Goal: Obtain resource: Obtain resource

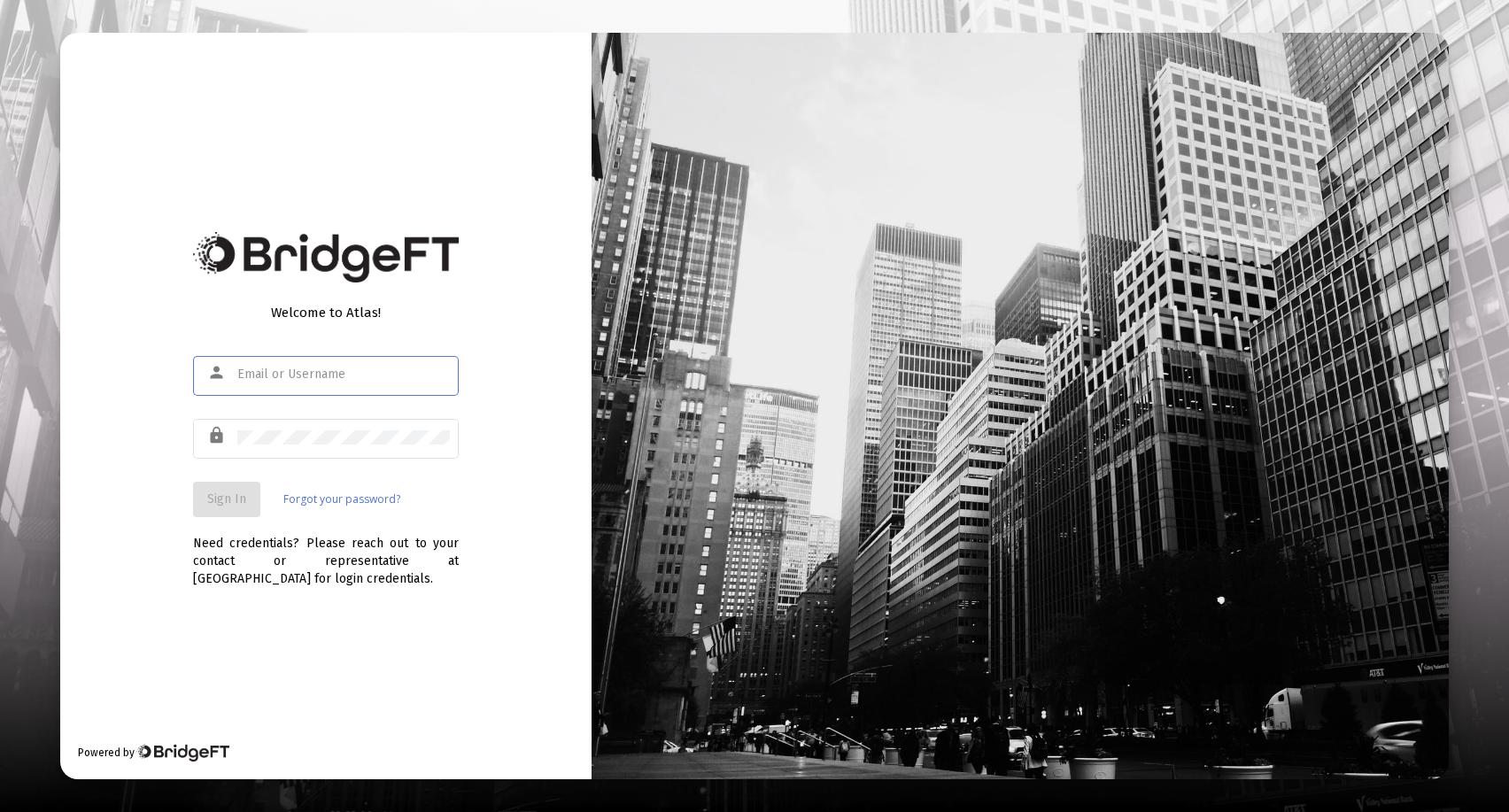
type input "[EMAIL_ADDRESS][DOMAIN_NAME]"
click at [224, 490] on button "Sign In" at bounding box center [226, 499] width 67 height 35
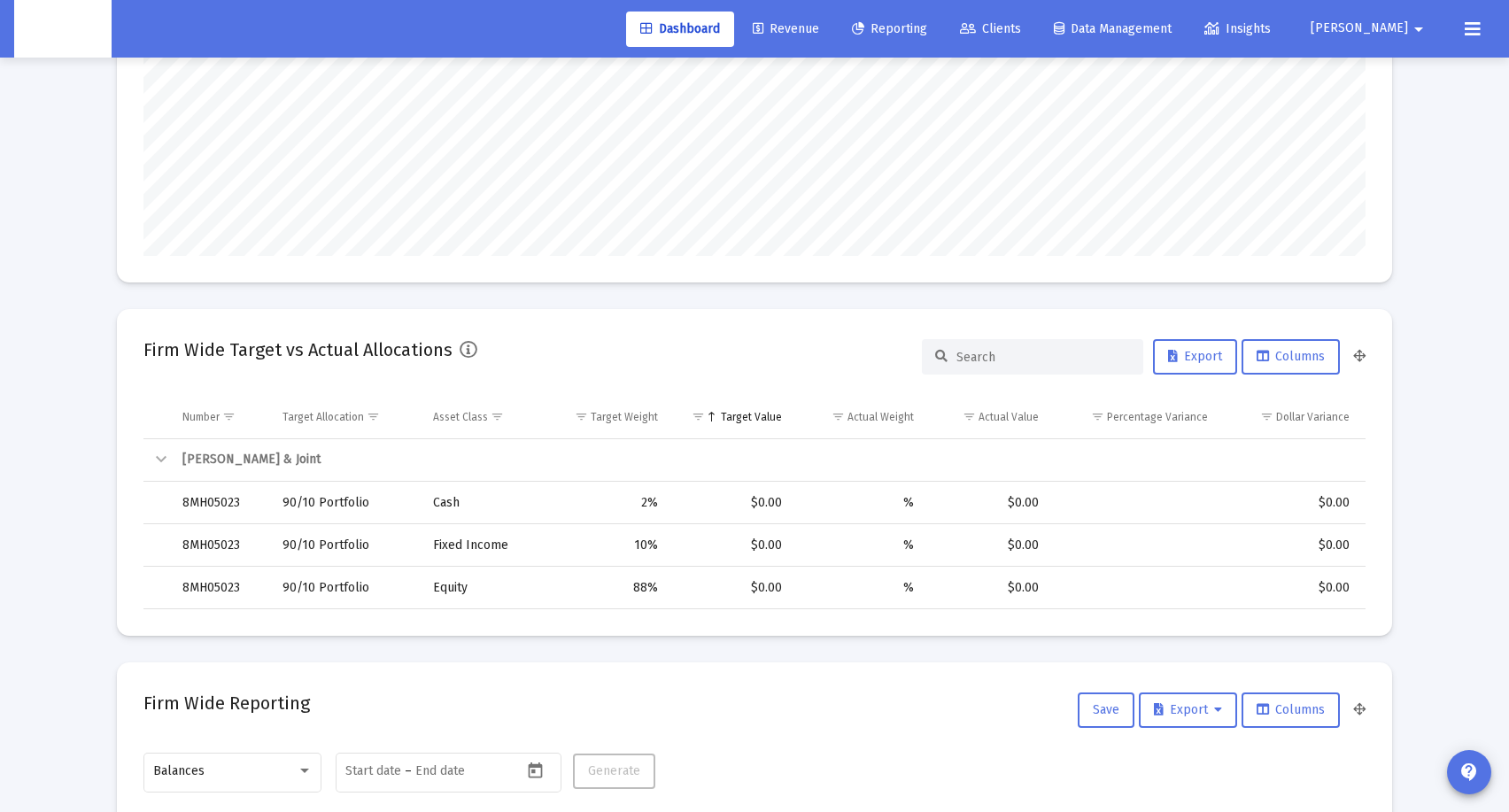
scroll to position [137, 0]
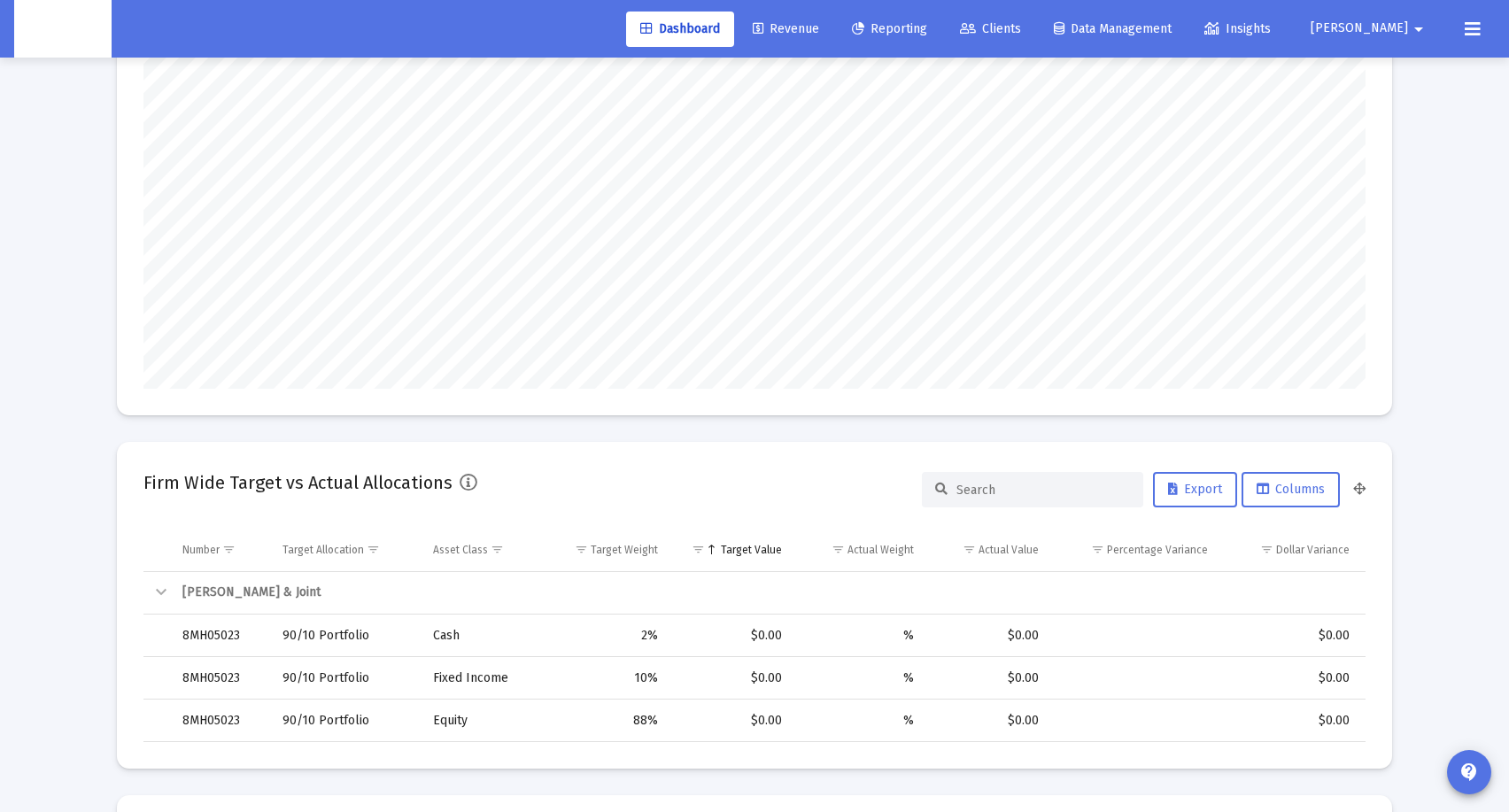
type input "[DATE]"
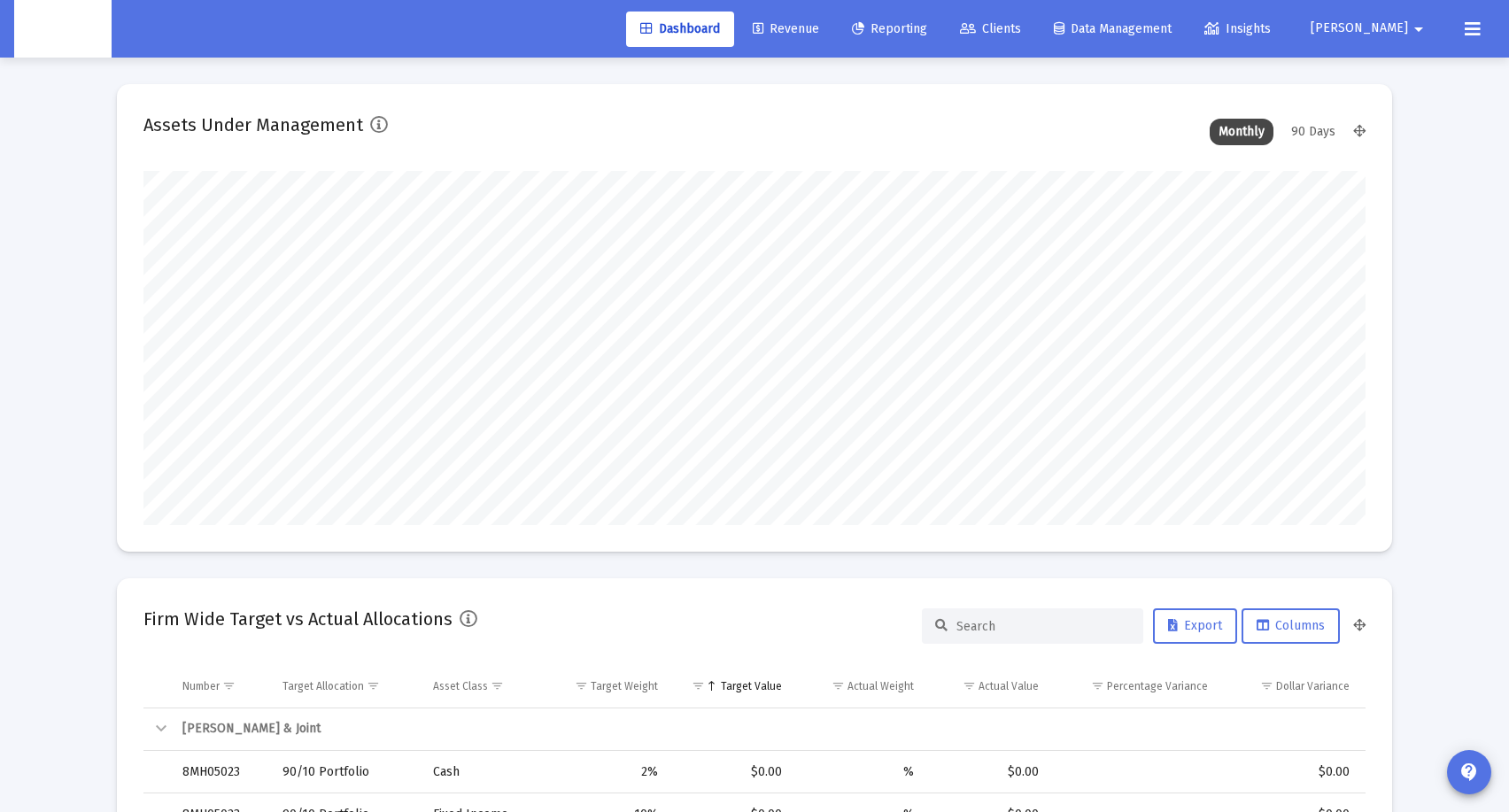
scroll to position [354, 571]
click at [834, 41] on link "Revenue" at bounding box center [786, 29] width 95 height 35
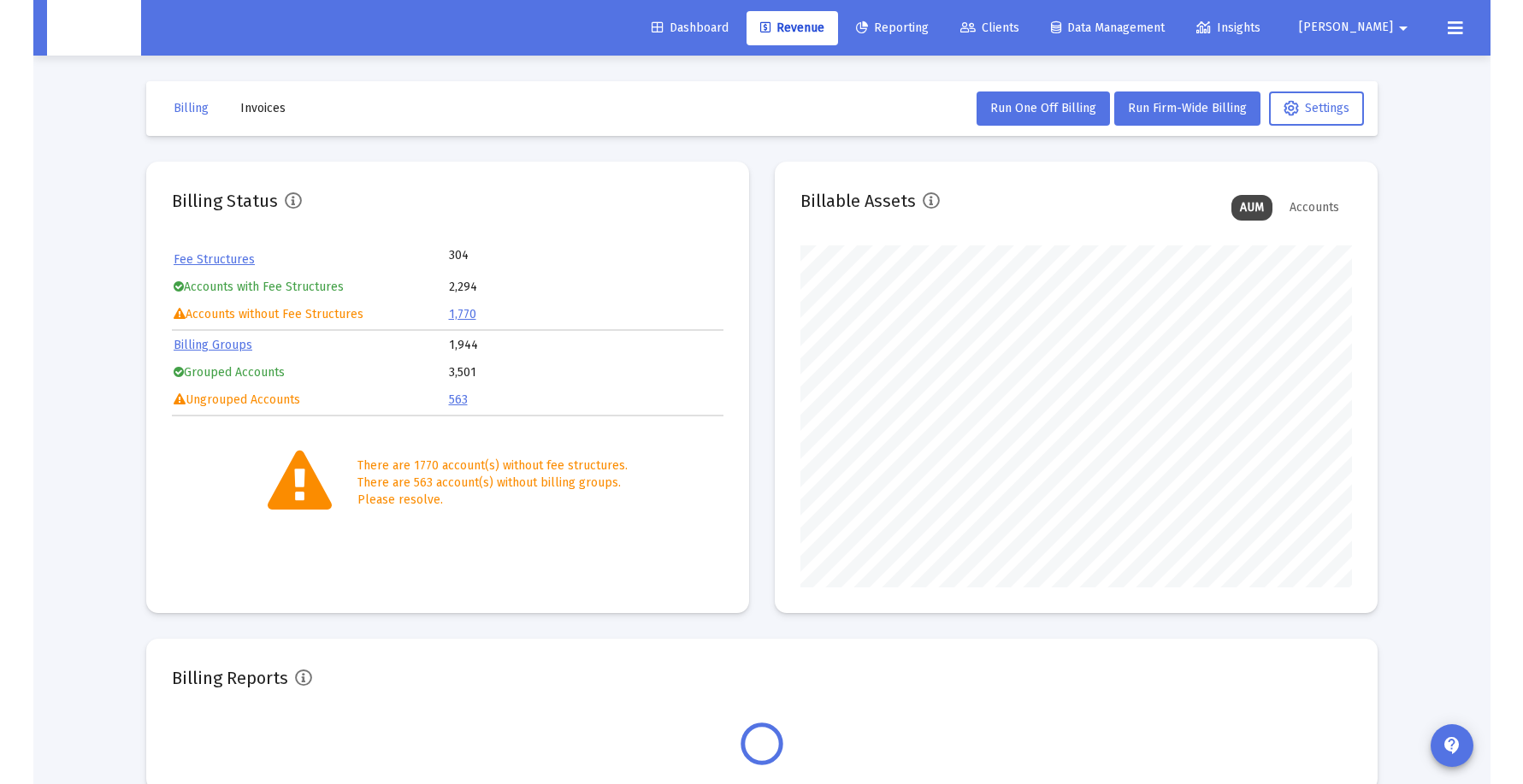
scroll to position [342, 552]
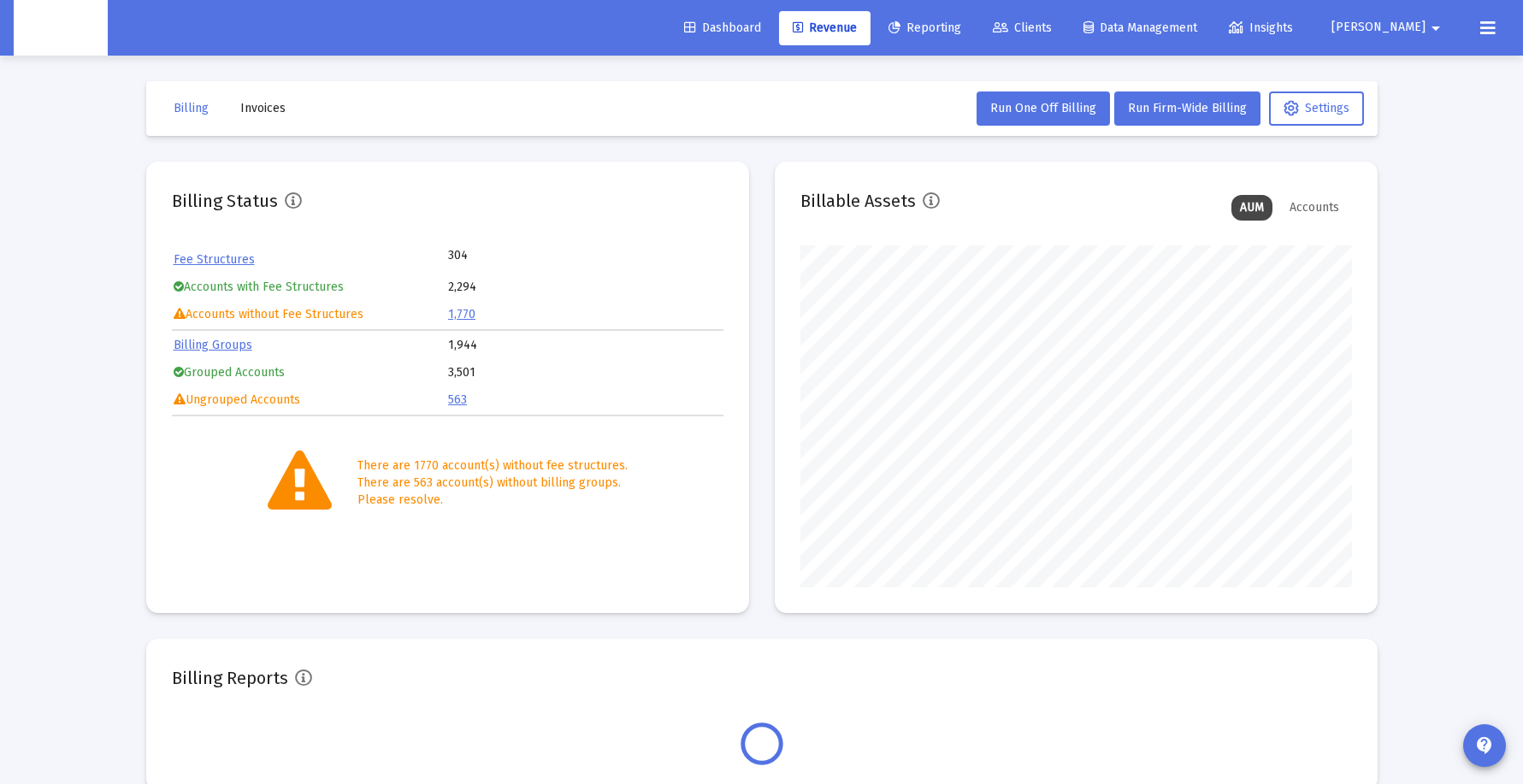
click at [1066, 36] on link "Clients" at bounding box center [1023, 28] width 86 height 34
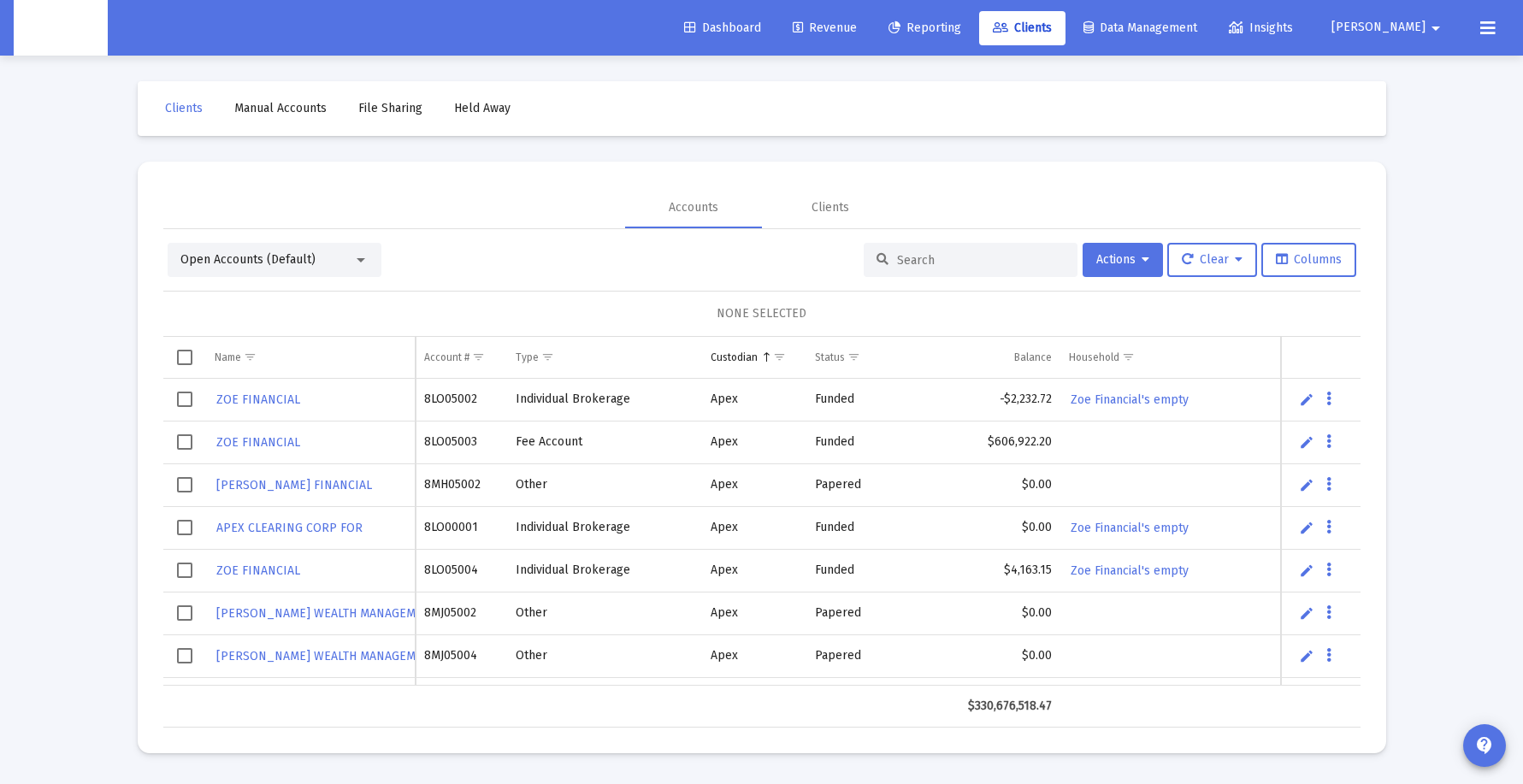
click at [915, 249] on div at bounding box center [970, 260] width 214 height 34
click at [912, 261] on input at bounding box center [980, 260] width 168 height 14
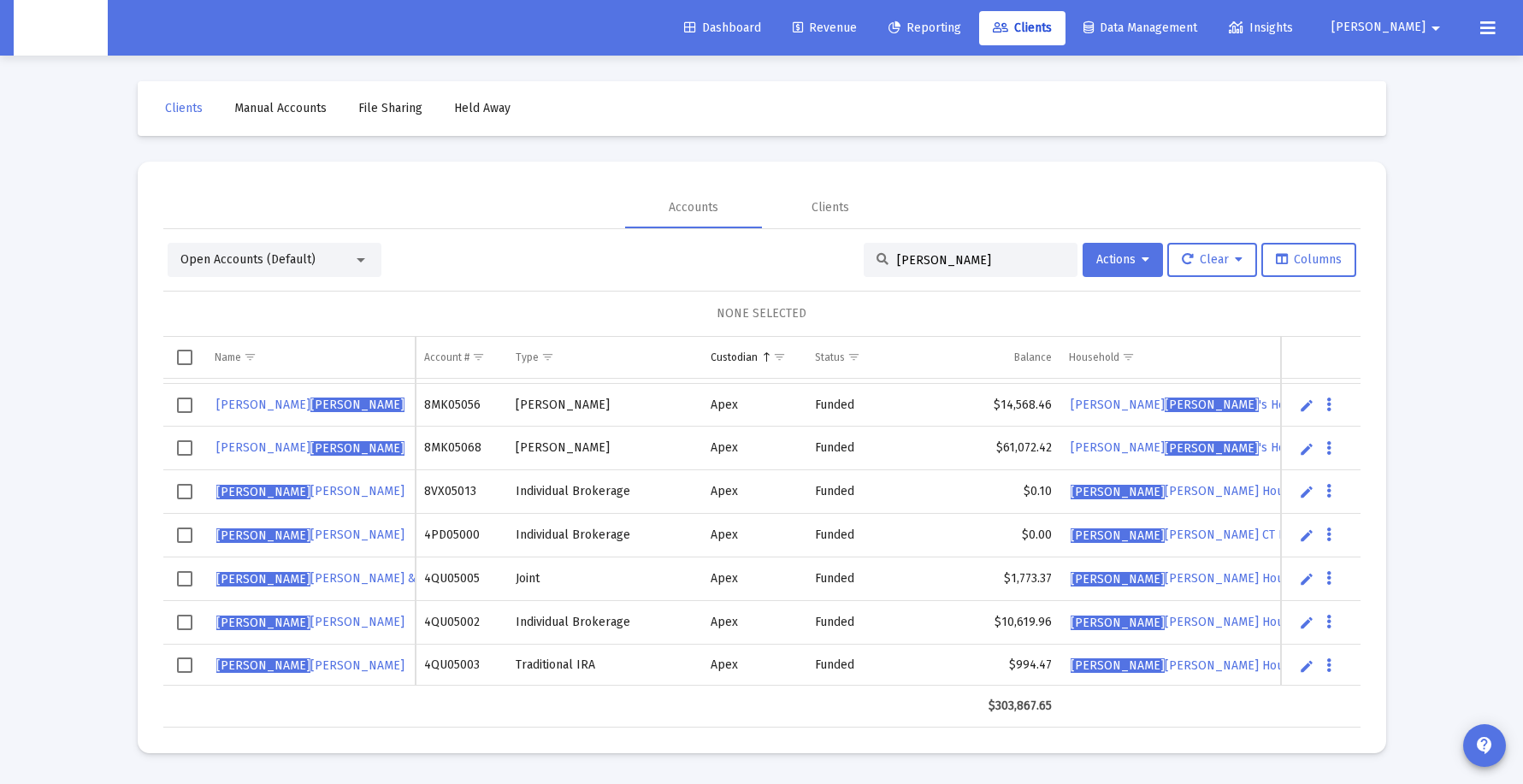
scroll to position [254, 0]
type input "[PERSON_NAME]"
click at [1332, 494] on button "Data grid" at bounding box center [1329, 492] width 15 height 15
click at [1396, 577] on button "Generate Report" at bounding box center [1398, 568] width 153 height 41
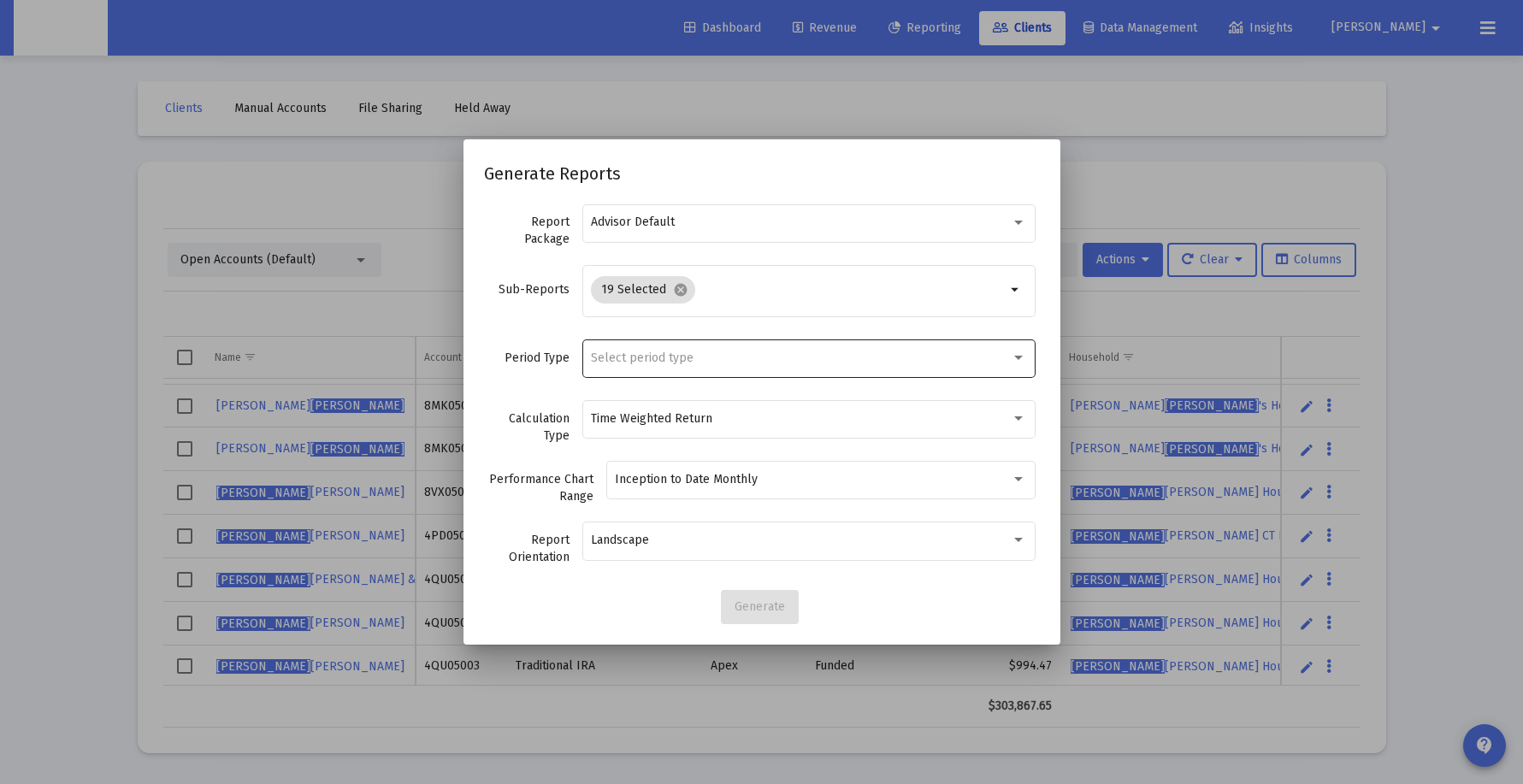
click at [767, 362] on div "Select period type" at bounding box center [801, 357] width 420 height 13
click at [883, 364] on span "Standard Period (Monthly/Quarterly)" at bounding box center [809, 358] width 435 height 36
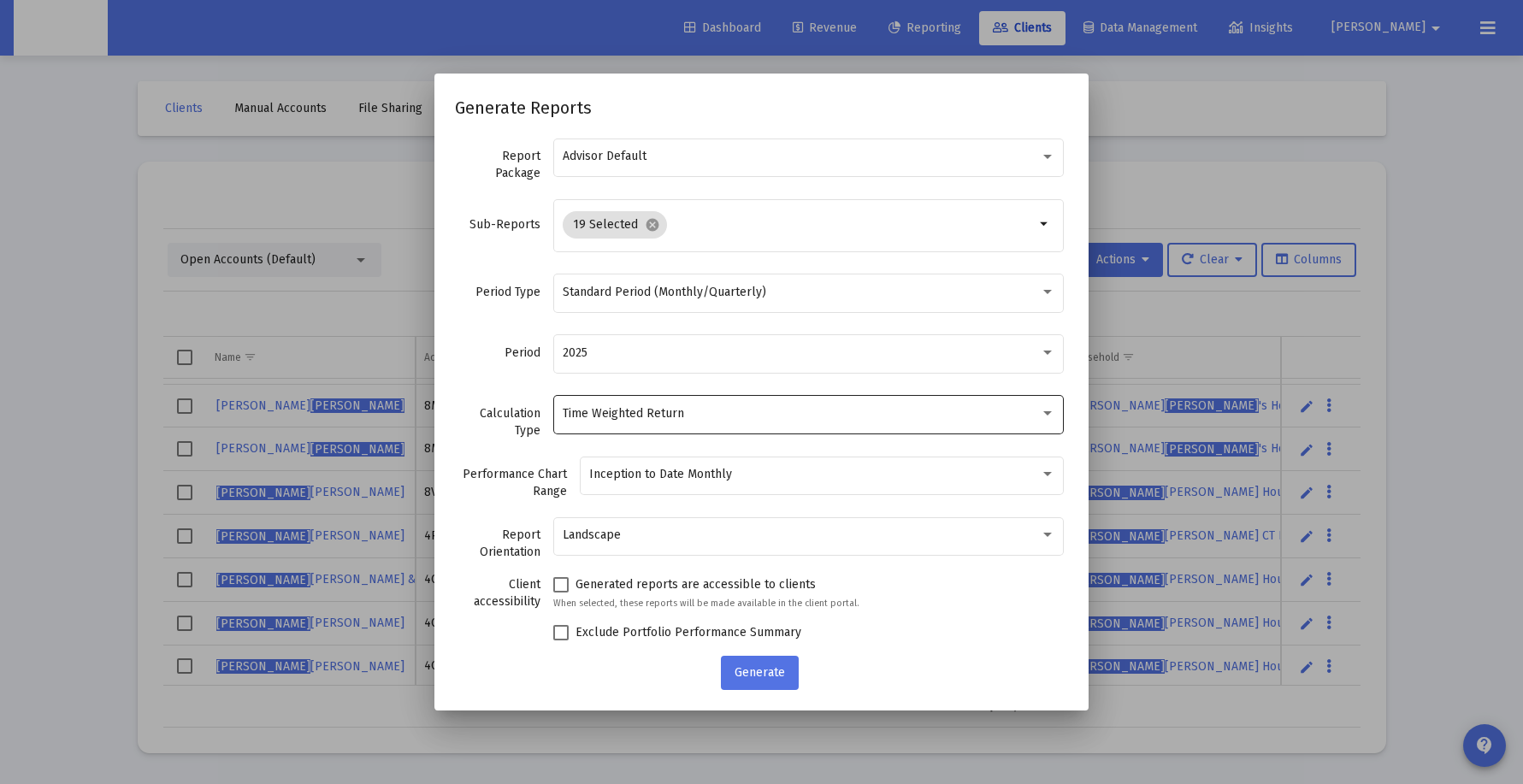
click at [849, 428] on div "Time Weighted Return" at bounding box center [809, 413] width 492 height 42
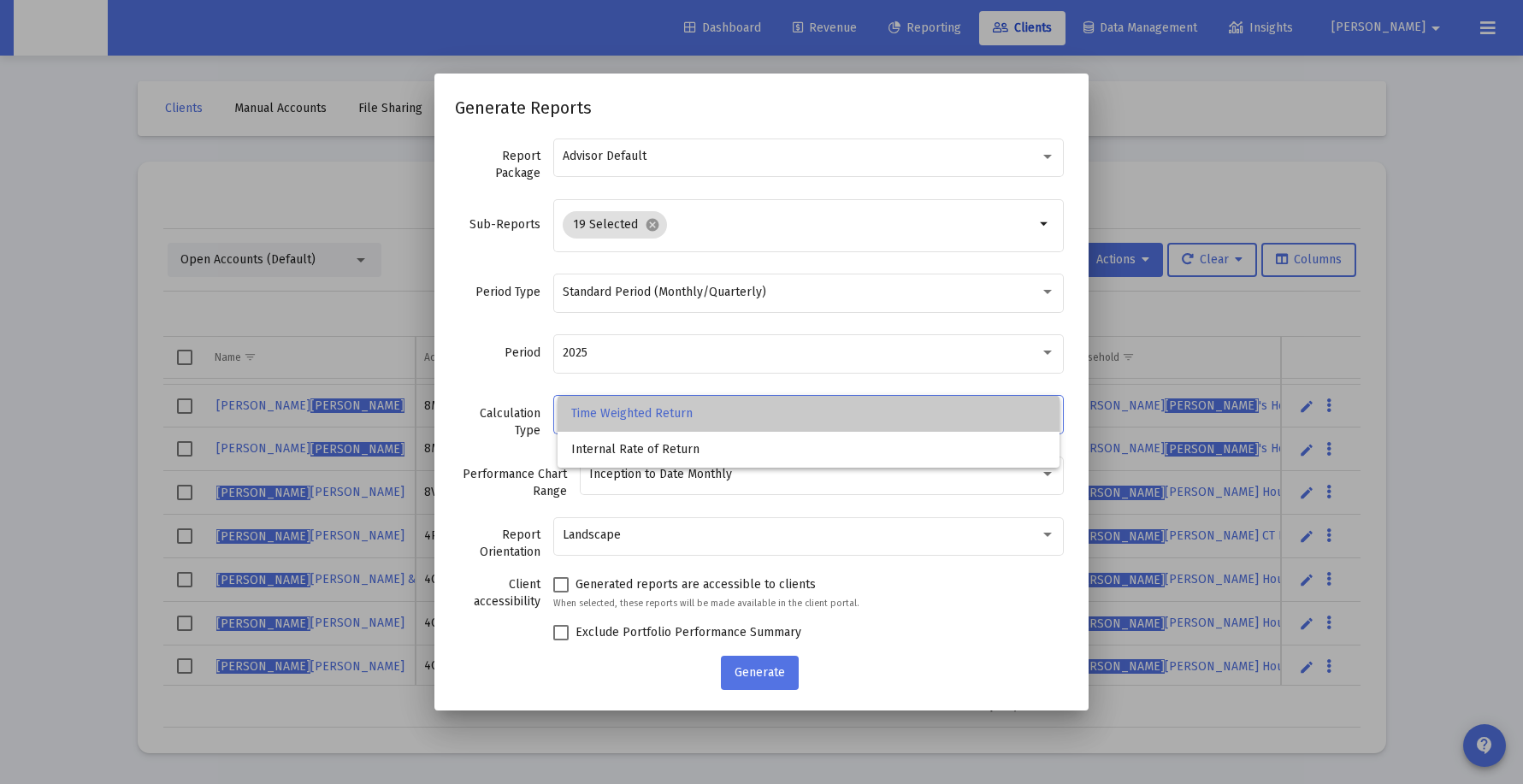
click at [849, 428] on span "Time Weighted Return" at bounding box center [809, 414] width 474 height 36
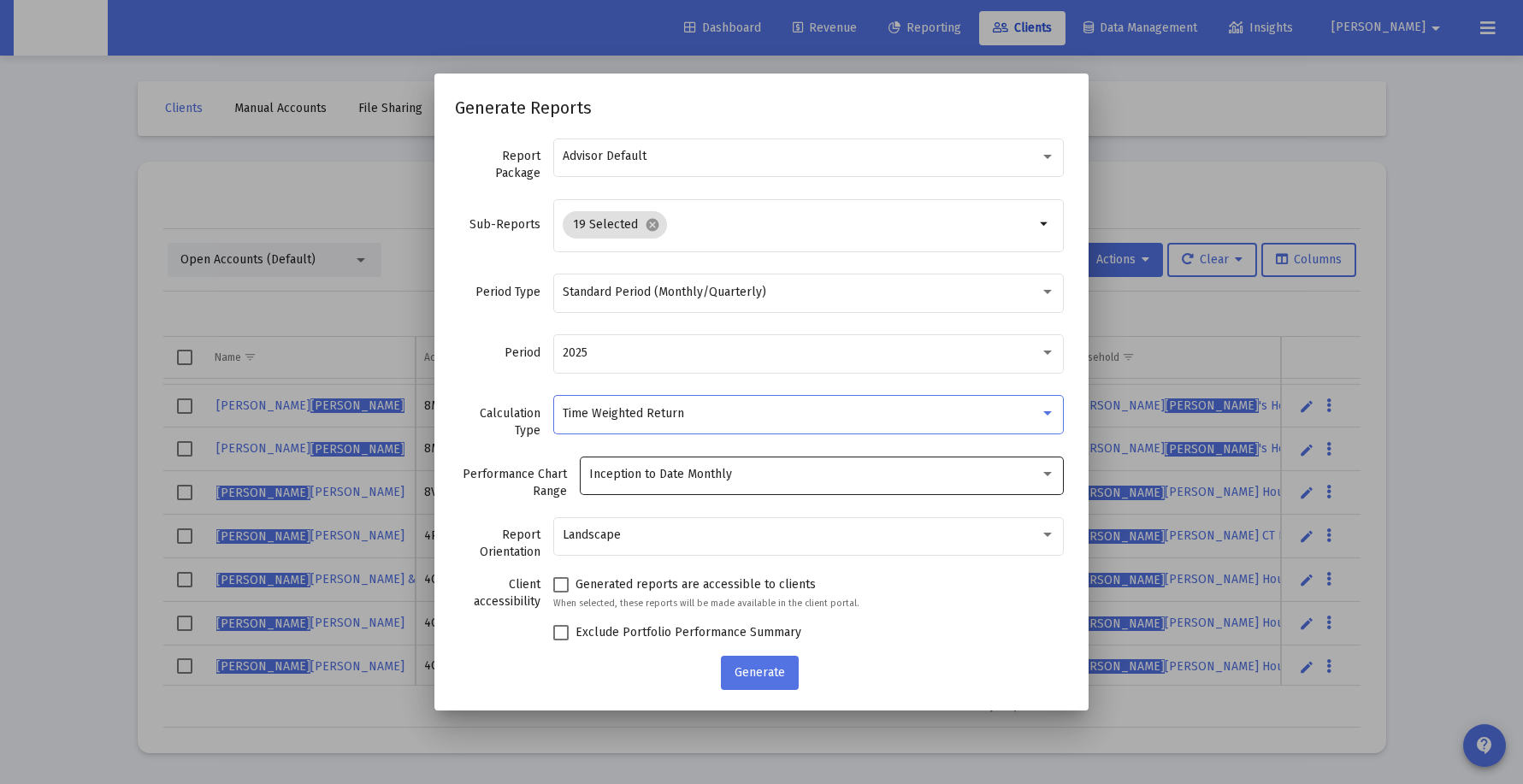
click at [844, 480] on div "Inception to Date Monthly" at bounding box center [815, 474] width 451 height 13
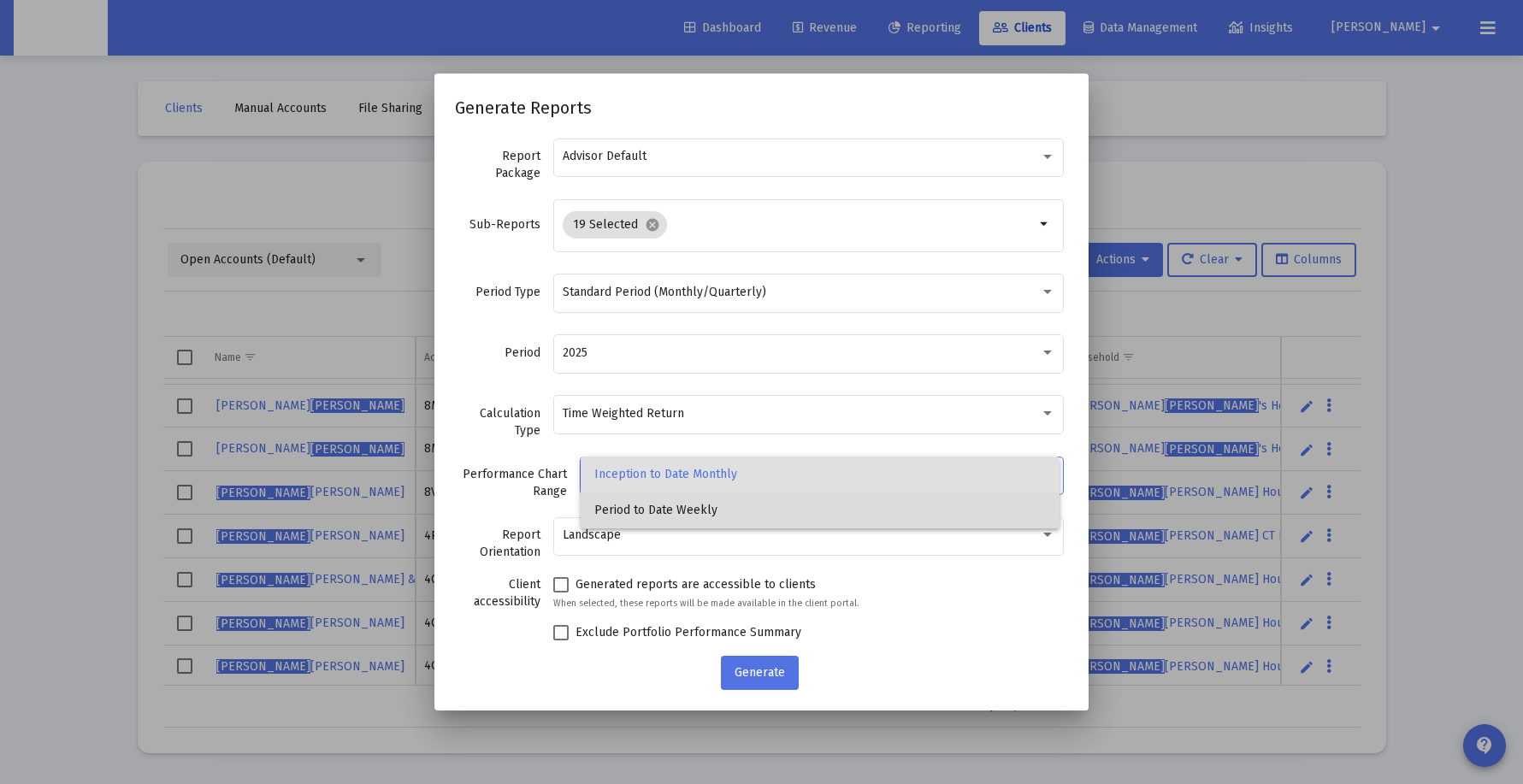
click at [843, 497] on span "Period to Date Weekly" at bounding box center [819, 510] width 452 height 36
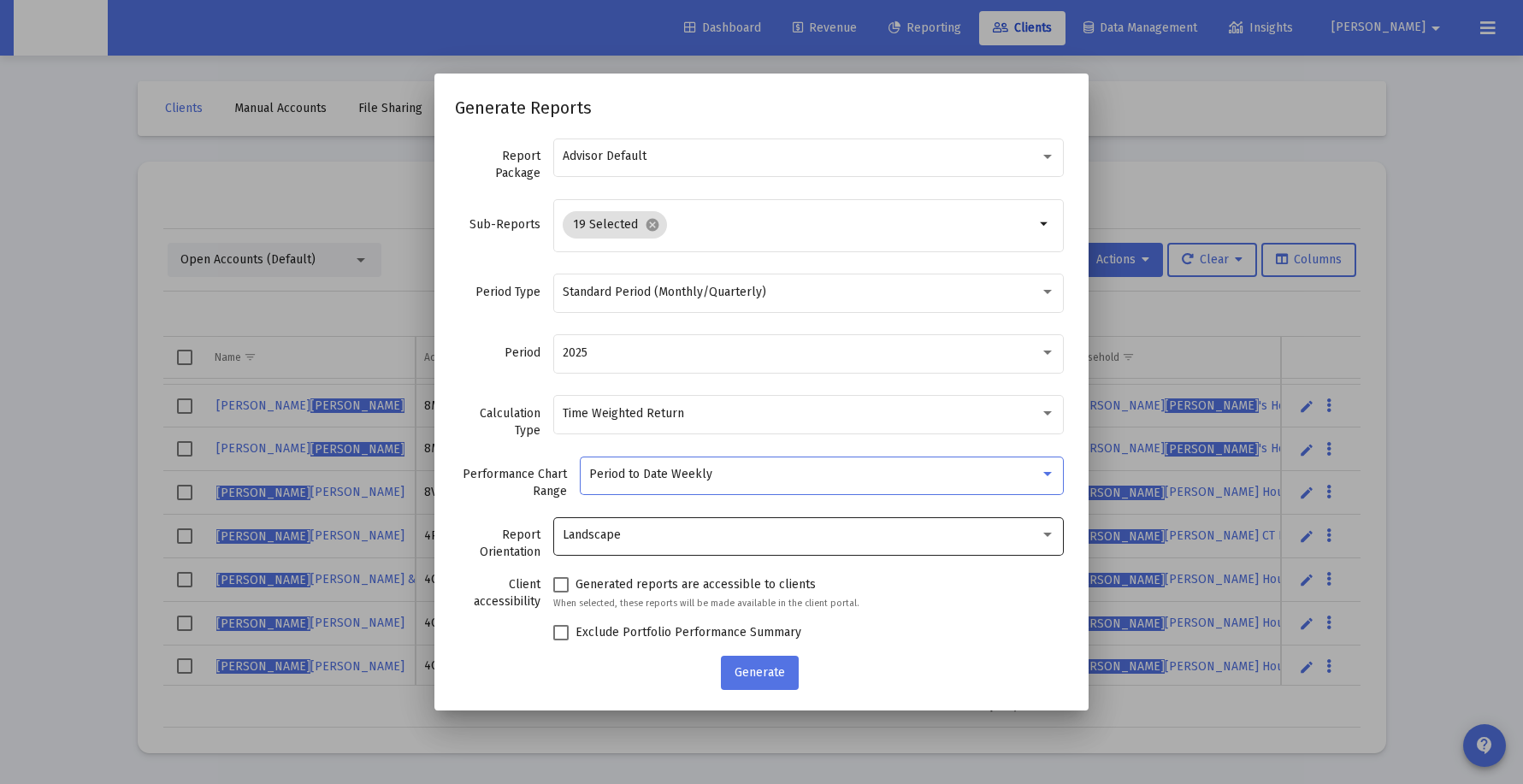
scroll to position [25, 0]
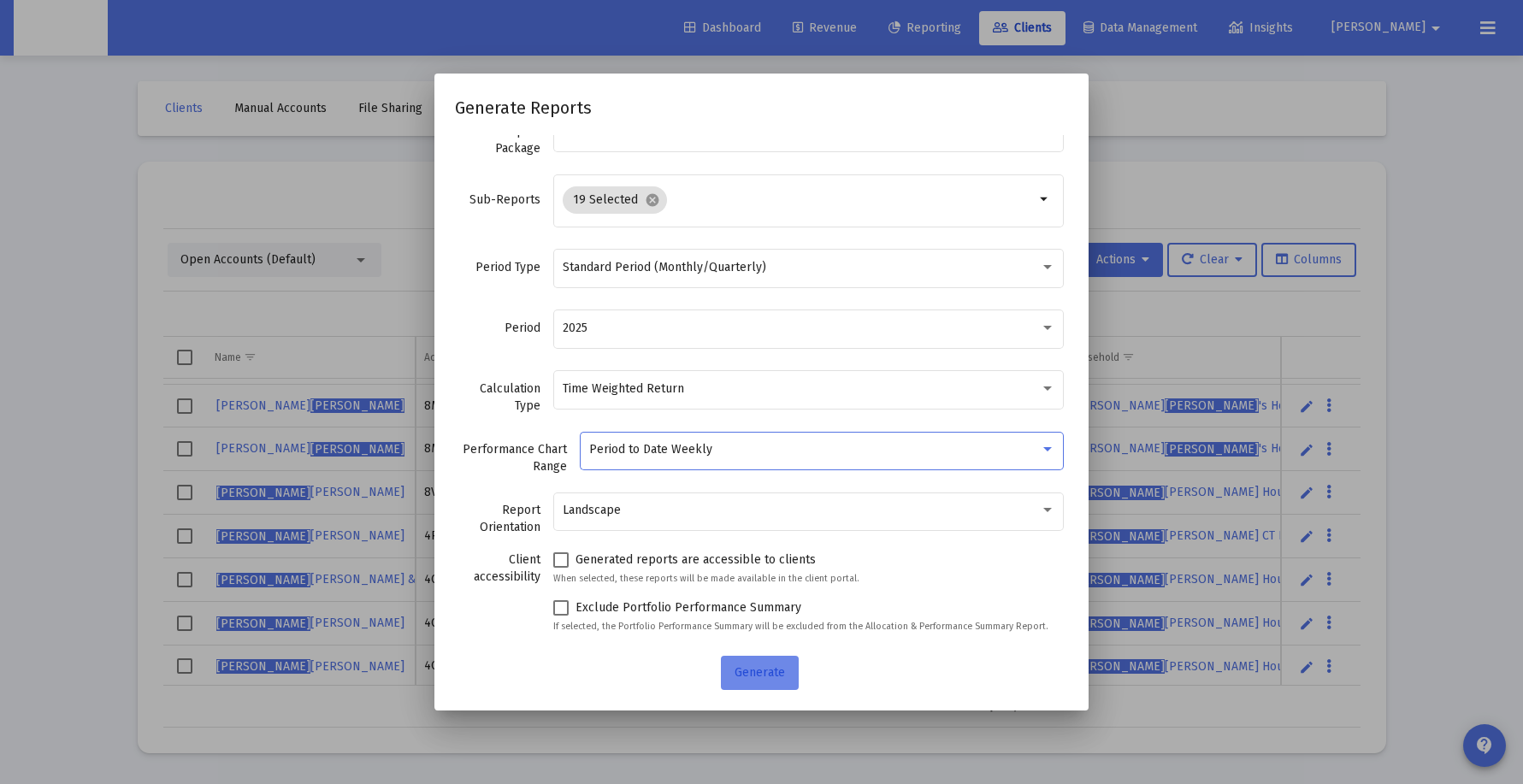
click at [746, 674] on span "Generate" at bounding box center [760, 672] width 50 height 14
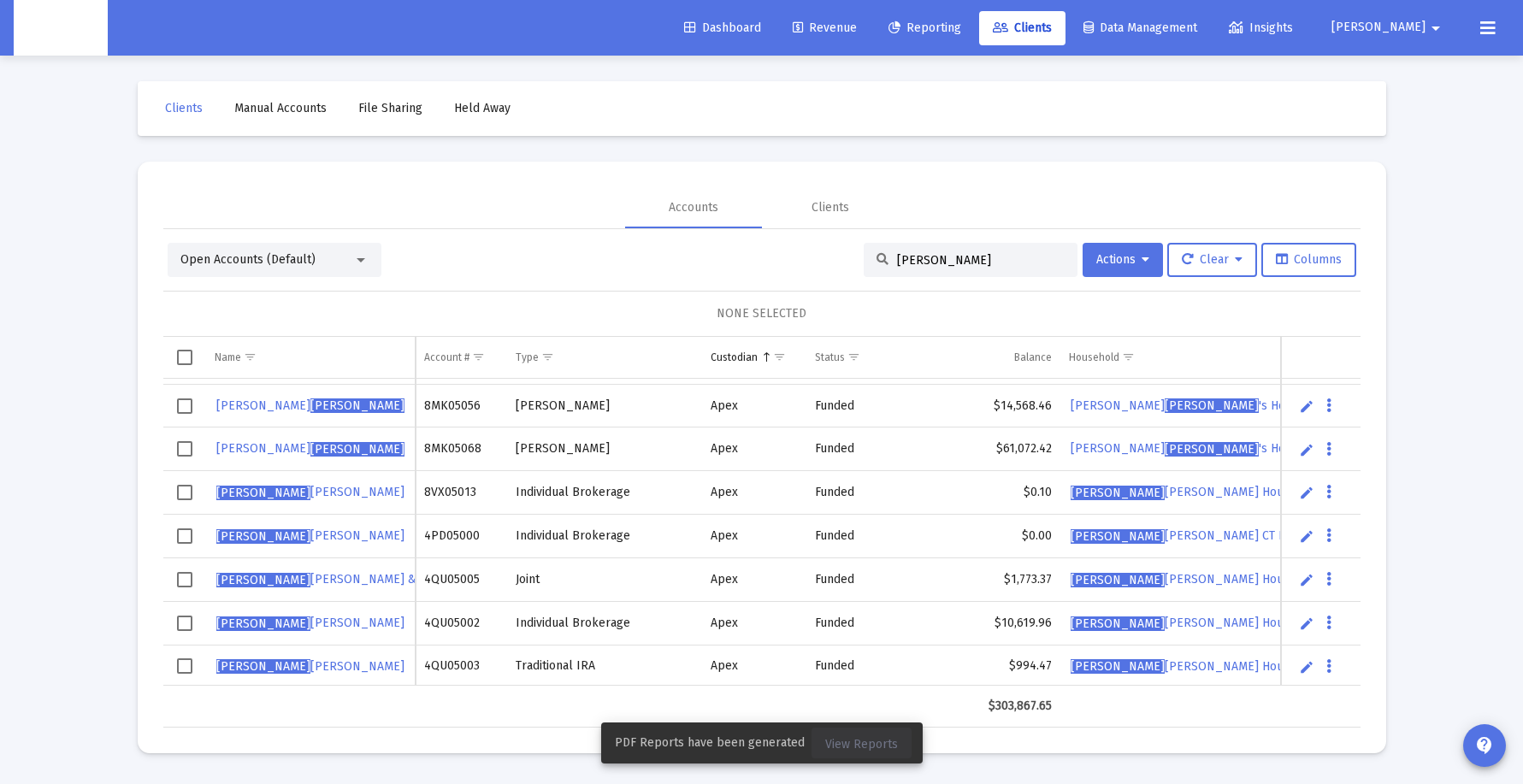
click at [867, 743] on span "View Reports" at bounding box center [861, 744] width 73 height 14
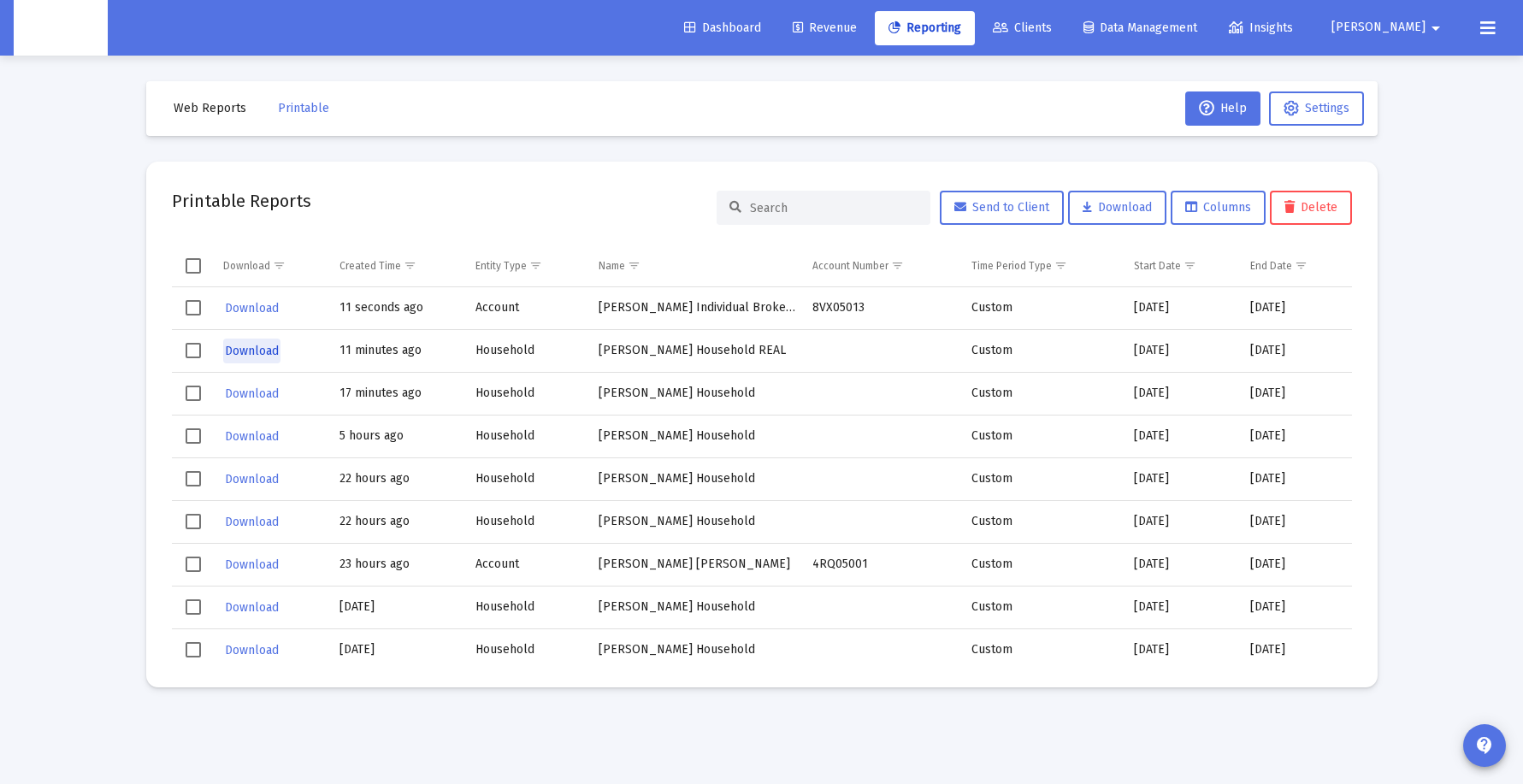
click at [262, 352] on span "Download" at bounding box center [252, 351] width 54 height 14
click at [1052, 29] on span "Clients" at bounding box center [1023, 28] width 59 height 14
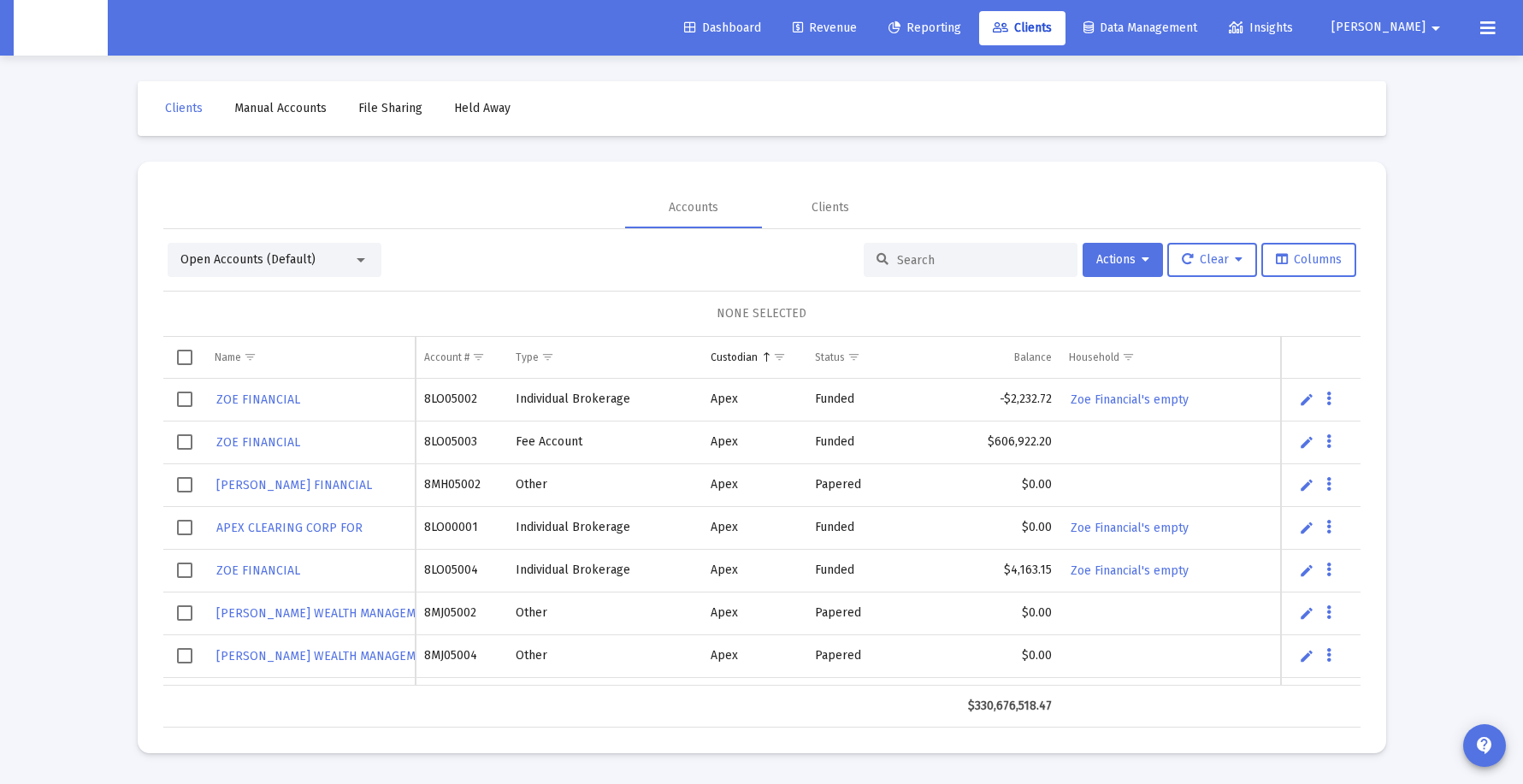
click at [947, 276] on div at bounding box center [970, 260] width 214 height 34
click at [932, 265] on input at bounding box center [980, 260] width 168 height 14
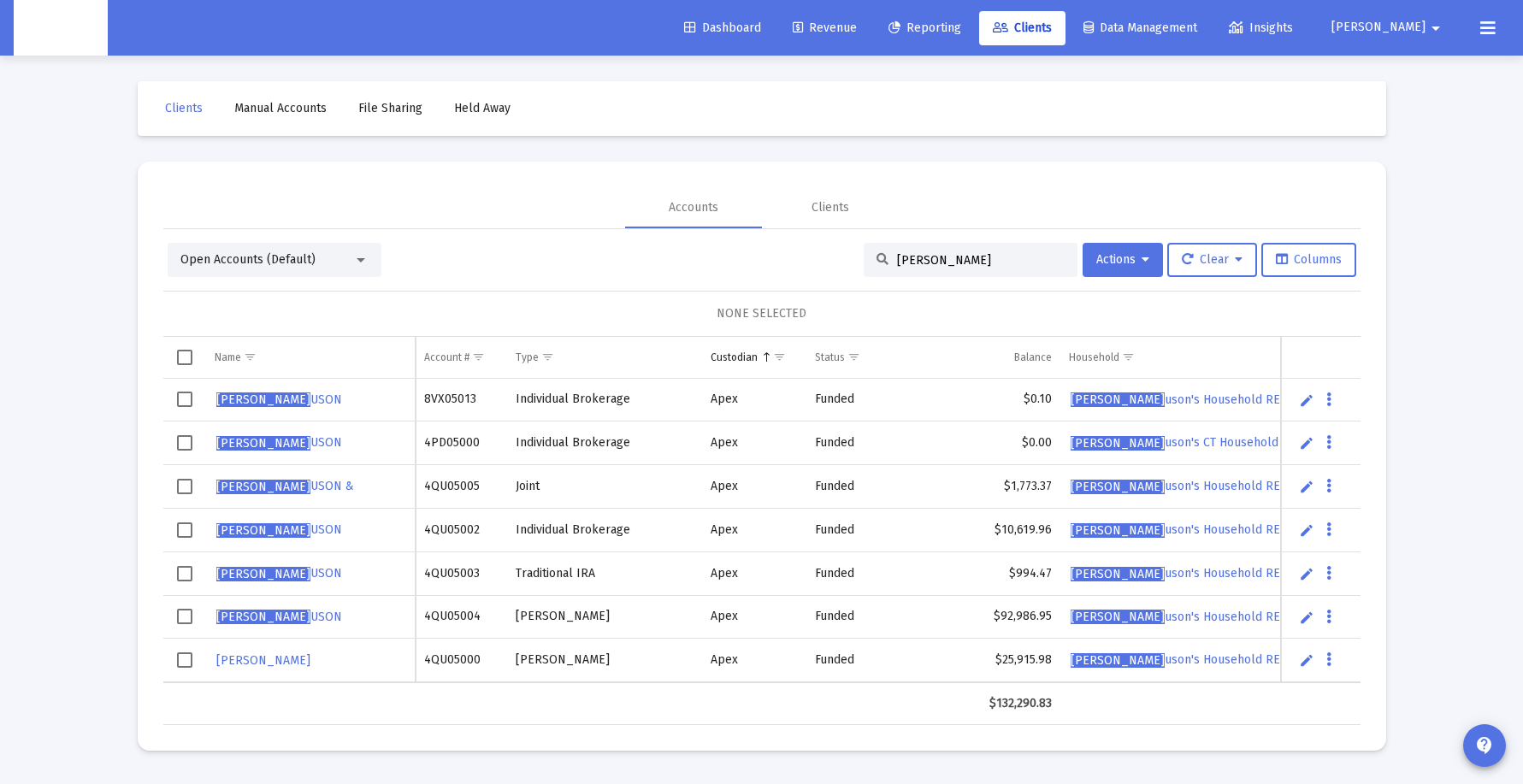
type input "[PERSON_NAME]"
click at [1333, 621] on button "Data grid" at bounding box center [1329, 616] width 15 height 15
click at [1368, 696] on button "Generate Report" at bounding box center [1398, 692] width 153 height 41
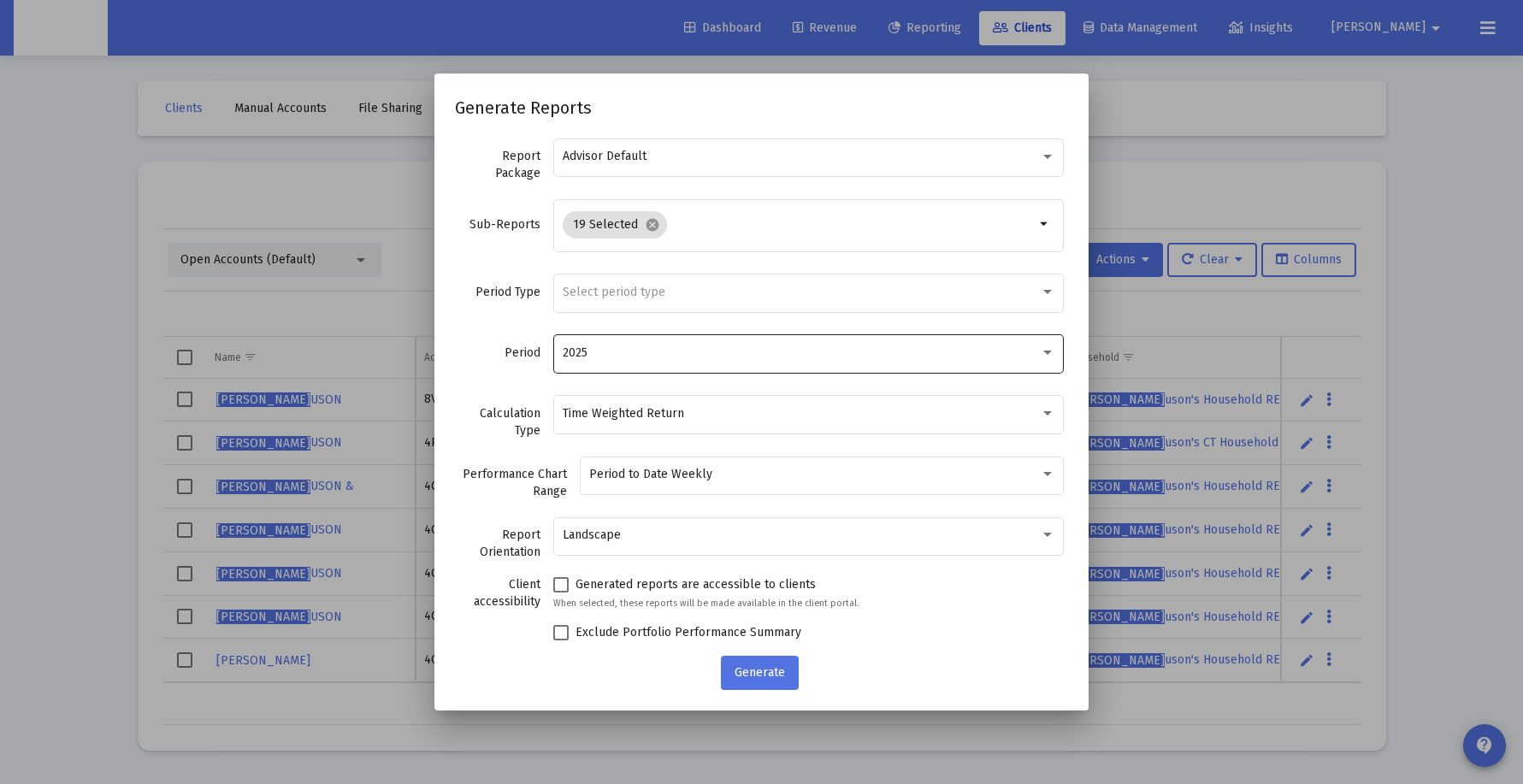
click at [695, 361] on div "2025" at bounding box center [809, 352] width 492 height 42
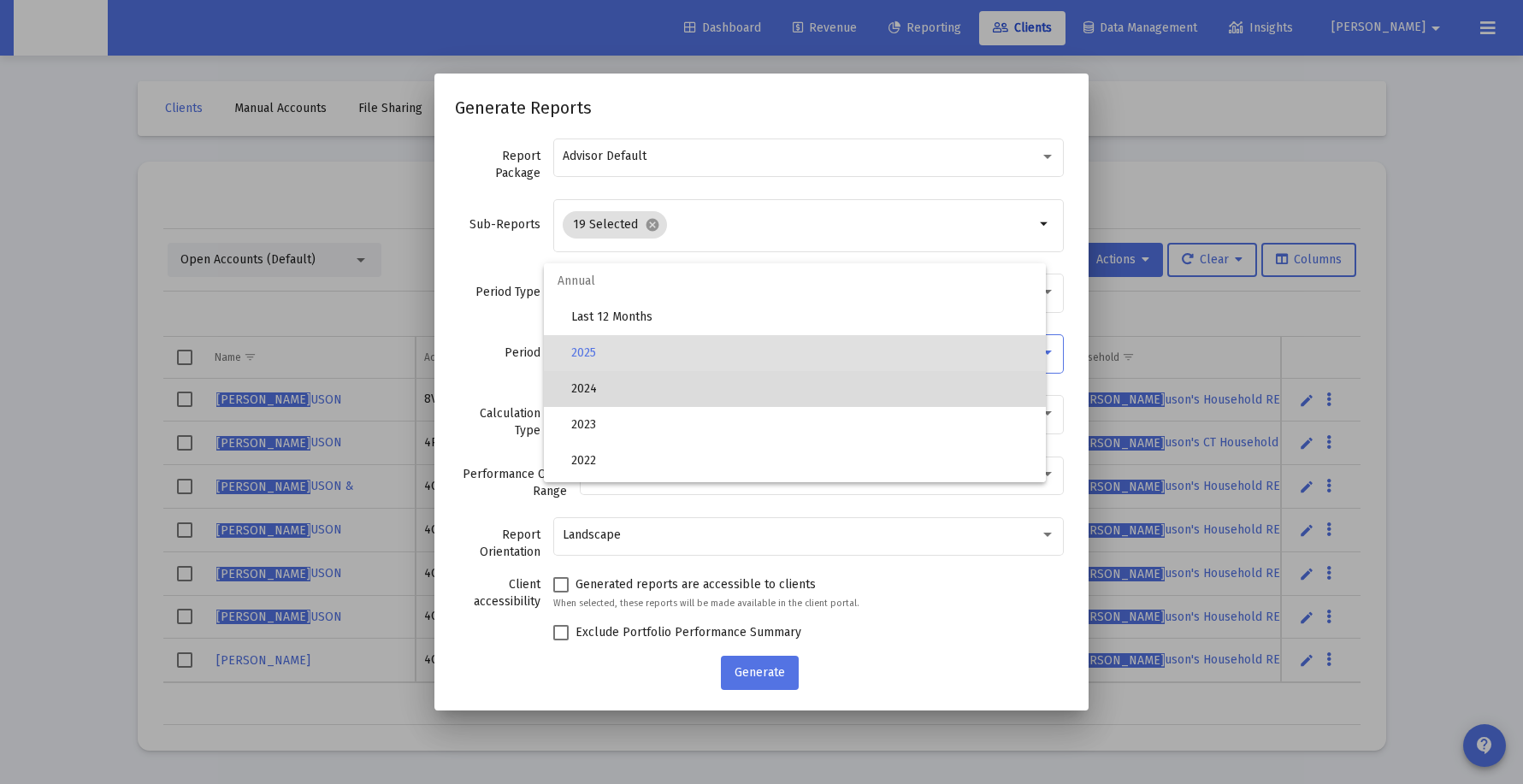
click at [695, 390] on span "2024" at bounding box center [801, 389] width 461 height 36
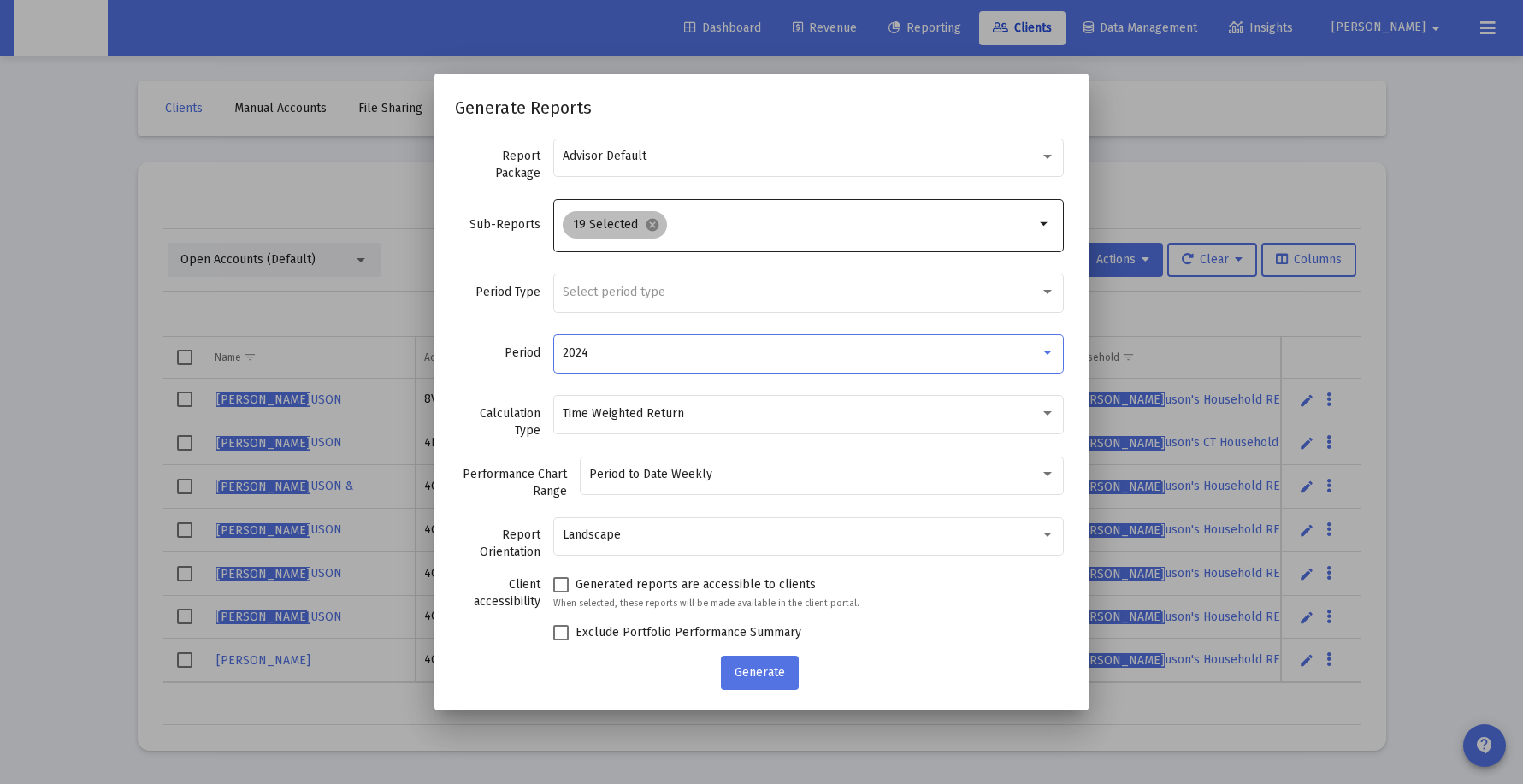
click at [799, 231] on div "19 Selected cancel" at bounding box center [798, 225] width 479 height 34
click at [1035, 226] on mat-icon "arrow_drop_down" at bounding box center [1045, 224] width 21 height 21
click at [1038, 226] on mat-icon "arrow_drop_down" at bounding box center [1045, 224] width 21 height 21
click at [1035, 225] on mat-icon "arrow_drop_down" at bounding box center [1045, 224] width 21 height 21
click at [612, 216] on mat-chip "19 Selected cancel" at bounding box center [615, 225] width 104 height 27
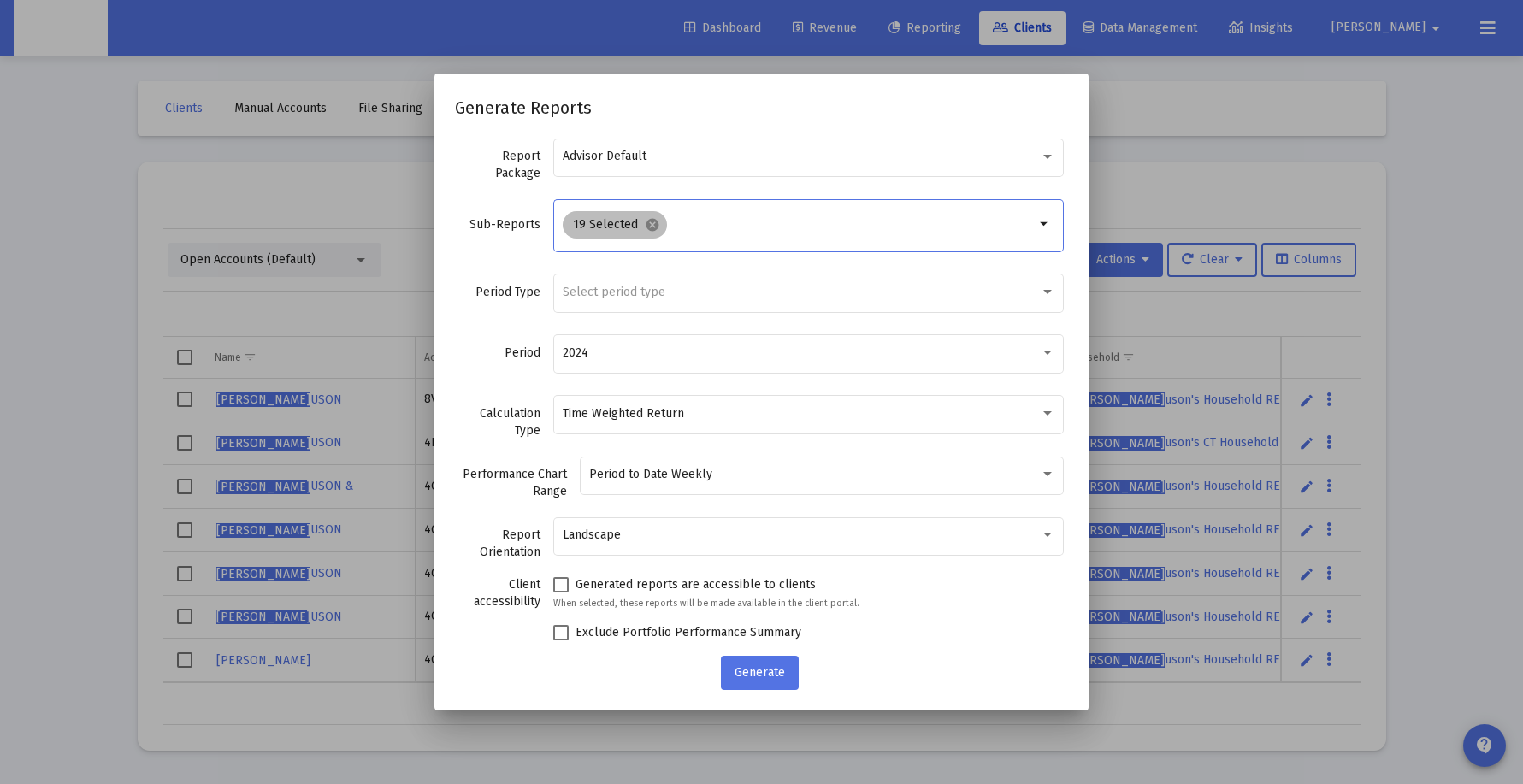
click at [613, 222] on mat-chip "19 Selected cancel" at bounding box center [615, 225] width 104 height 27
click at [779, 158] on div "Advisor Default" at bounding box center [801, 156] width 477 height 13
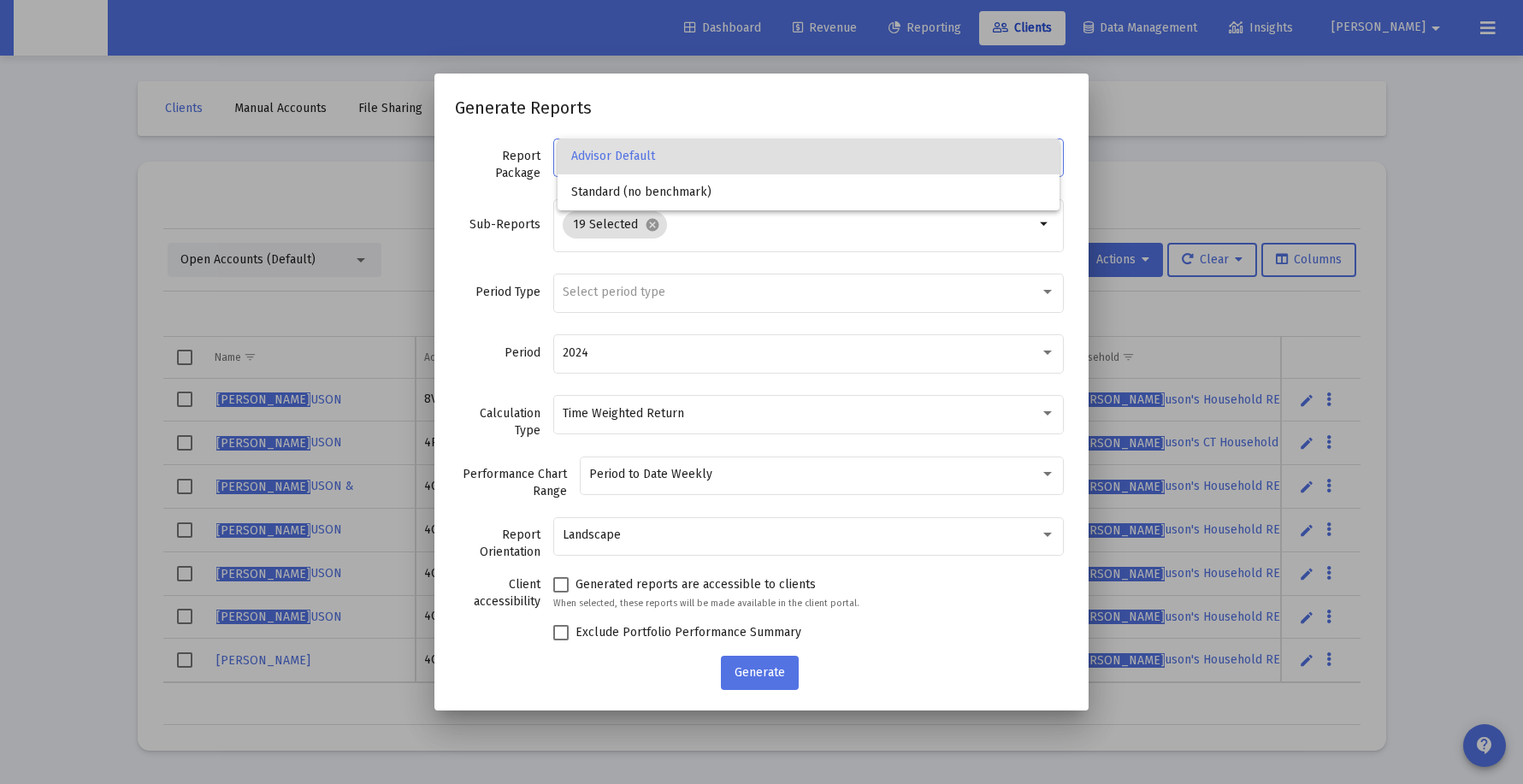
click at [772, 240] on div at bounding box center [761, 392] width 1523 height 784
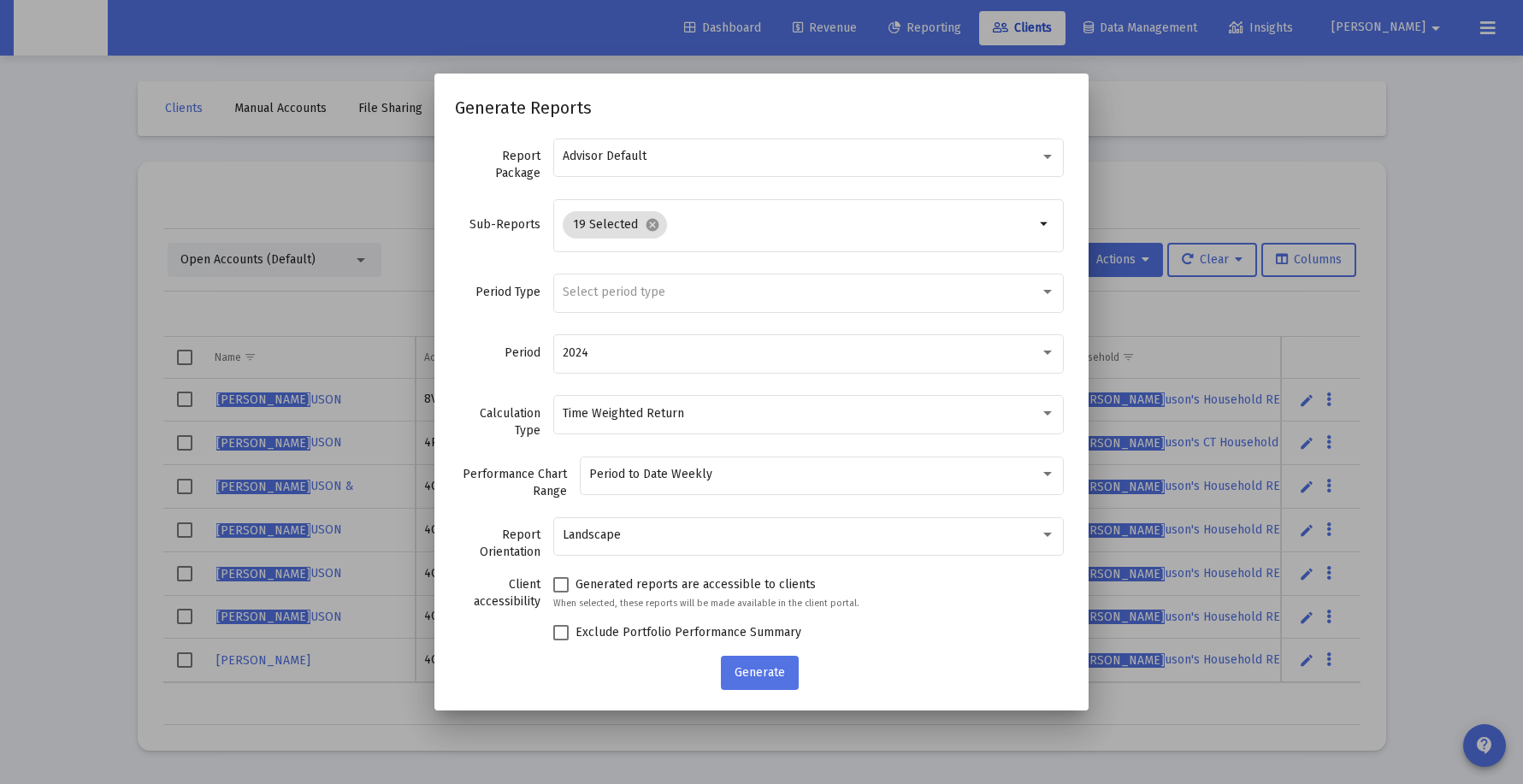
scroll to position [25, 0]
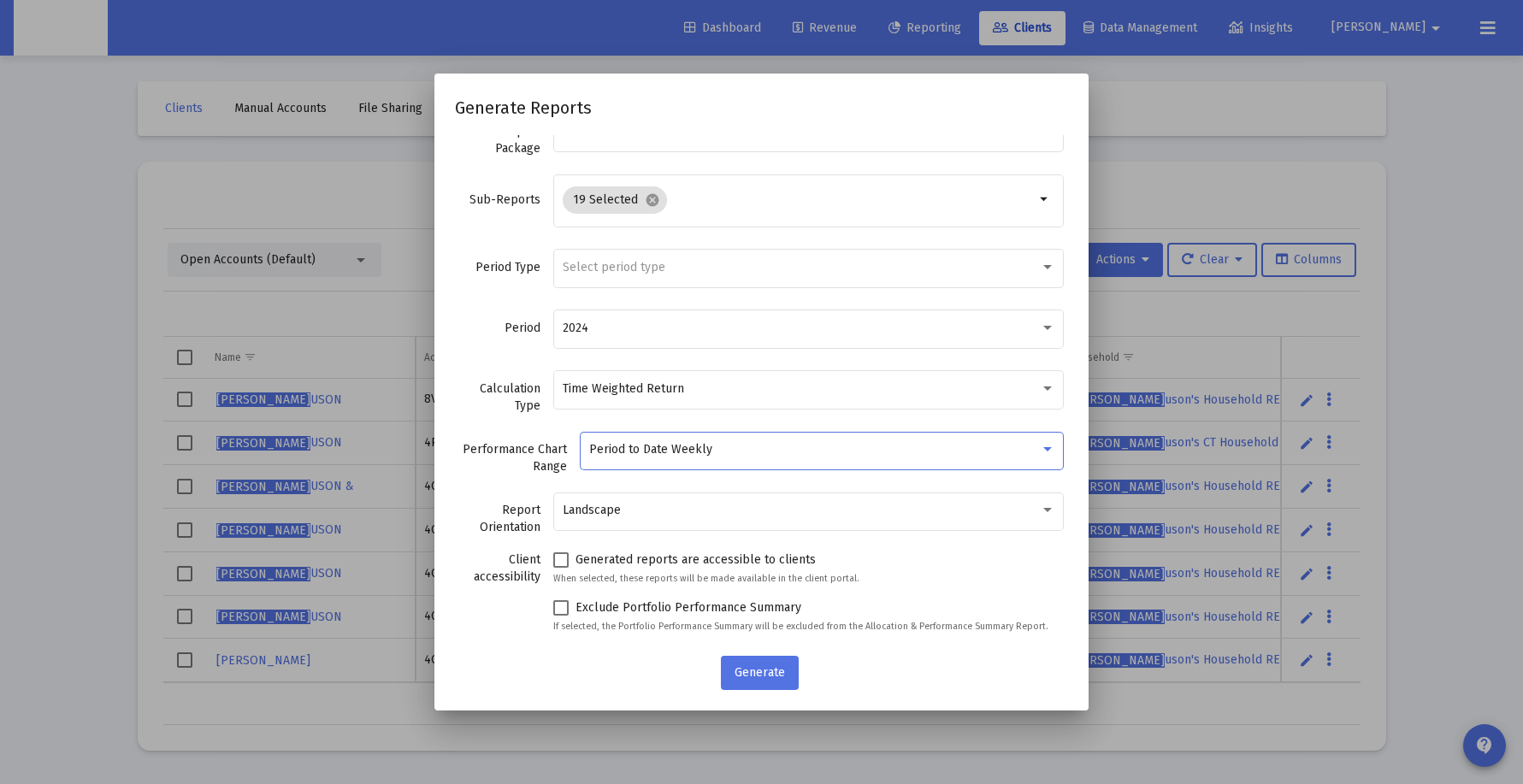
click at [826, 448] on div "Period to Date Weekly" at bounding box center [815, 449] width 451 height 13
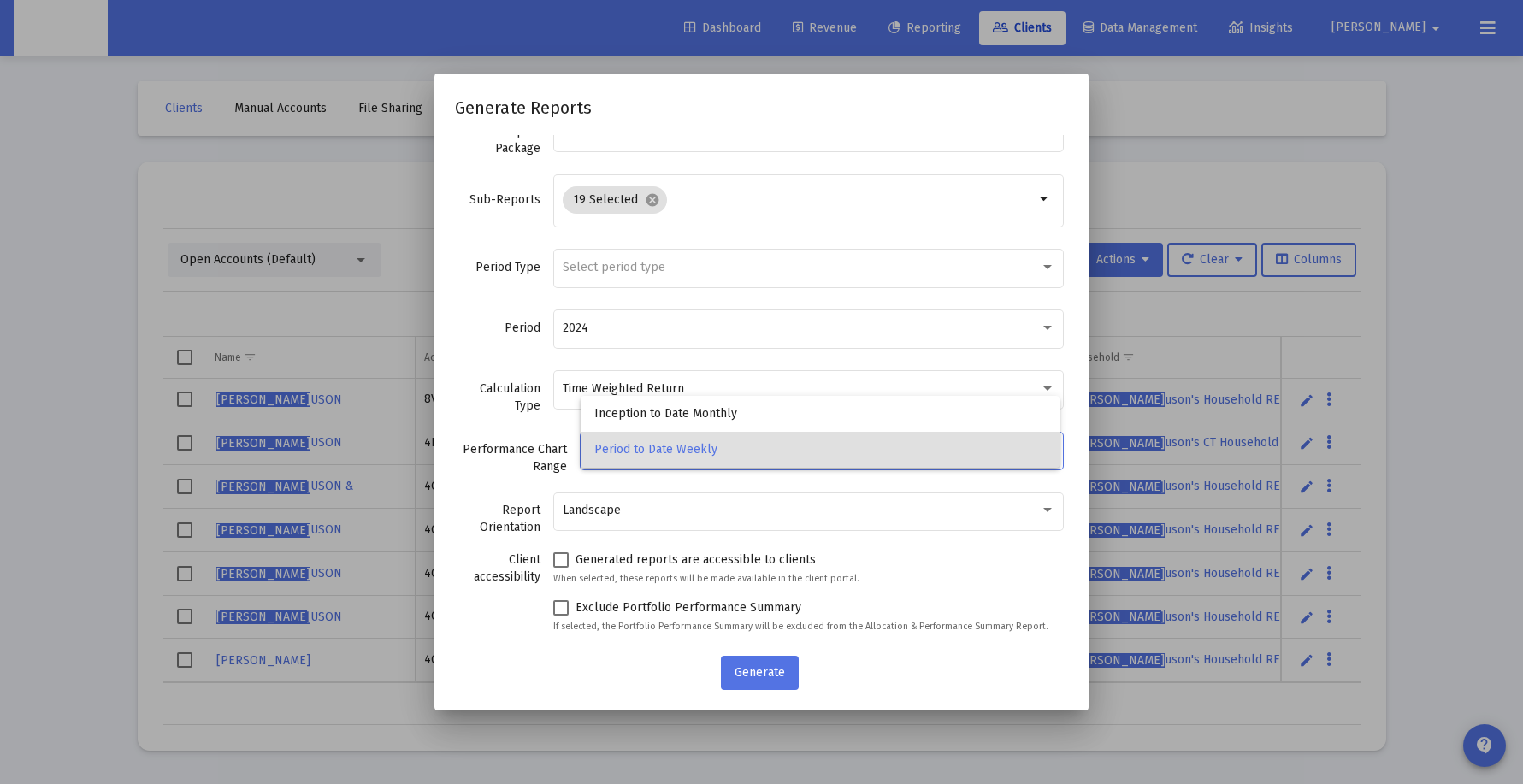
click at [867, 364] on div at bounding box center [761, 392] width 1523 height 784
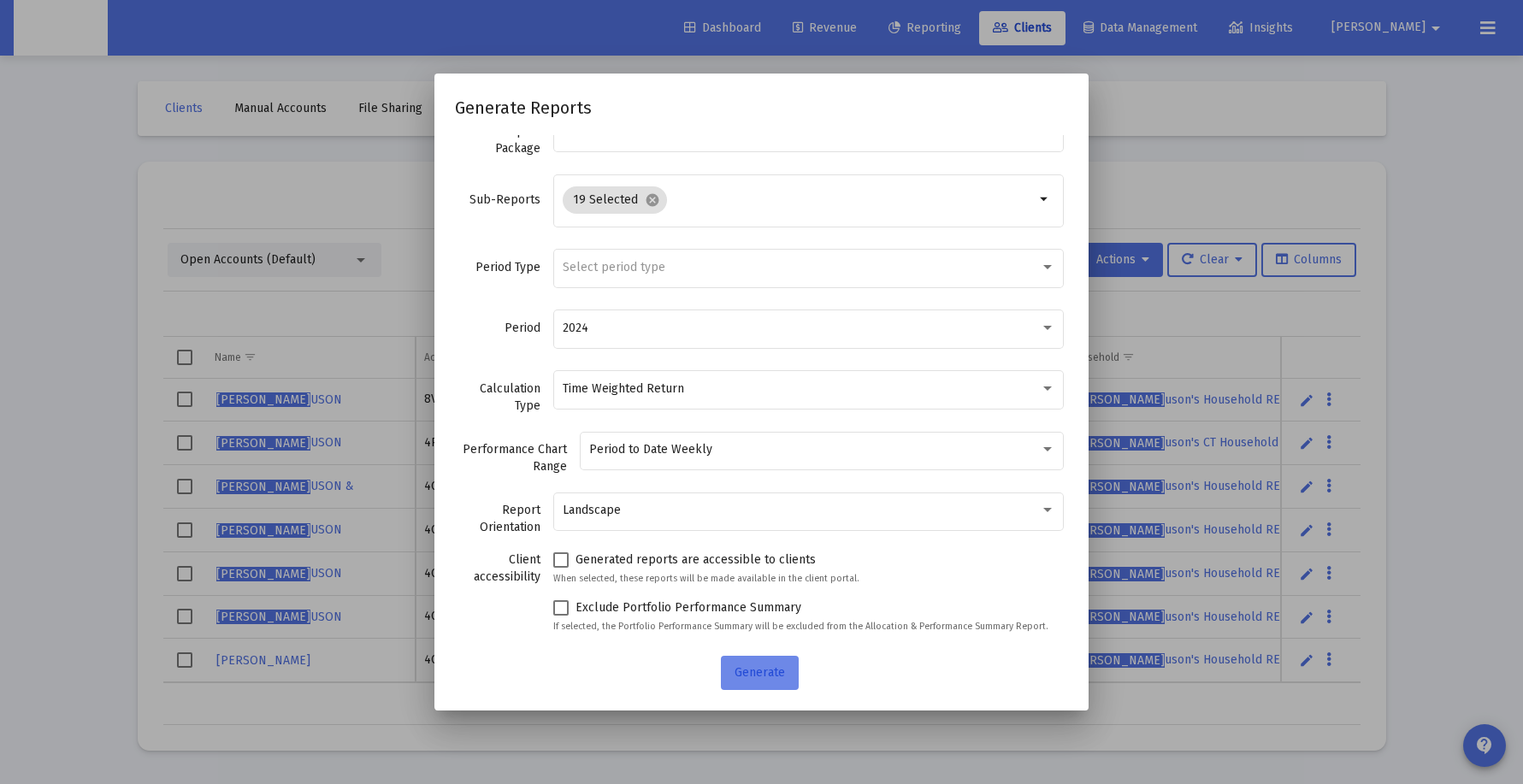
click at [750, 677] on span "Generate" at bounding box center [760, 672] width 50 height 14
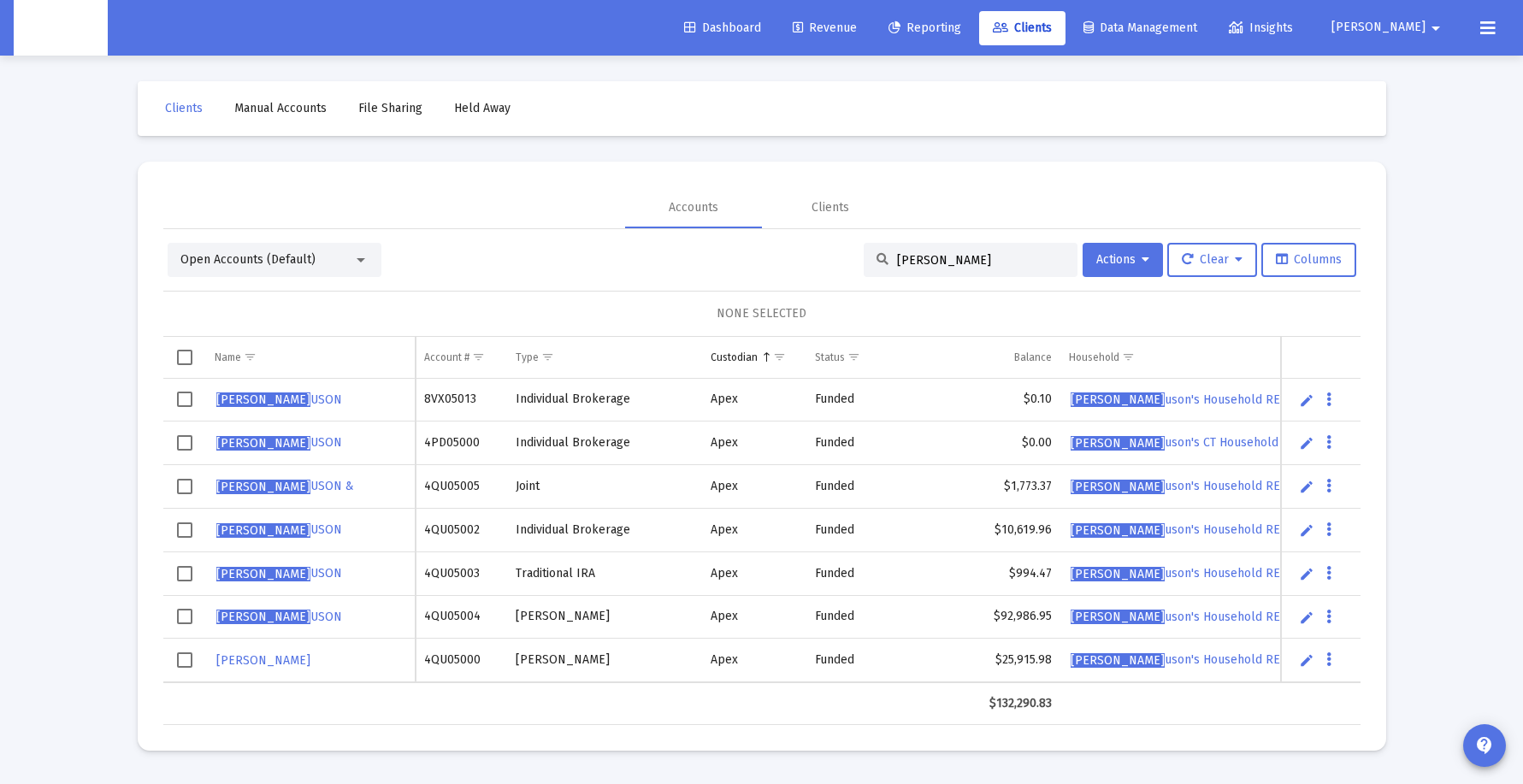
click at [965, 40] on link "Reporting" at bounding box center [925, 28] width 100 height 34
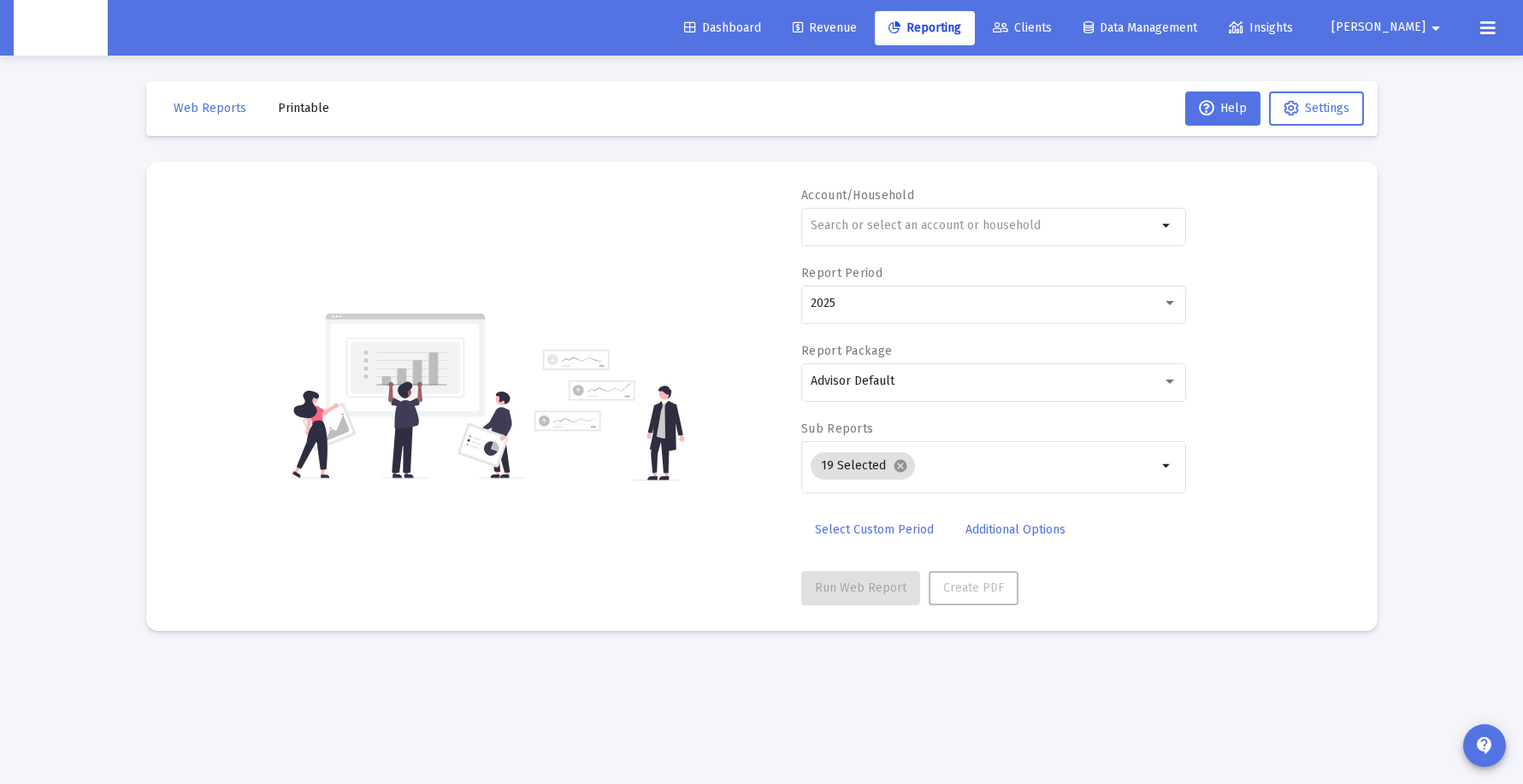
click at [307, 121] on button "Printable" at bounding box center [304, 109] width 79 height 34
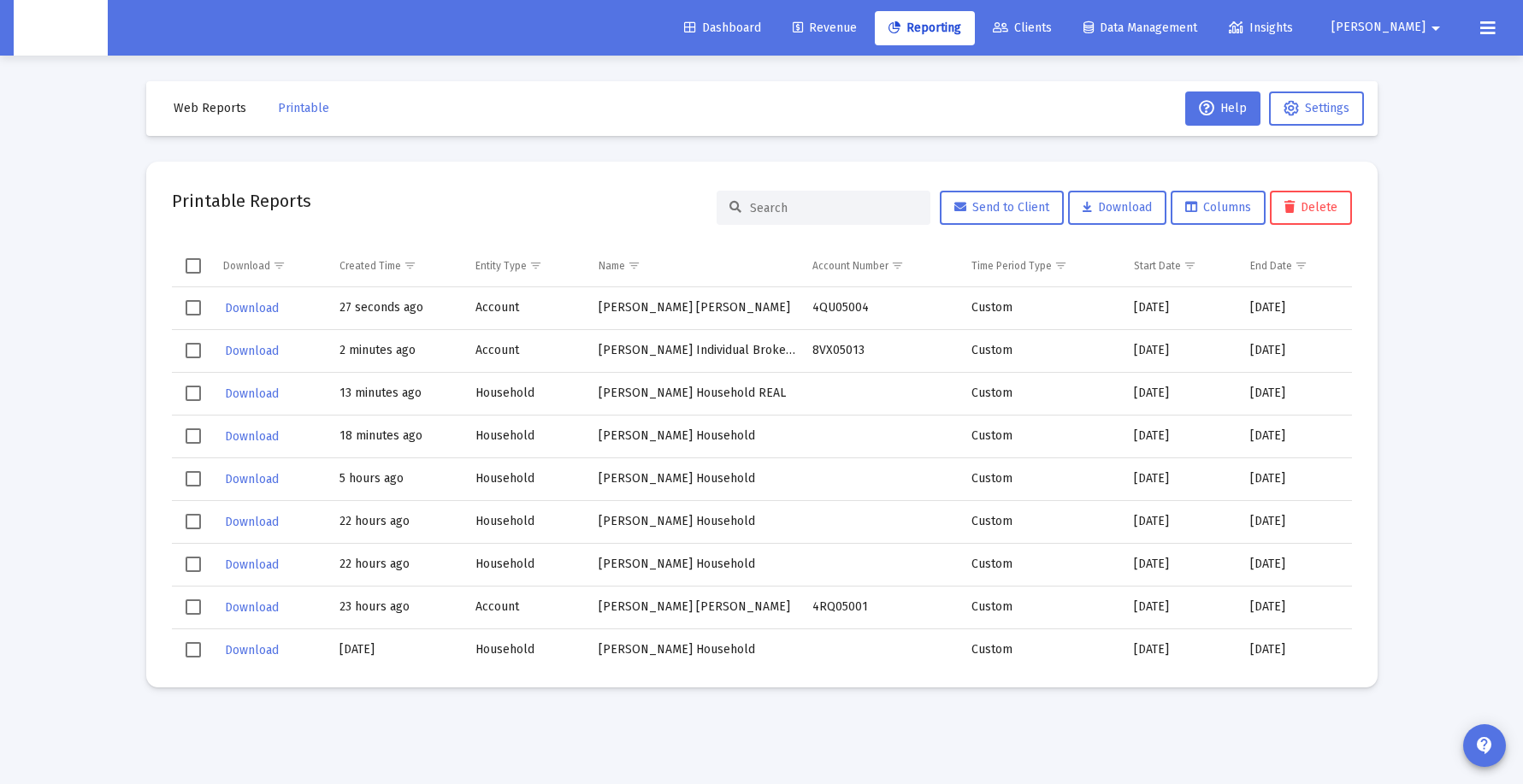
click at [1052, 28] on span "Clients" at bounding box center [1023, 28] width 59 height 14
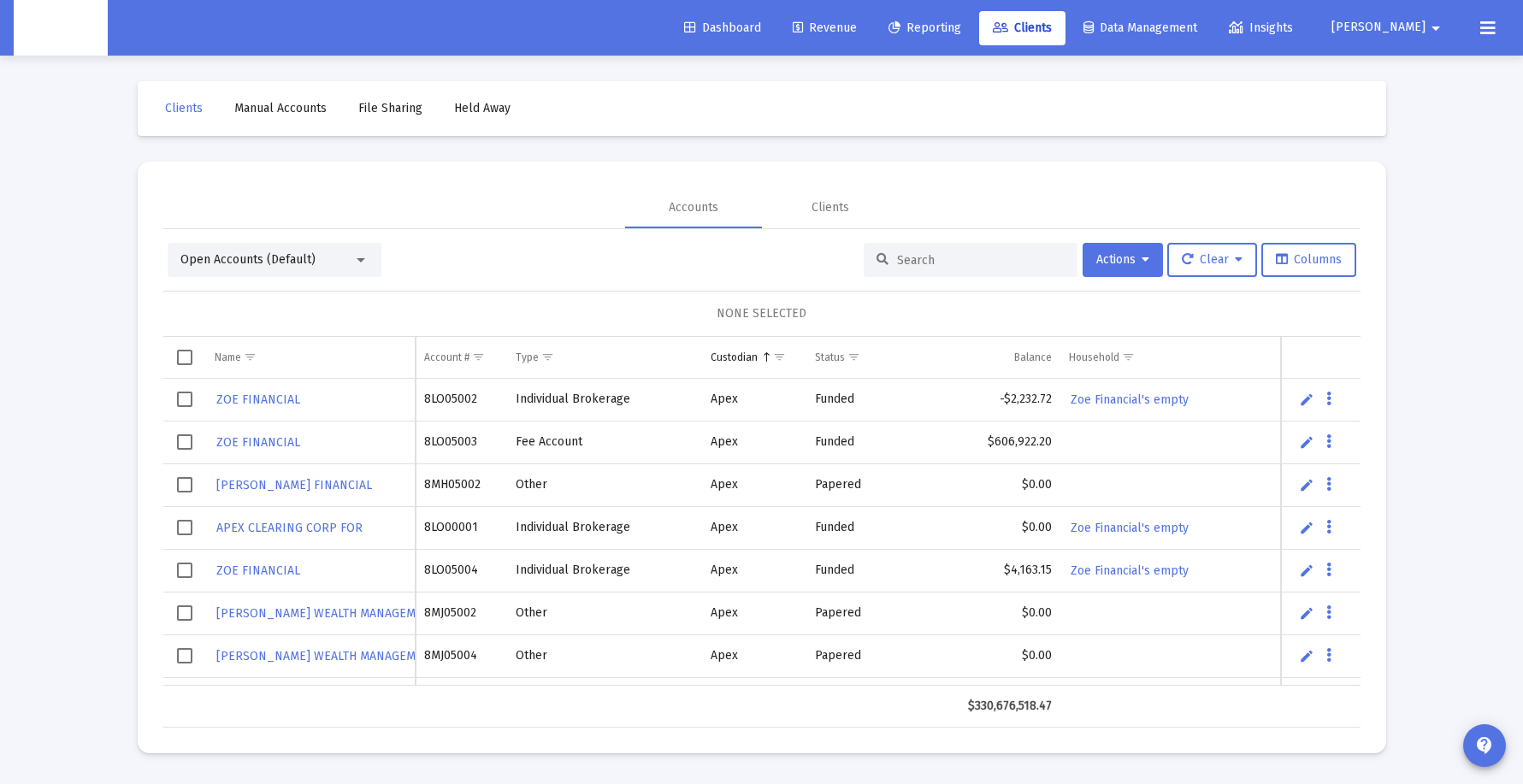
click at [906, 262] on input at bounding box center [980, 260] width 168 height 14
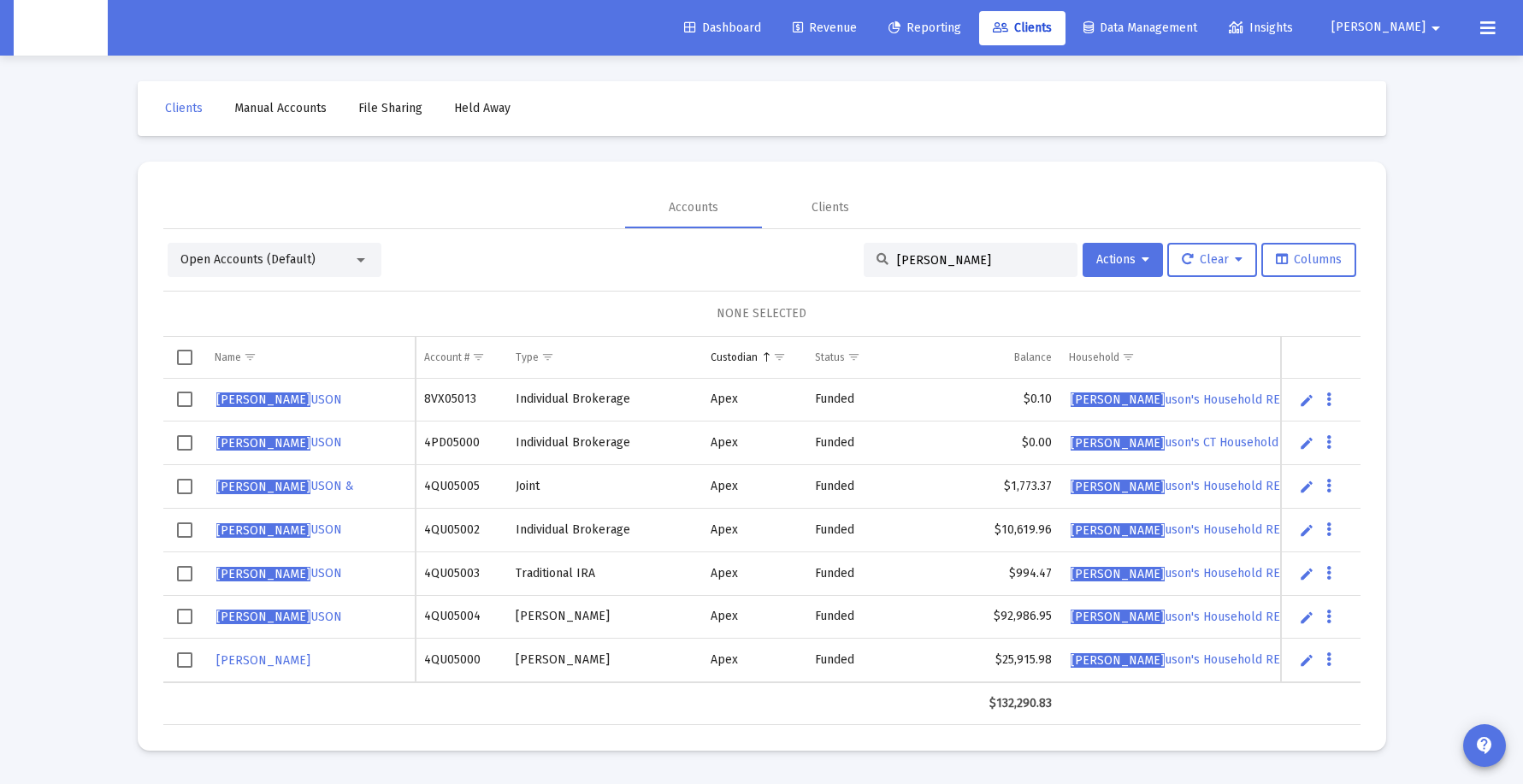
type input "[PERSON_NAME]"
click at [1329, 614] on icon "Data grid" at bounding box center [1329, 617] width 5 height 21
click at [1362, 685] on button "Generate Report" at bounding box center [1398, 692] width 153 height 41
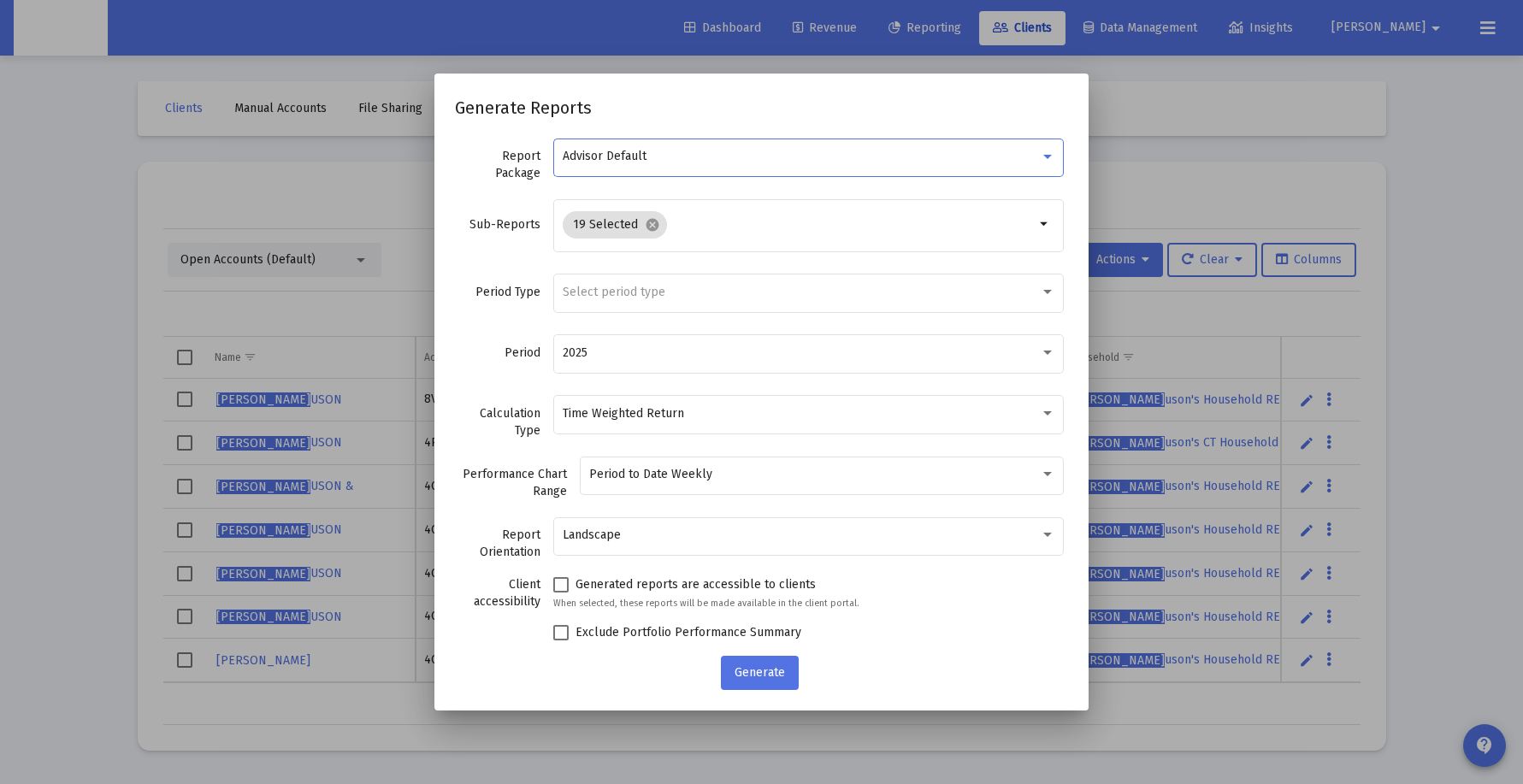
click at [722, 156] on div "Advisor Default" at bounding box center [801, 156] width 477 height 13
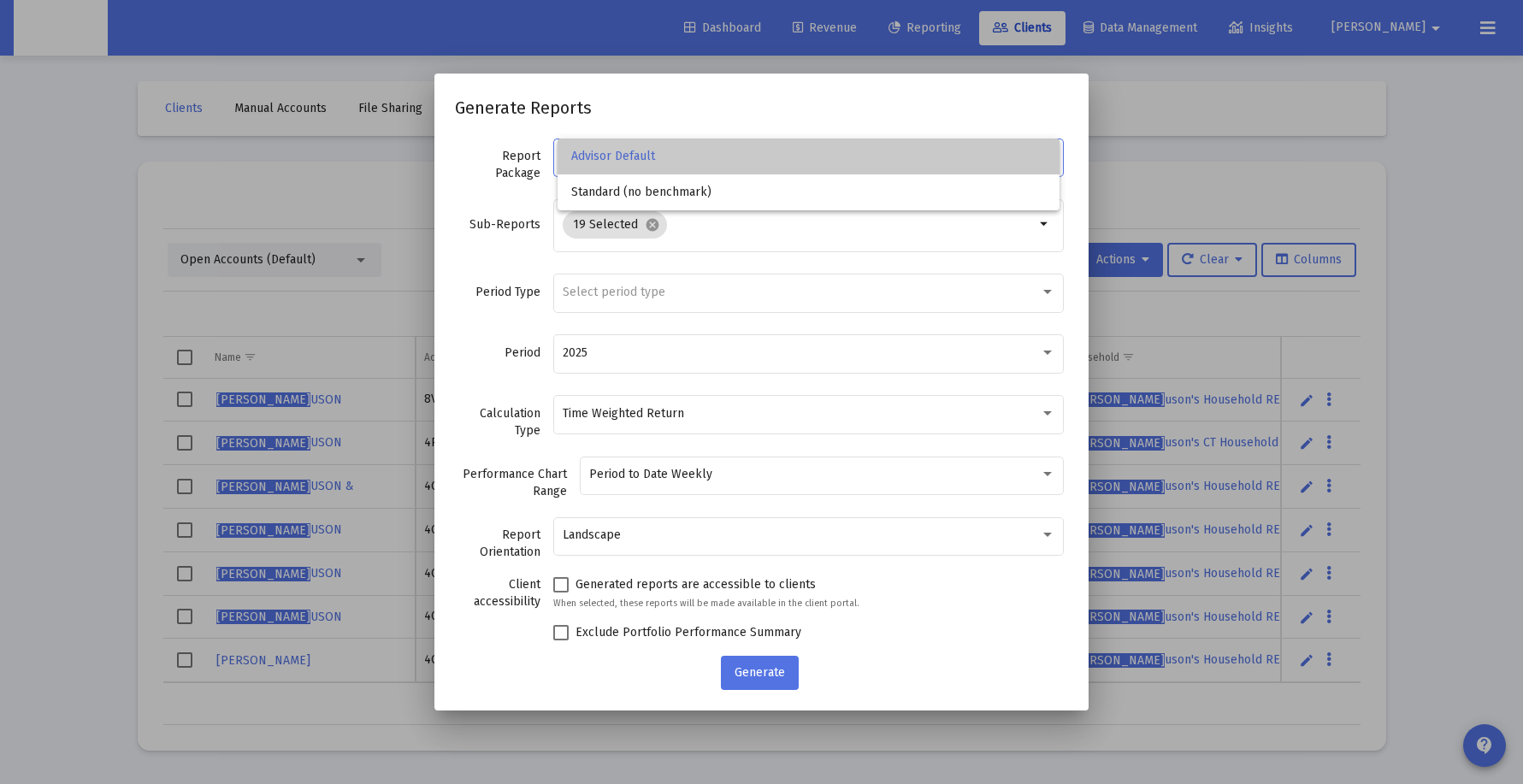
click at [722, 156] on span "Advisor Default" at bounding box center [809, 156] width 474 height 36
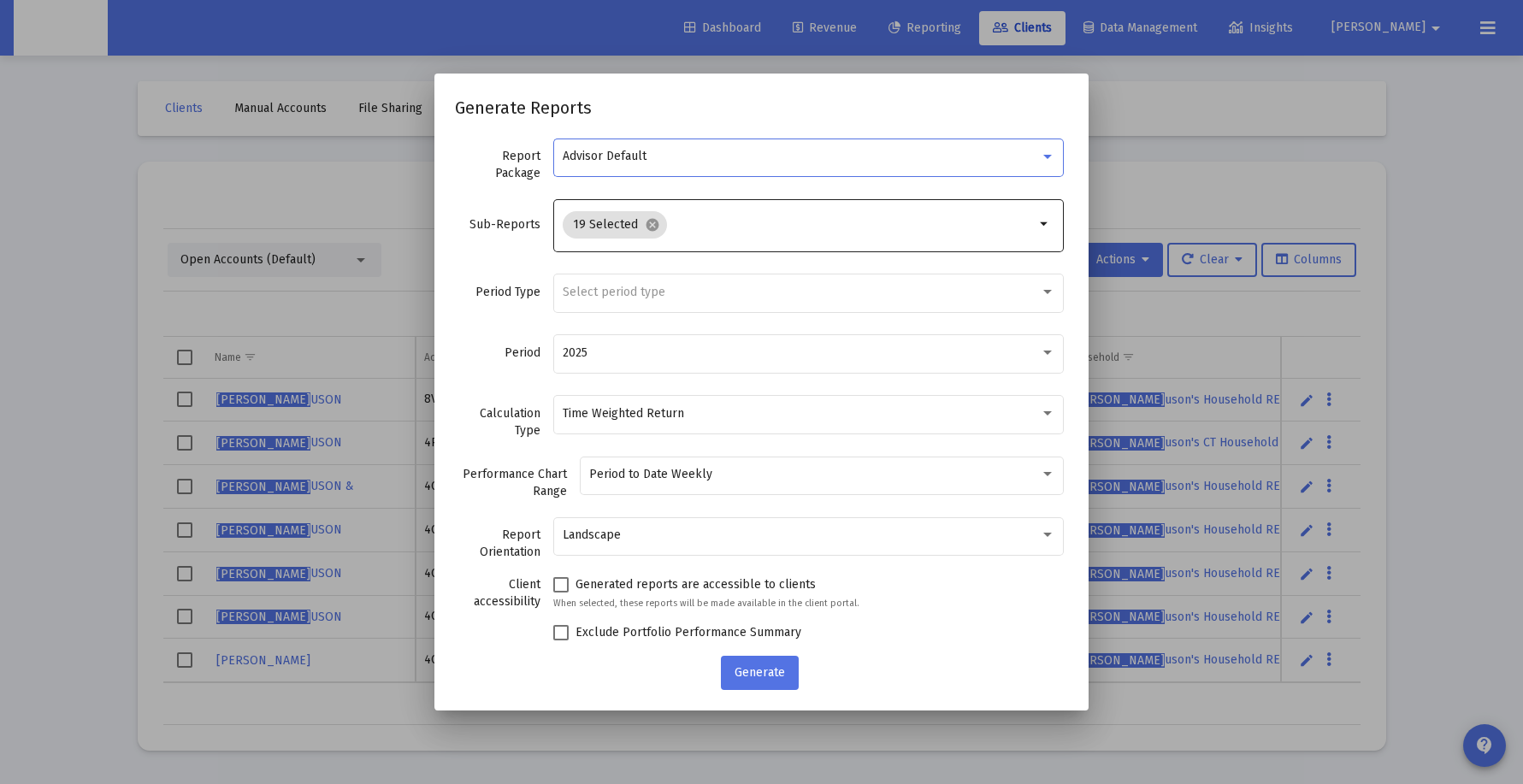
click at [753, 228] on input "Selection" at bounding box center [854, 225] width 361 height 13
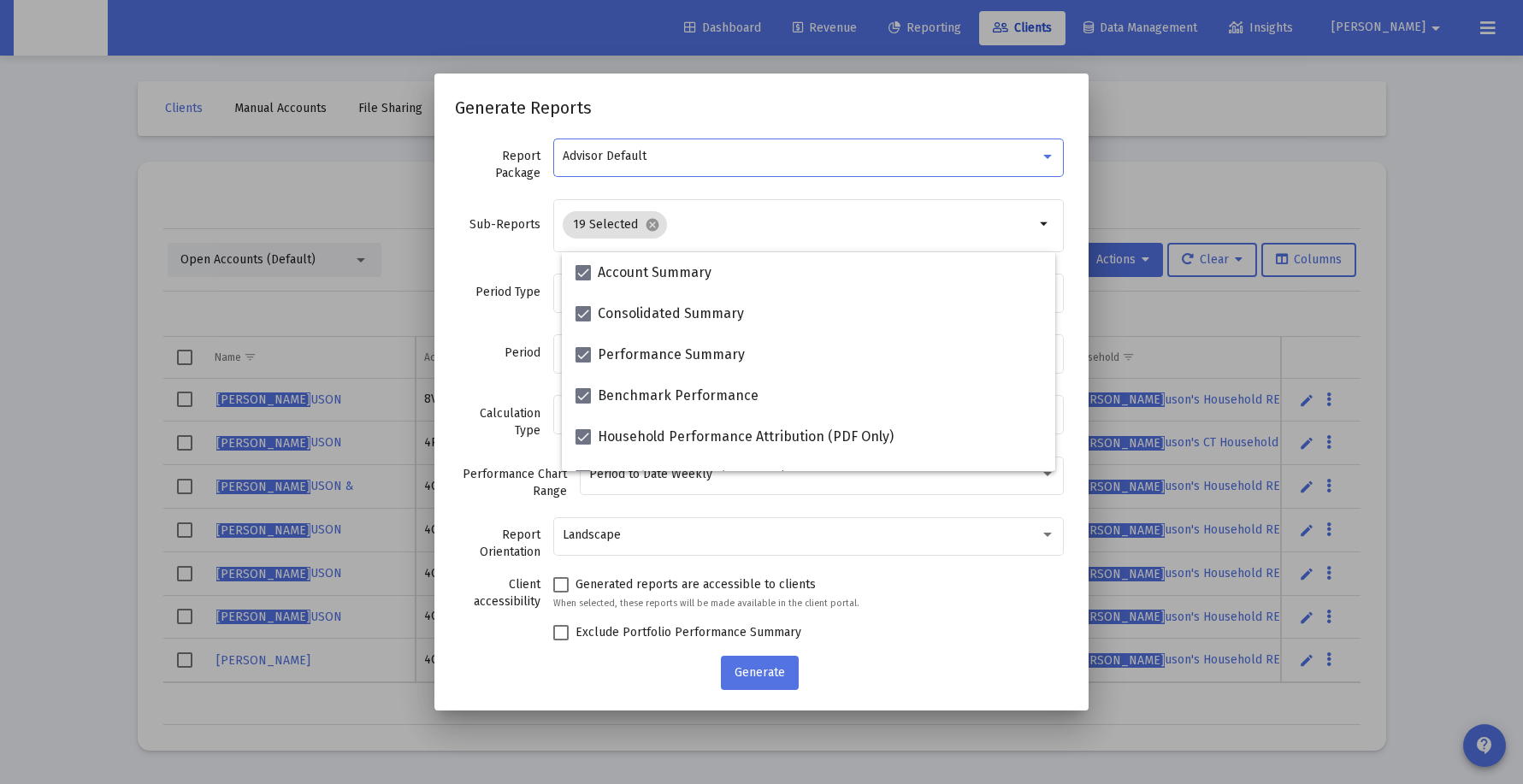
click at [765, 159] on div "Advisor Default" at bounding box center [801, 156] width 477 height 13
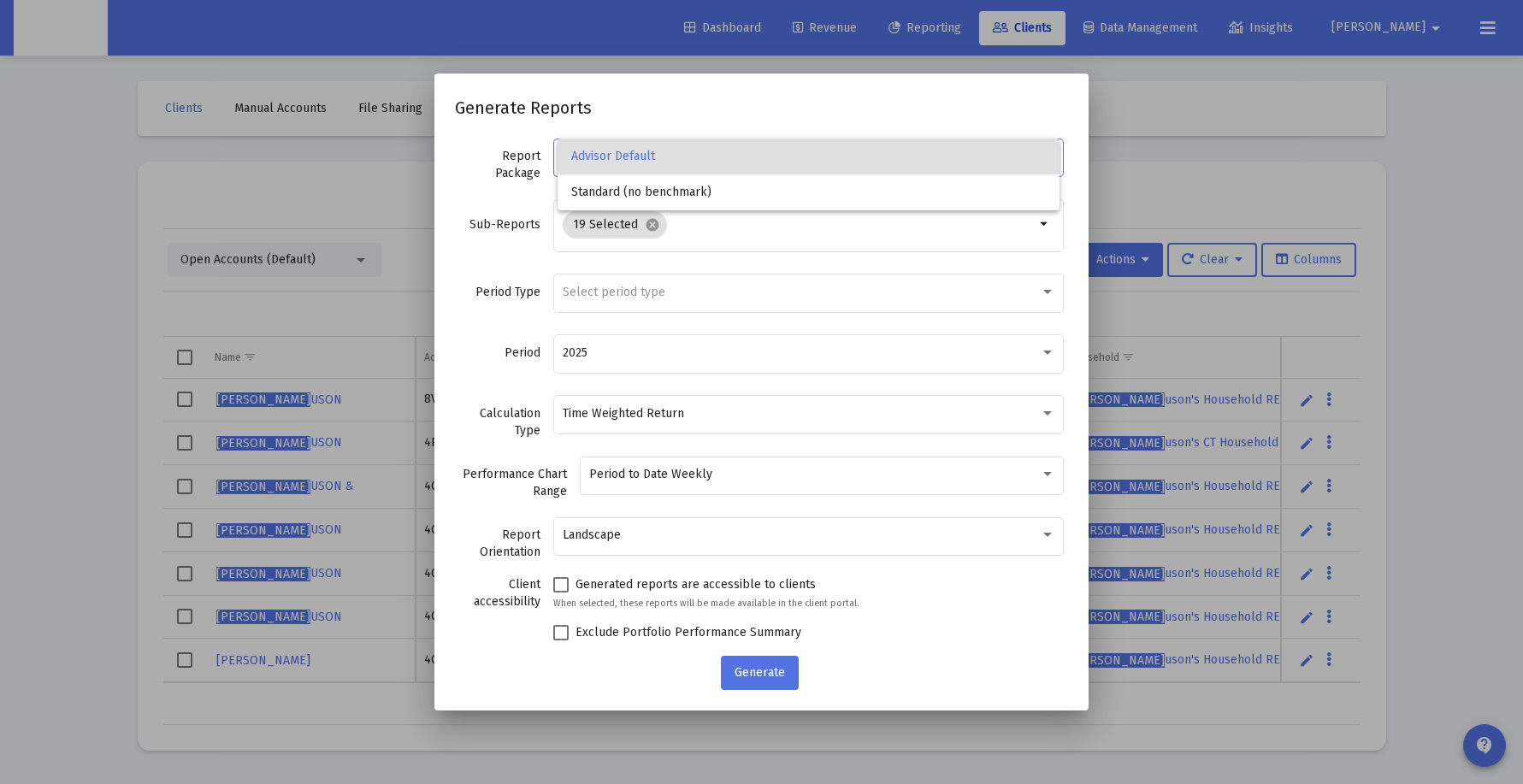
click at [752, 422] on div at bounding box center [761, 392] width 1523 height 784
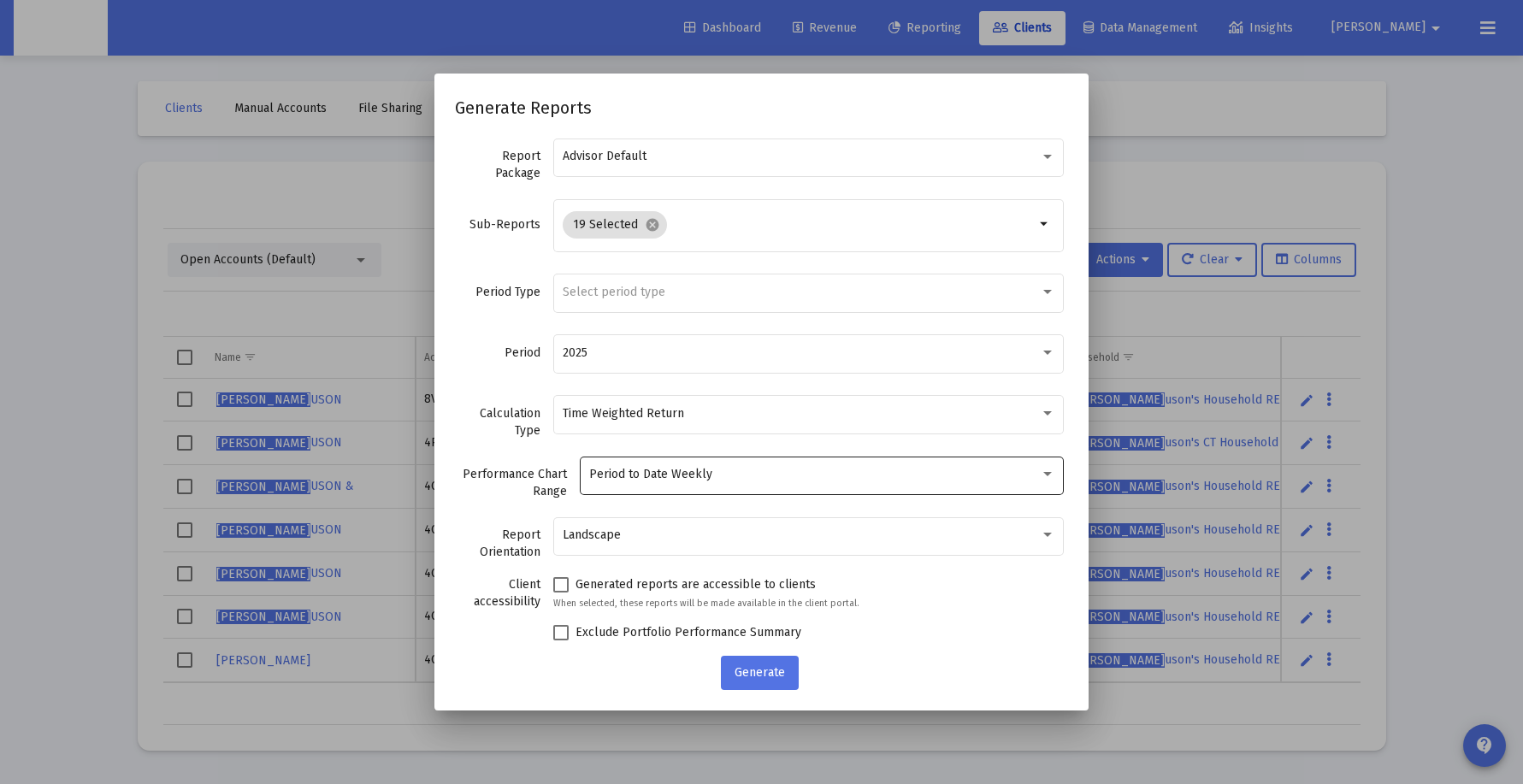
click at [752, 478] on div "Period to Date Weekly" at bounding box center [815, 474] width 451 height 13
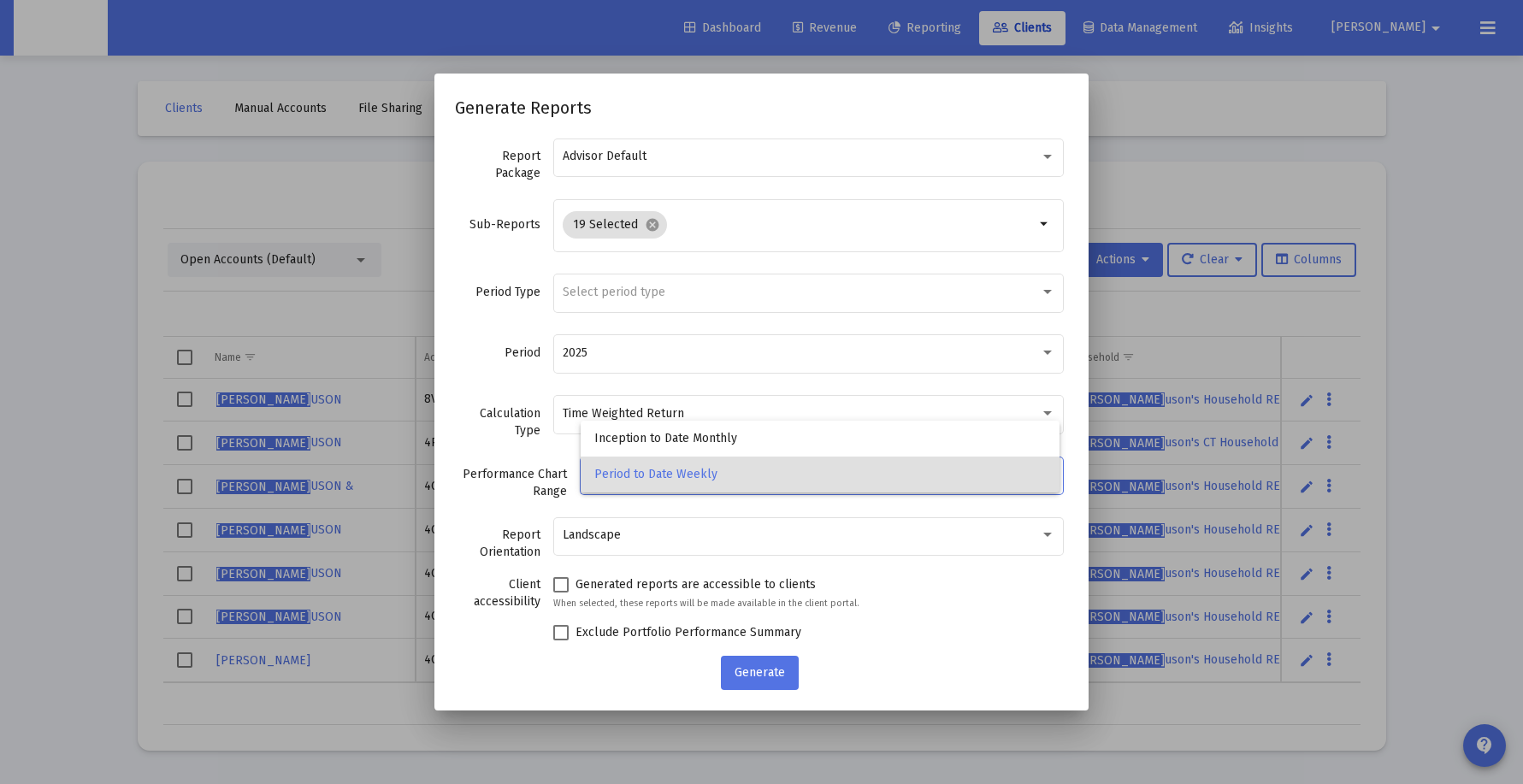
click at [771, 383] on div at bounding box center [761, 392] width 1523 height 784
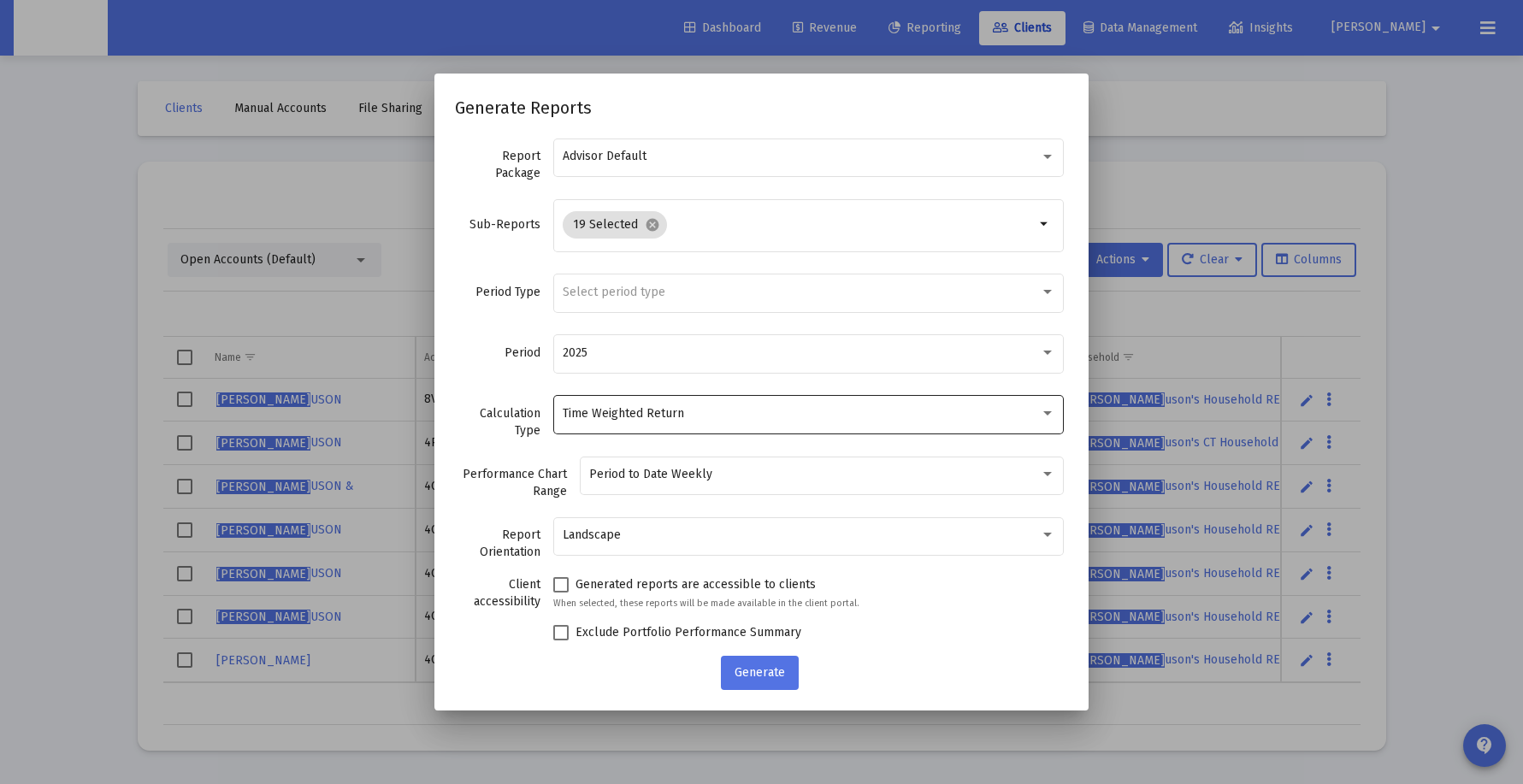
click at [769, 422] on div "Time Weighted Return" at bounding box center [809, 413] width 492 height 42
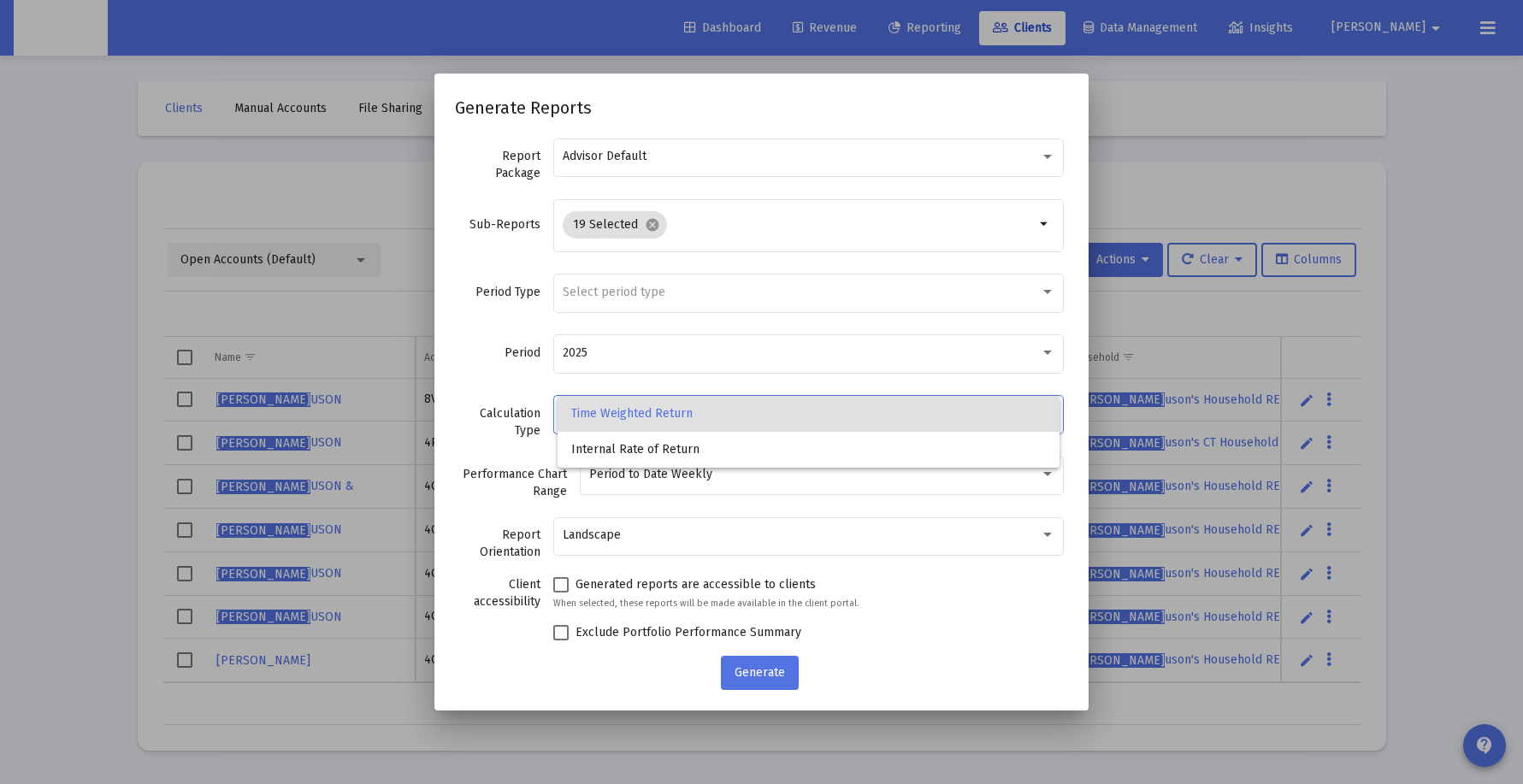
click at [781, 374] on div at bounding box center [761, 392] width 1523 height 784
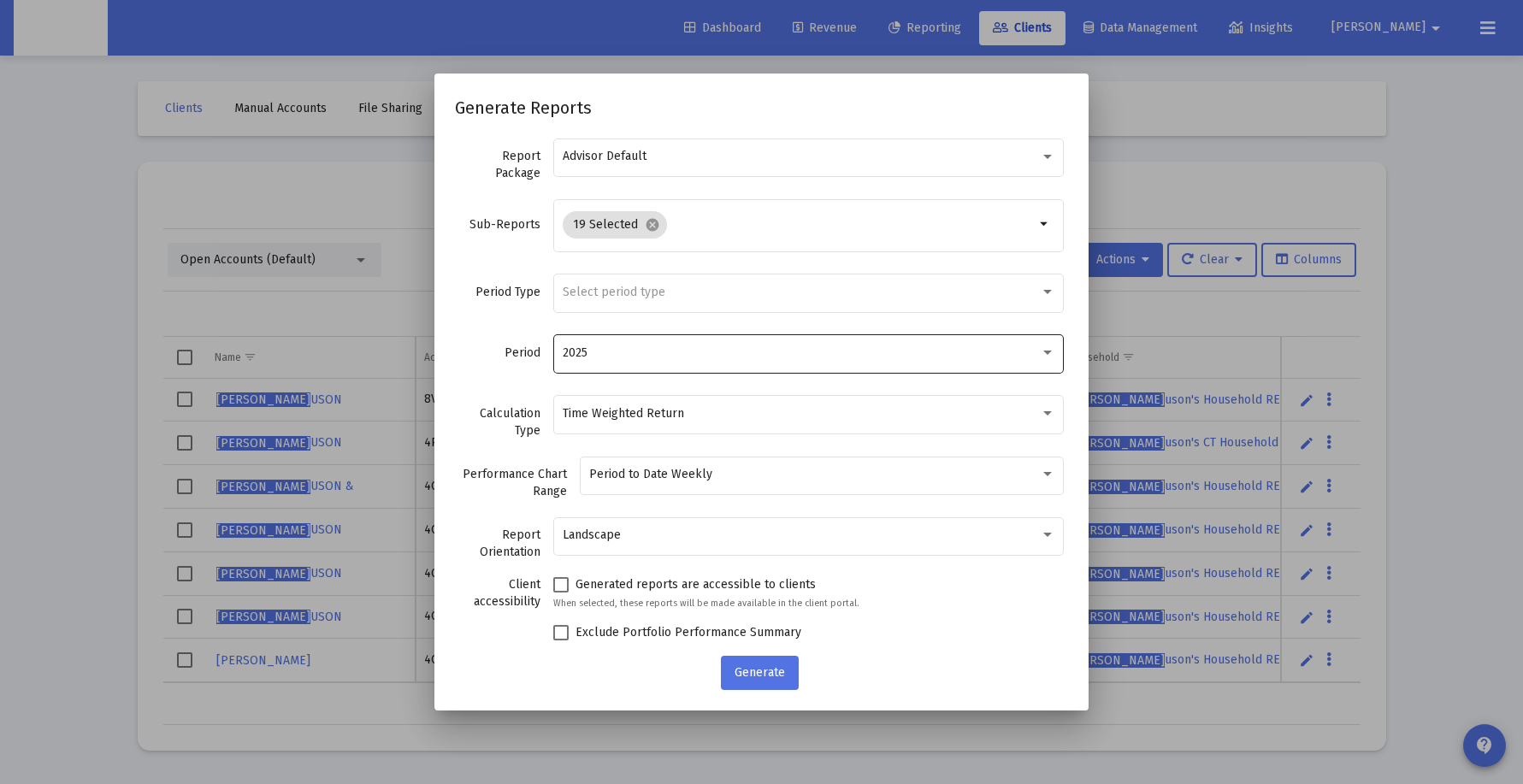
click at [788, 339] on div "2025" at bounding box center [809, 352] width 492 height 42
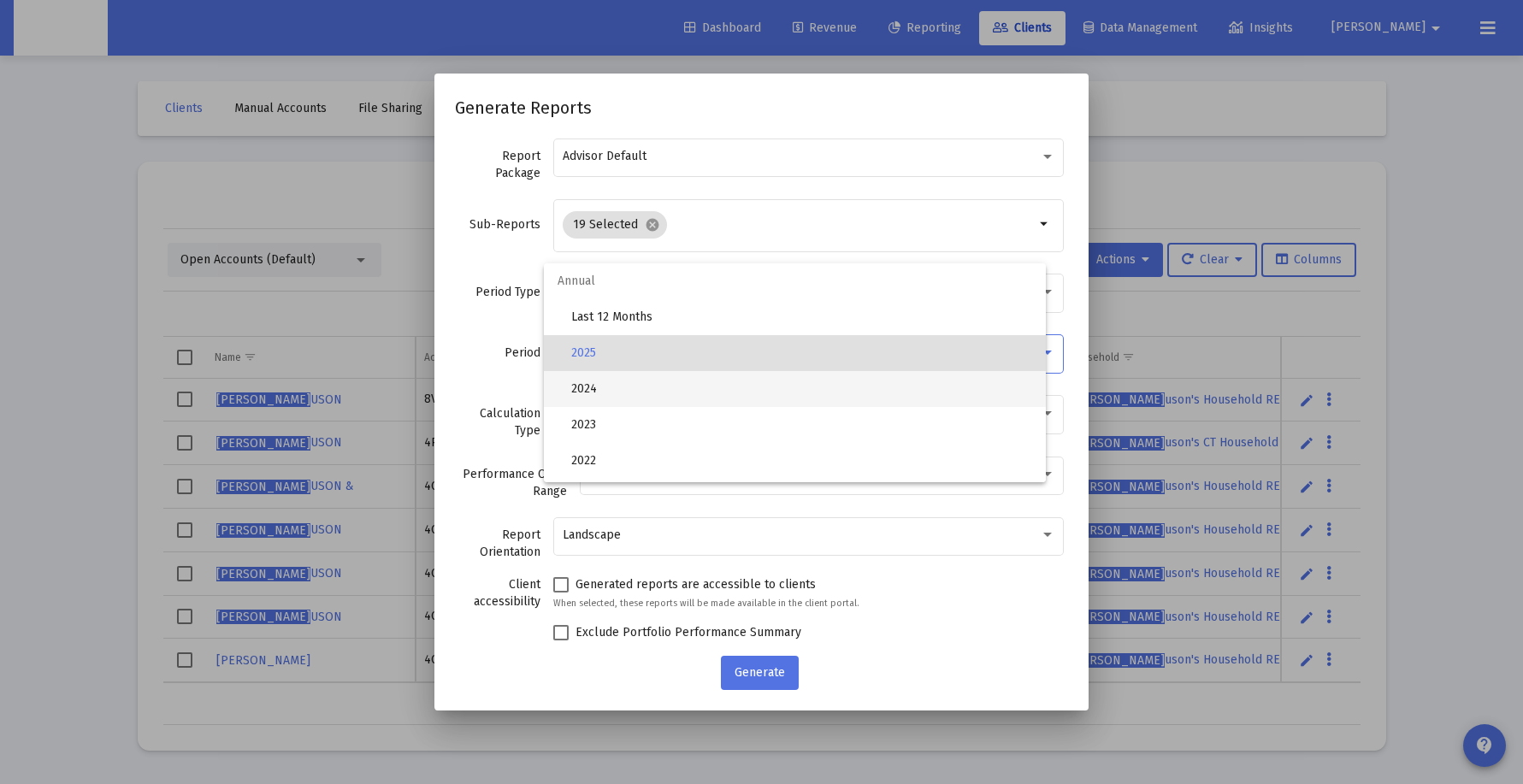
click at [782, 385] on span "2024" at bounding box center [801, 389] width 461 height 36
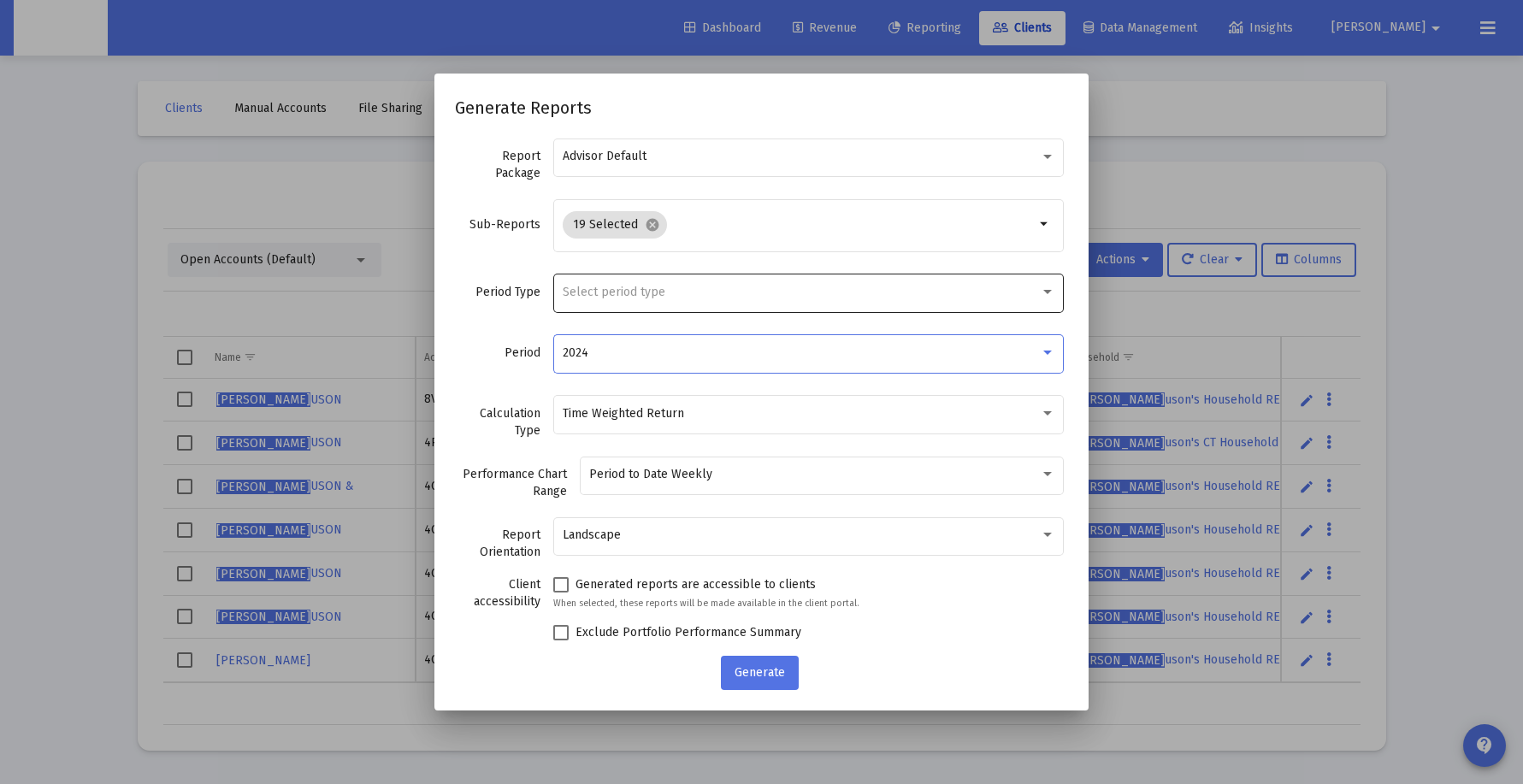
click at [770, 287] on div "Select period type" at bounding box center [801, 292] width 477 height 13
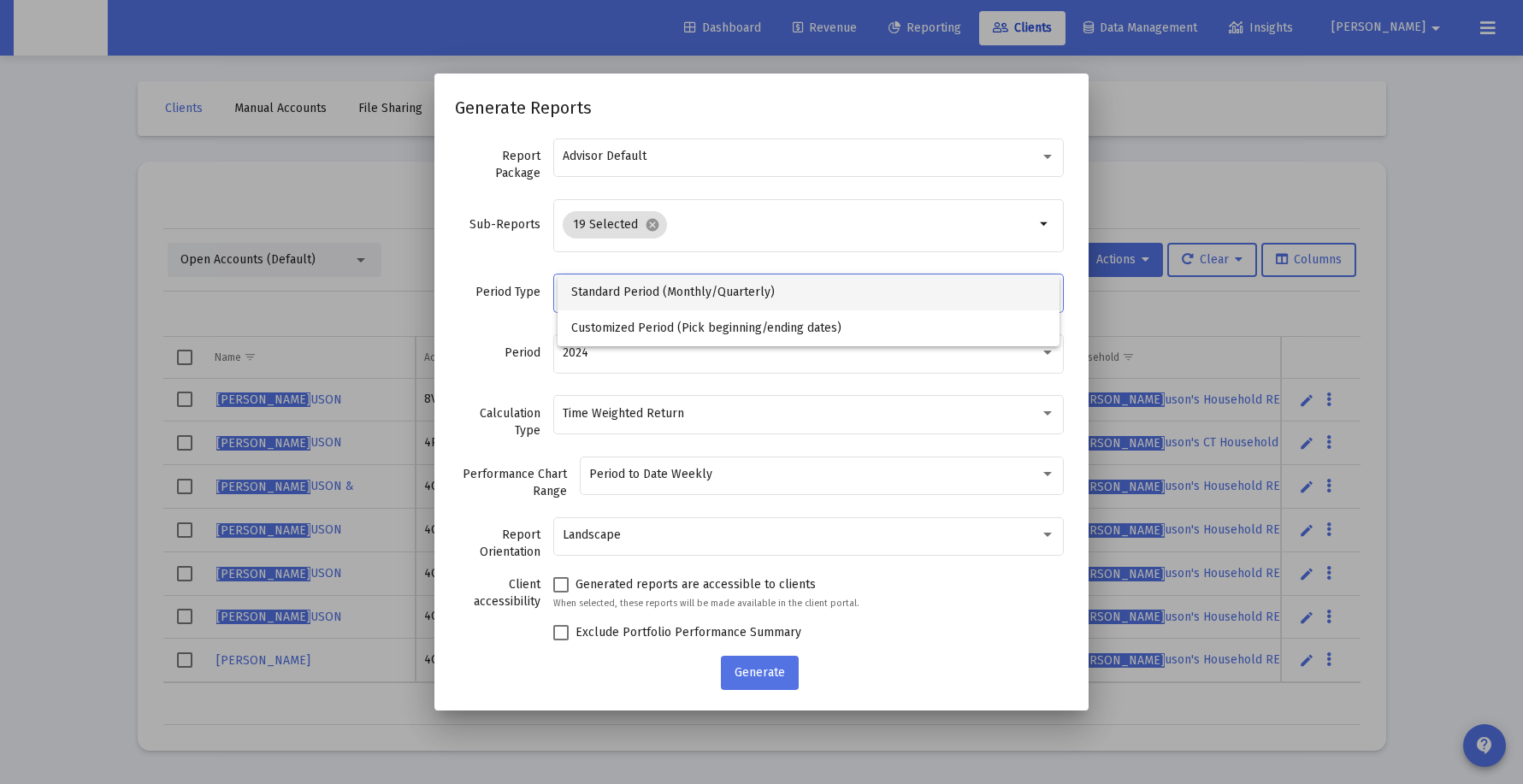
click at [813, 257] on div at bounding box center [761, 392] width 1523 height 784
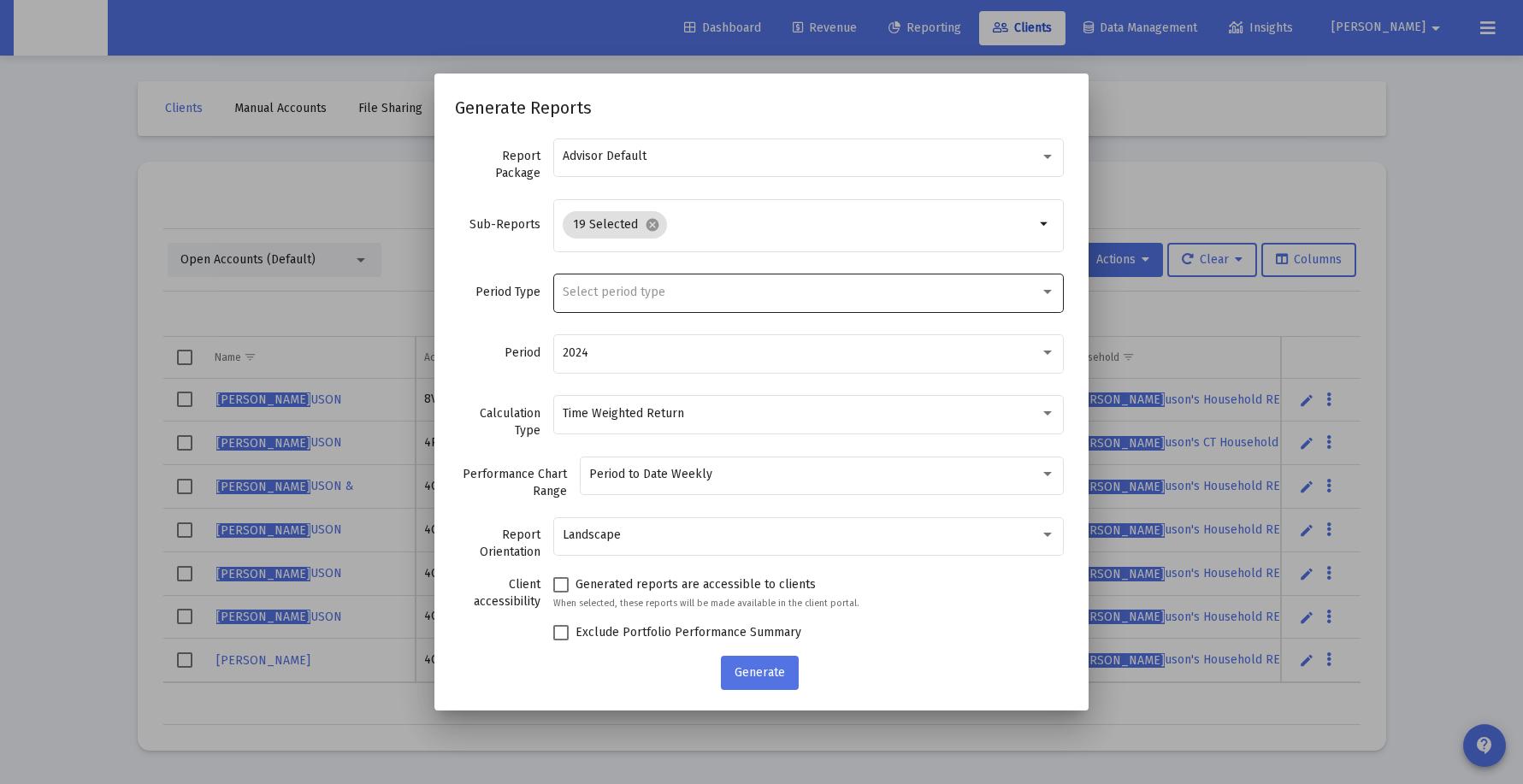
click at [806, 292] on div "Select period type" at bounding box center [801, 292] width 477 height 13
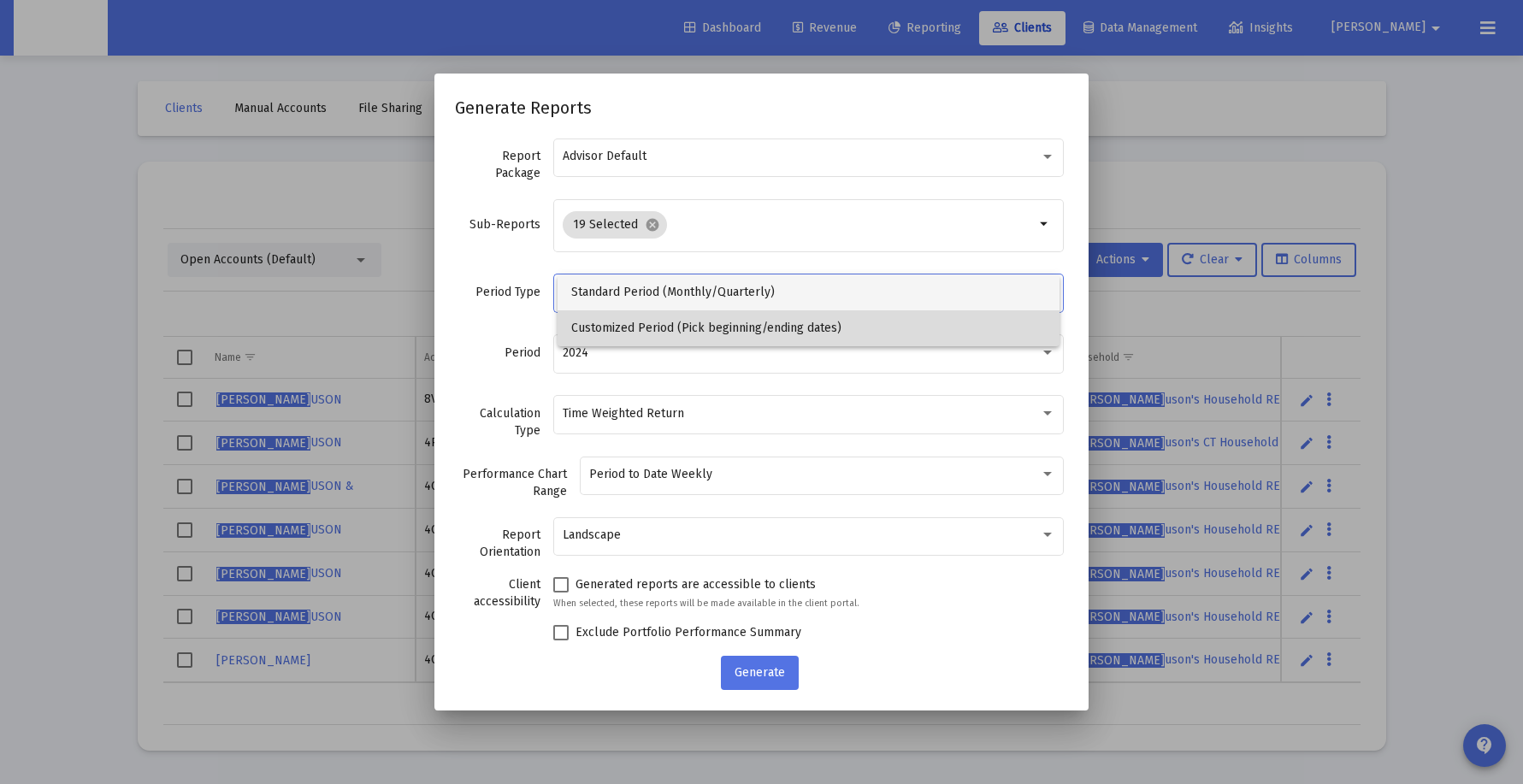
click at [803, 310] on span "Customized Period (Pick beginning/ending dates)" at bounding box center [809, 328] width 474 height 36
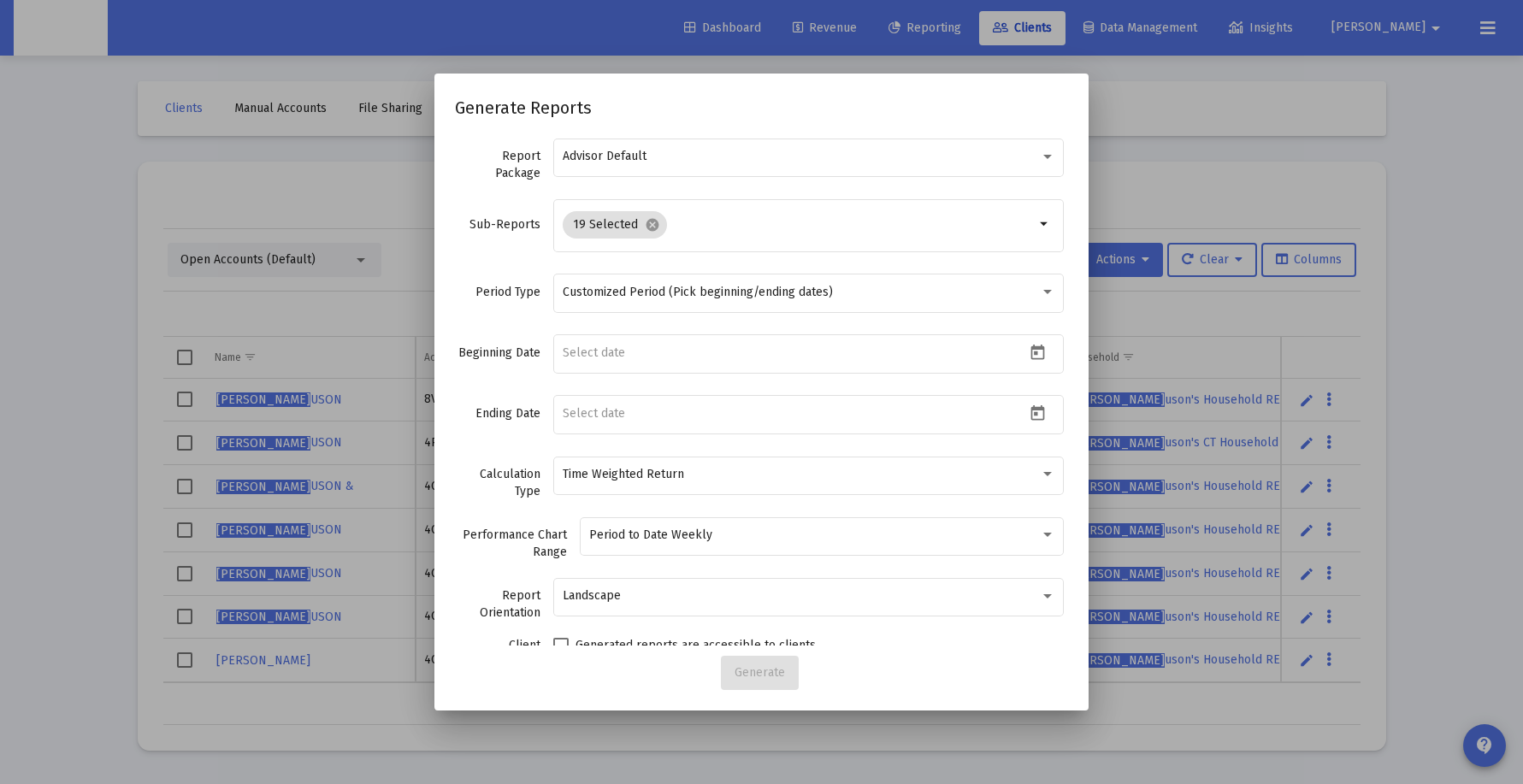
click at [803, 310] on div "Customized Period (Pick beginning/ending dates)" at bounding box center [809, 292] width 492 height 42
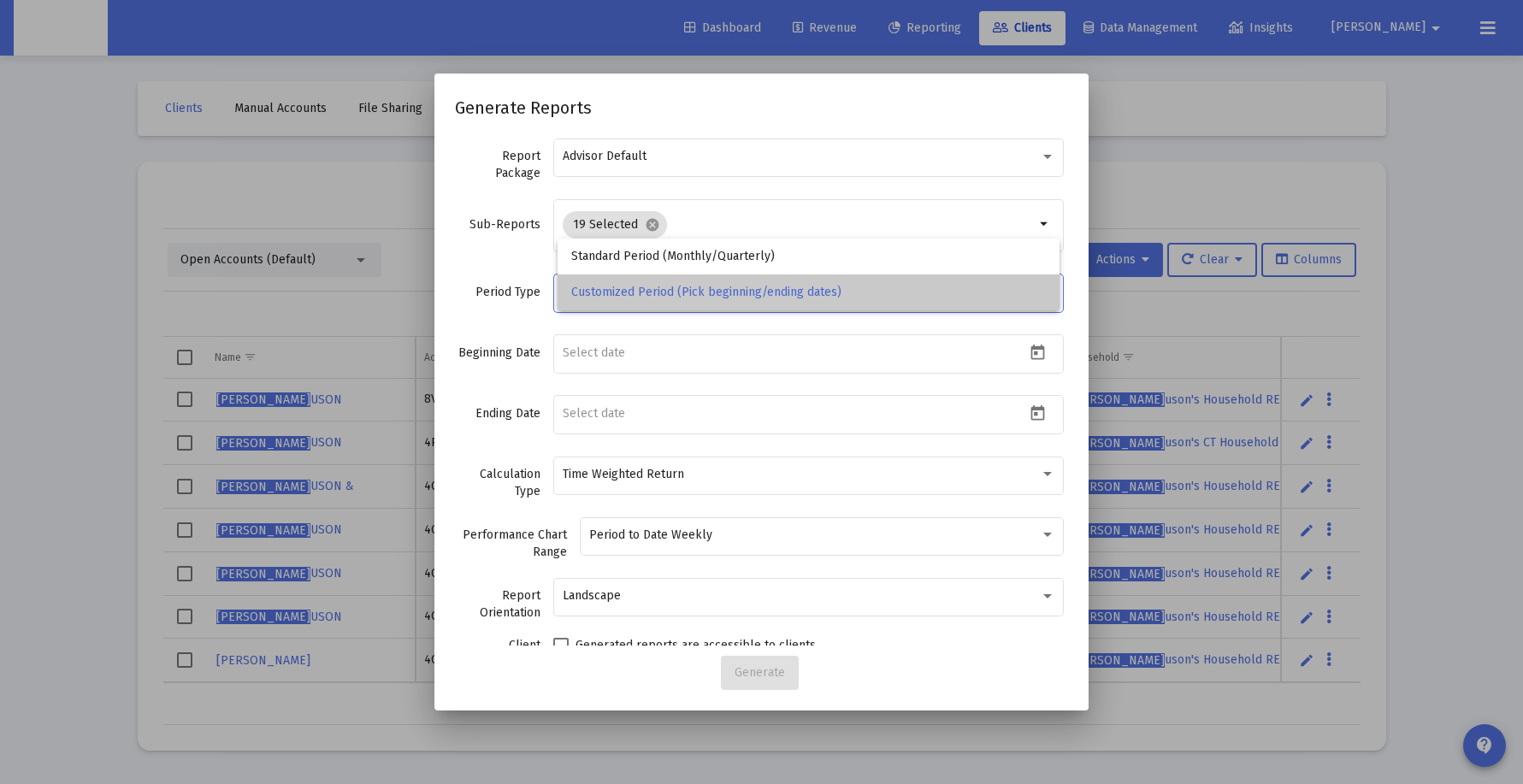
click at [805, 290] on span "Customized Period (Pick beginning/ending dates)" at bounding box center [809, 293] width 474 height 36
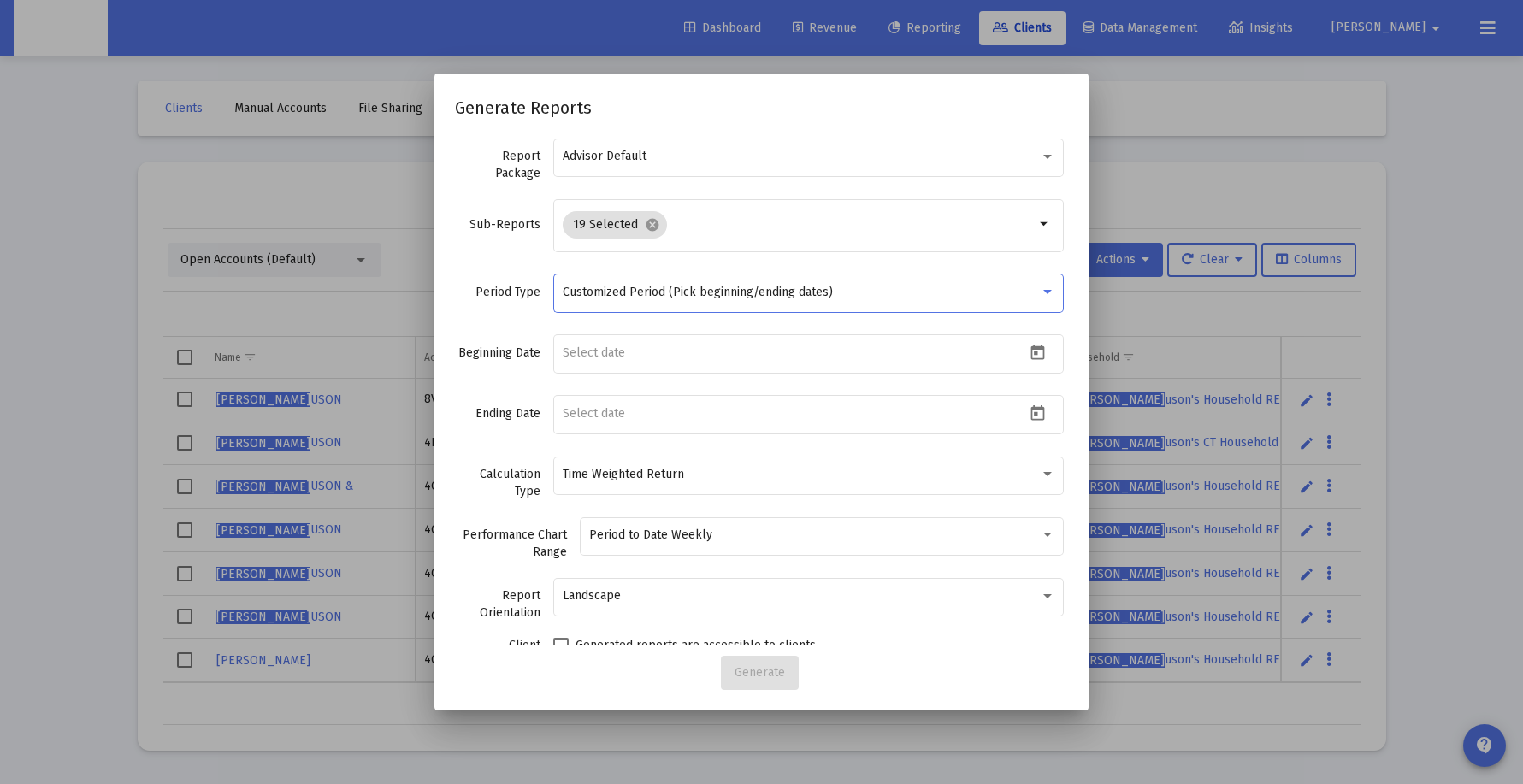
click at [807, 290] on span "Customized Period (Pick beginning/ending dates)" at bounding box center [697, 292] width 270 height 14
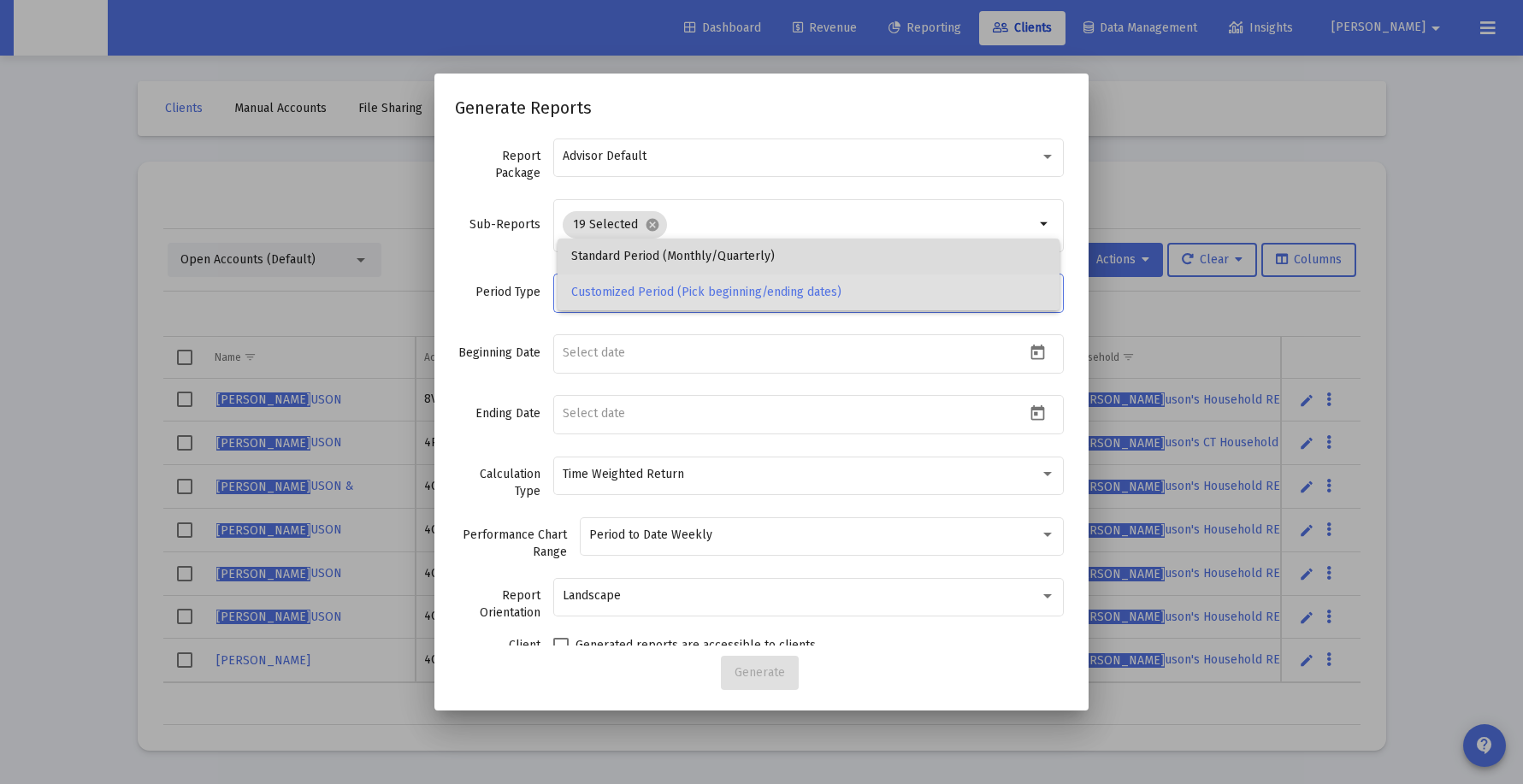
click at [807, 254] on span "Standard Period (Monthly/Quarterly)" at bounding box center [809, 257] width 474 height 36
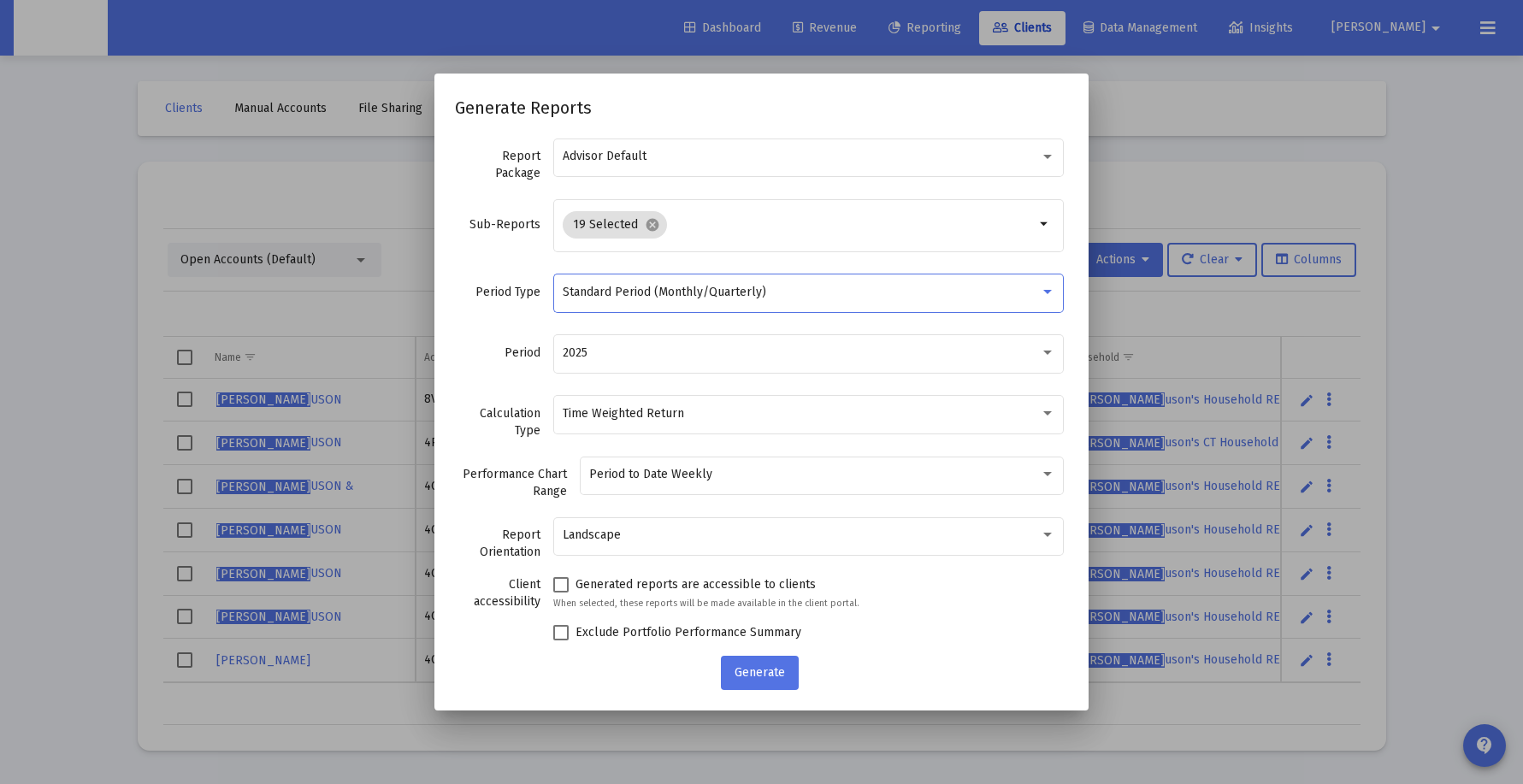
click at [485, 357] on label "Period" at bounding box center [497, 353] width 85 height 17
click at [781, 157] on div "Advisor Default" at bounding box center [801, 156] width 477 height 13
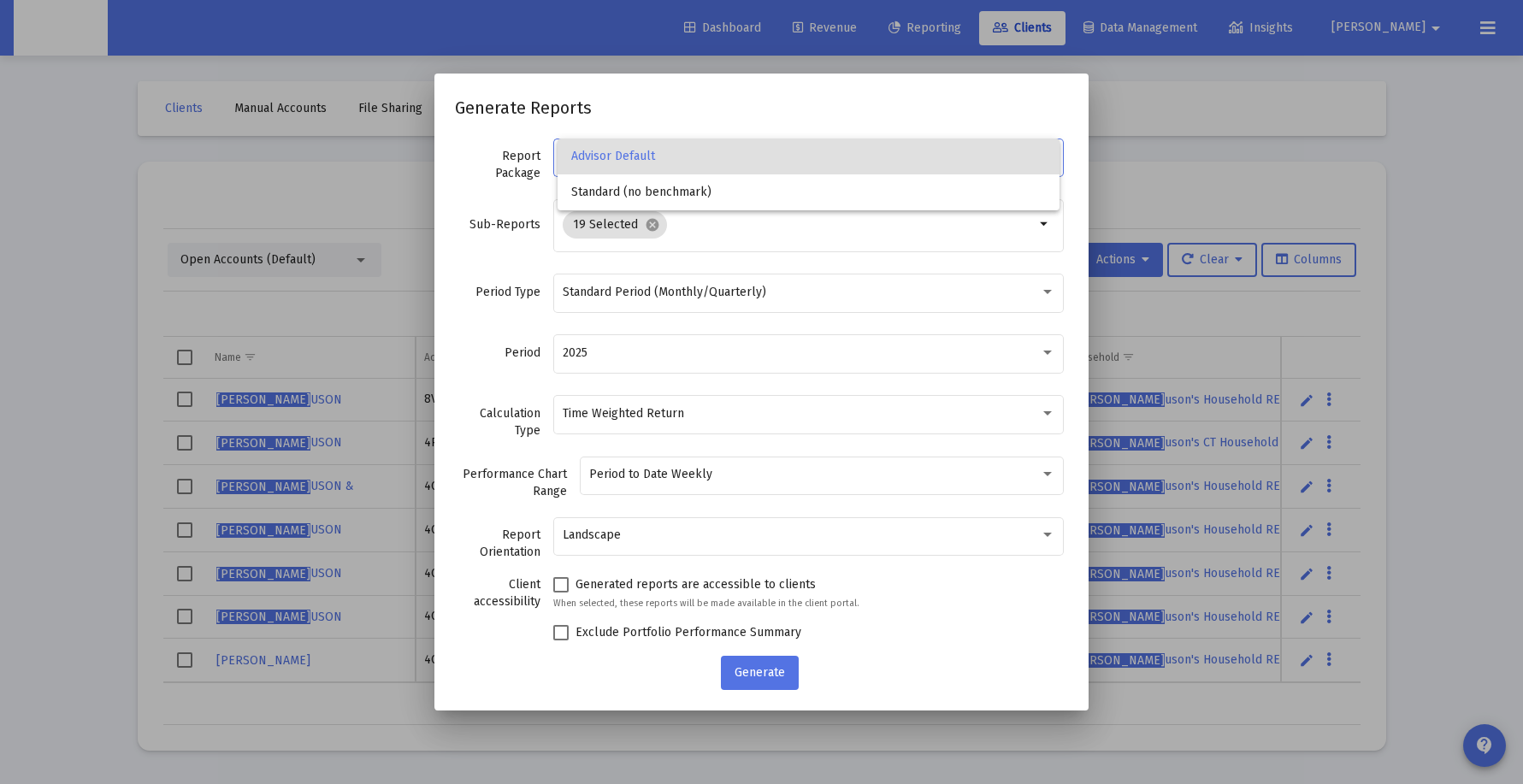
click at [778, 122] on div at bounding box center [761, 392] width 1523 height 784
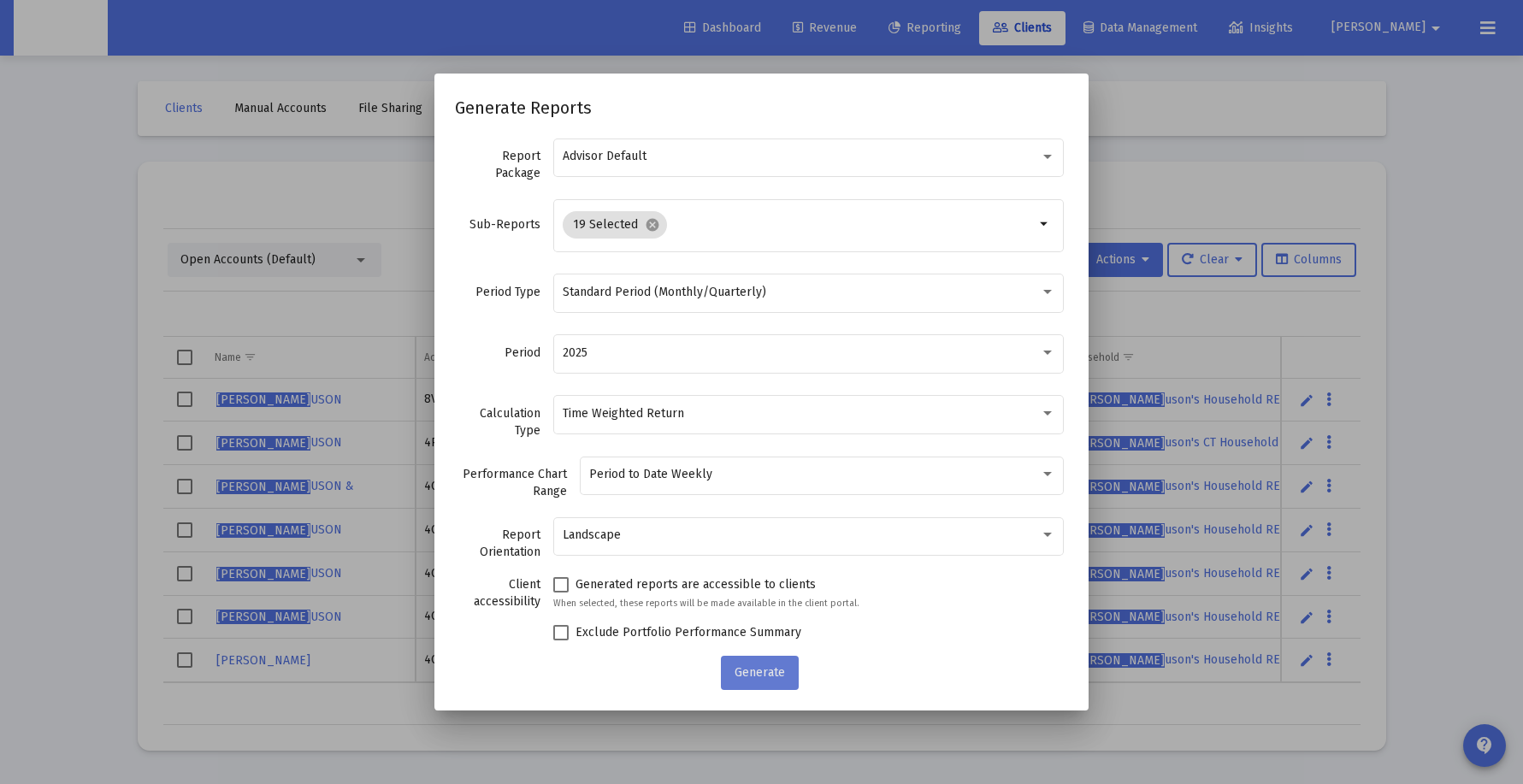
click at [766, 666] on span "Generate" at bounding box center [760, 672] width 50 height 14
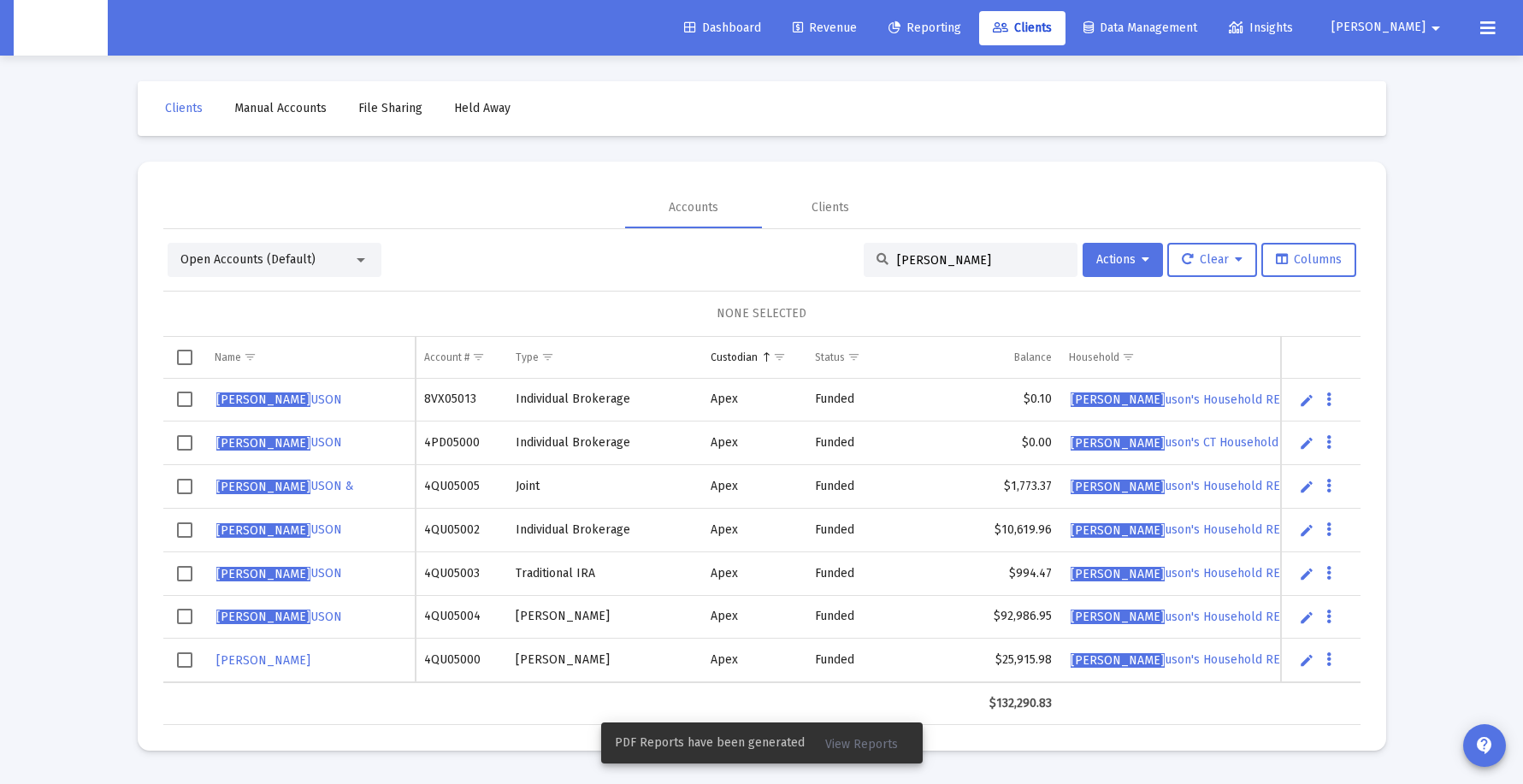
click at [881, 749] on span "View Reports" at bounding box center [861, 744] width 73 height 14
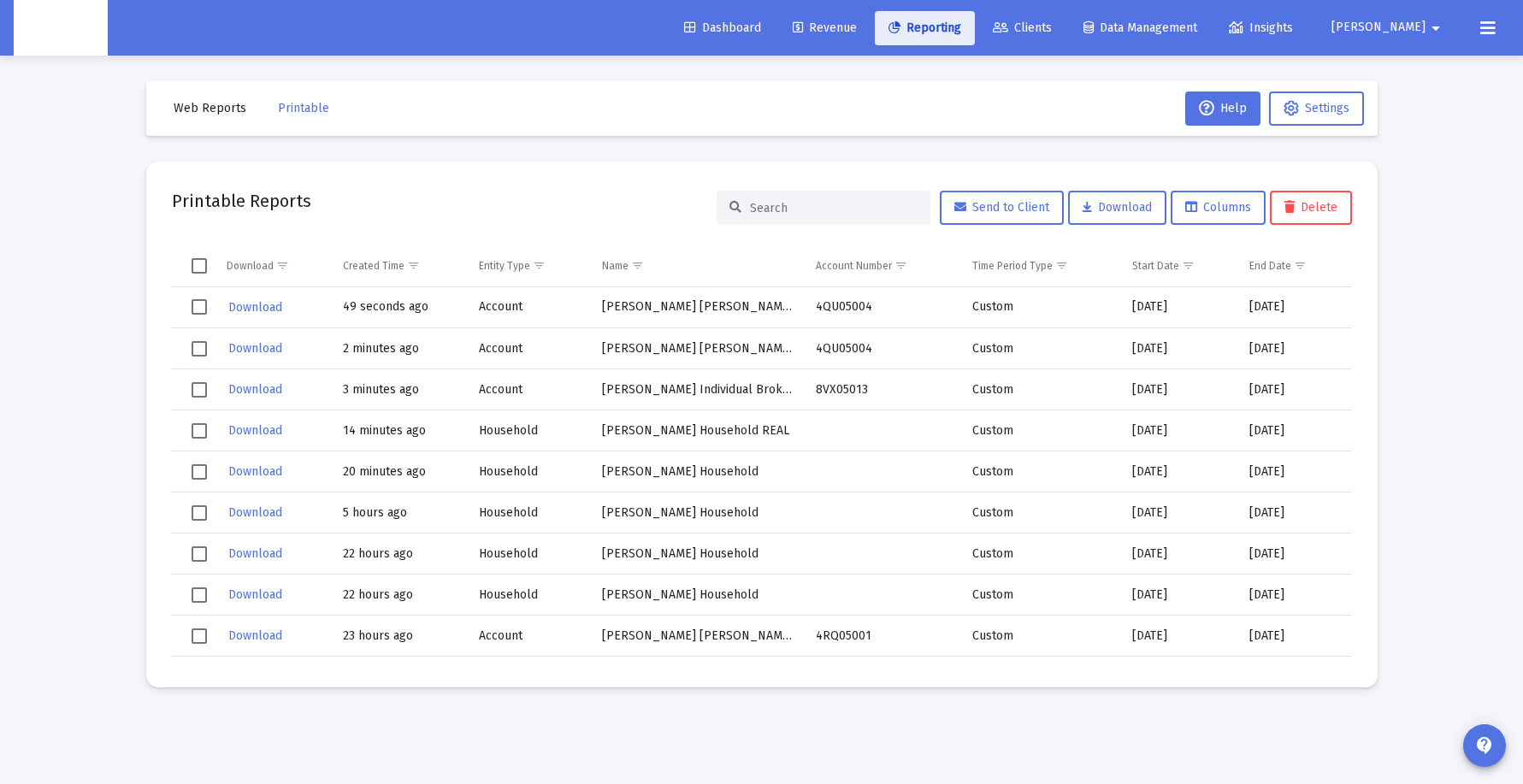
click at [961, 22] on span "Reporting" at bounding box center [925, 28] width 73 height 14
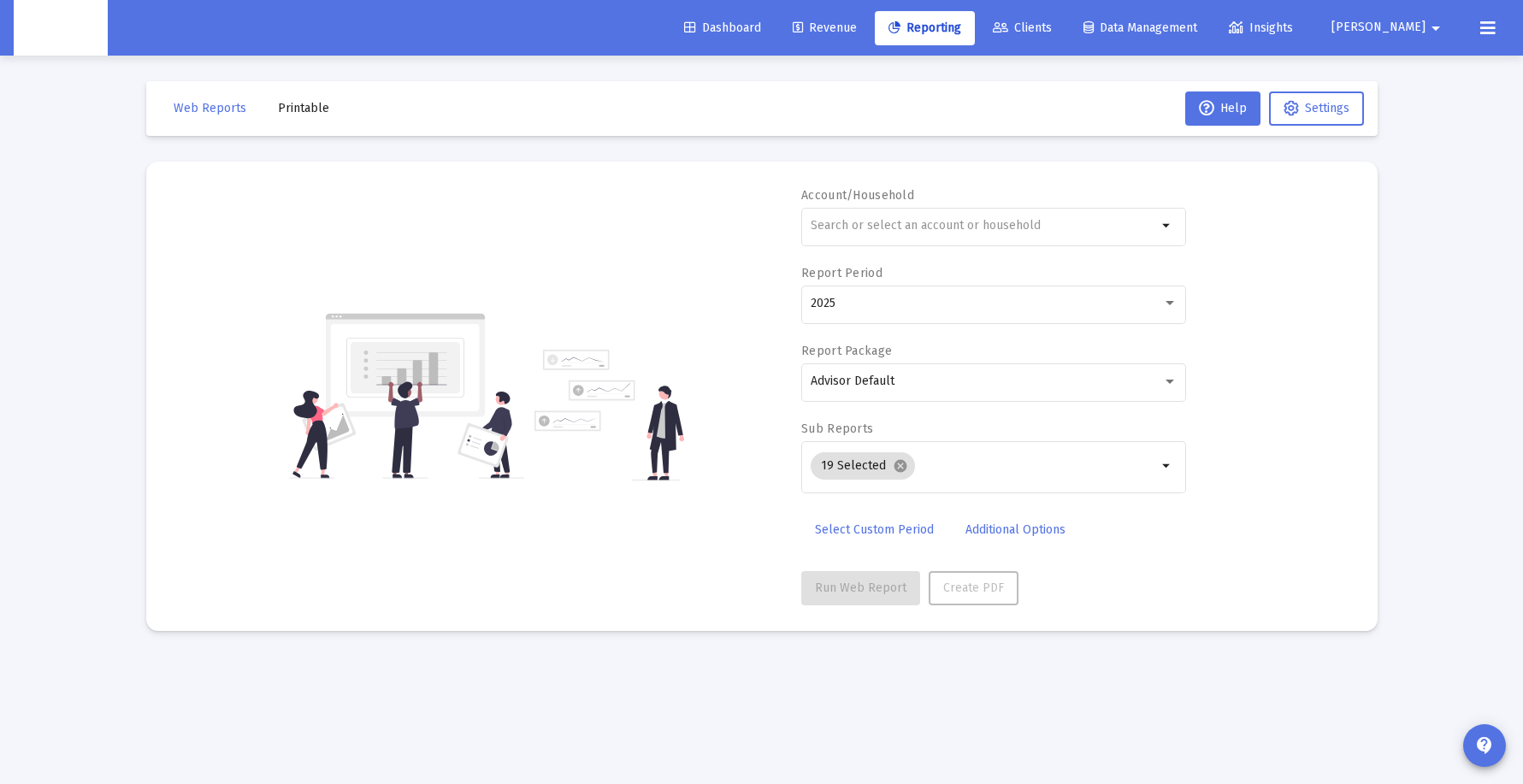
click at [1052, 26] on span "Clients" at bounding box center [1023, 28] width 59 height 14
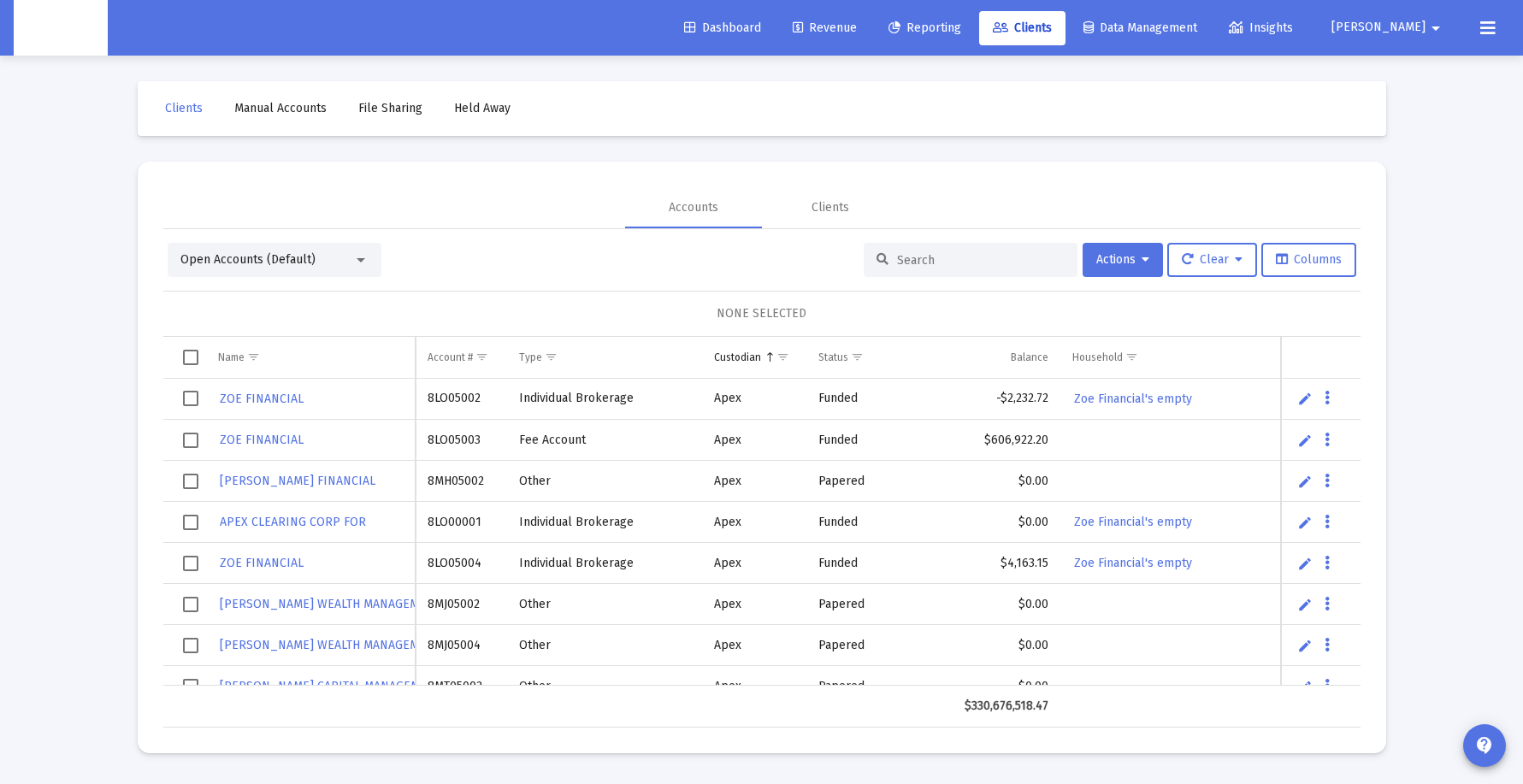
click at [329, 260] on div "Open Accounts (Default)" at bounding box center [267, 260] width 173 height 17
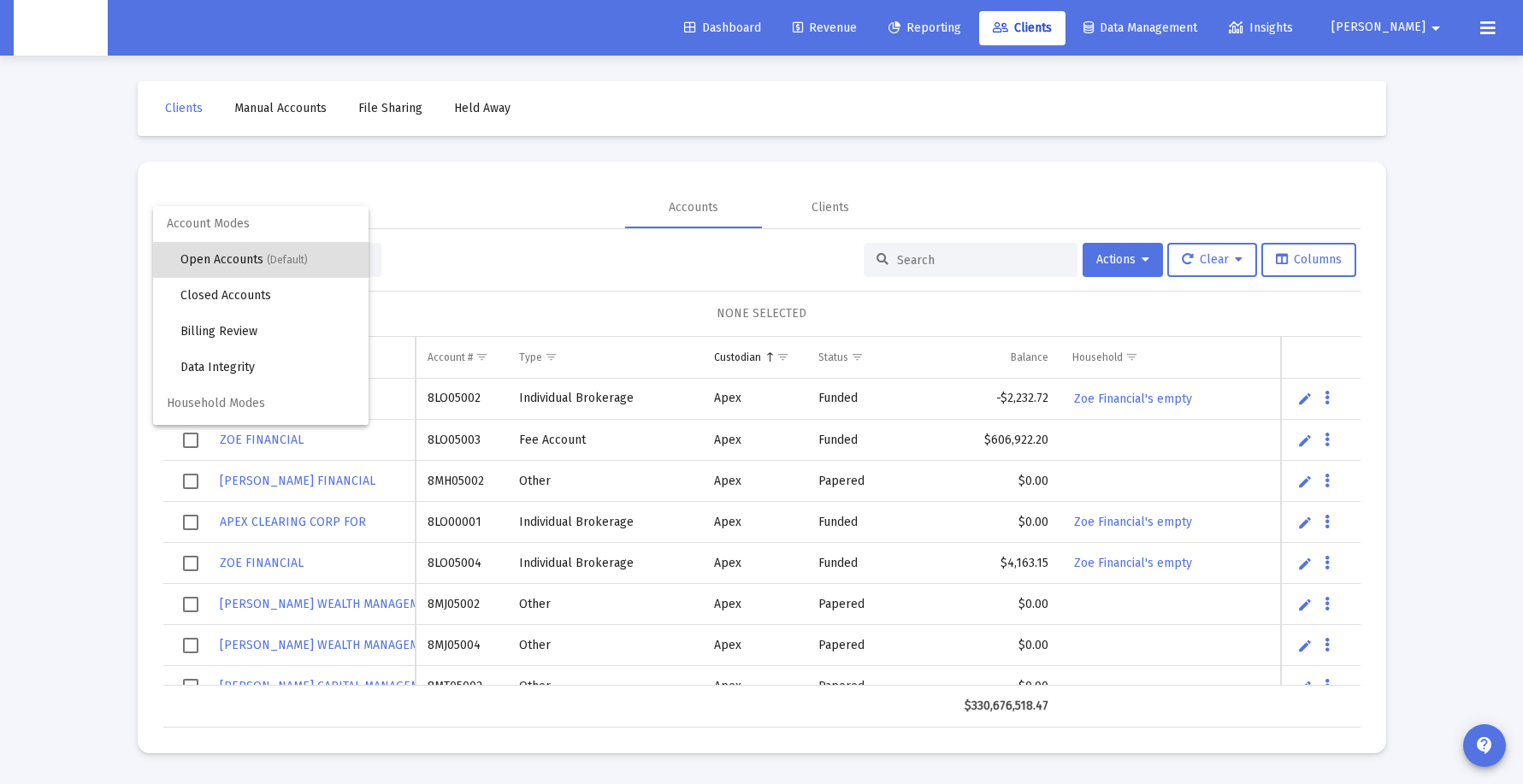
click at [453, 233] on div at bounding box center [761, 392] width 1523 height 784
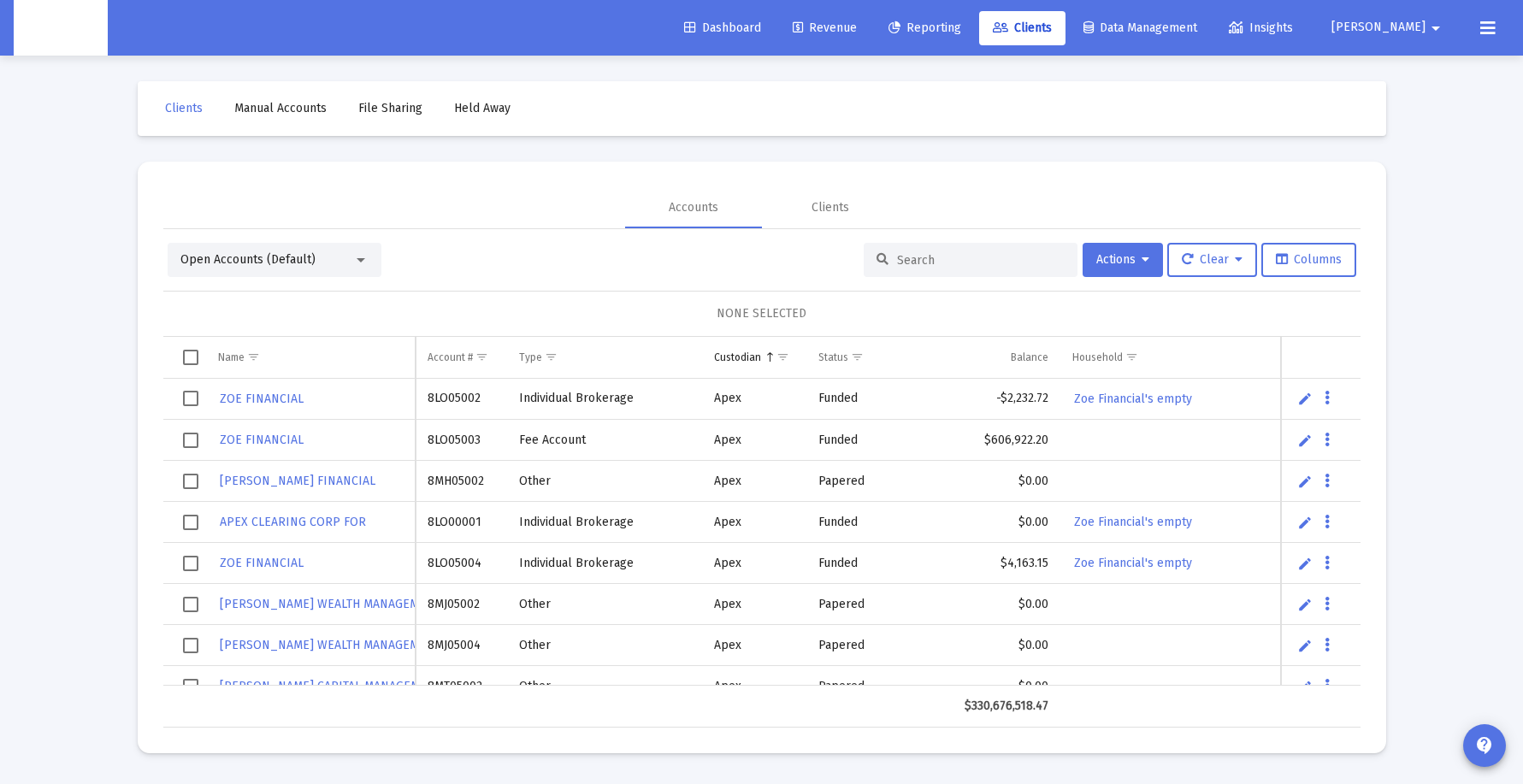
click at [897, 258] on input at bounding box center [980, 260] width 168 height 14
click at [813, 188] on div "Clients" at bounding box center [830, 207] width 137 height 41
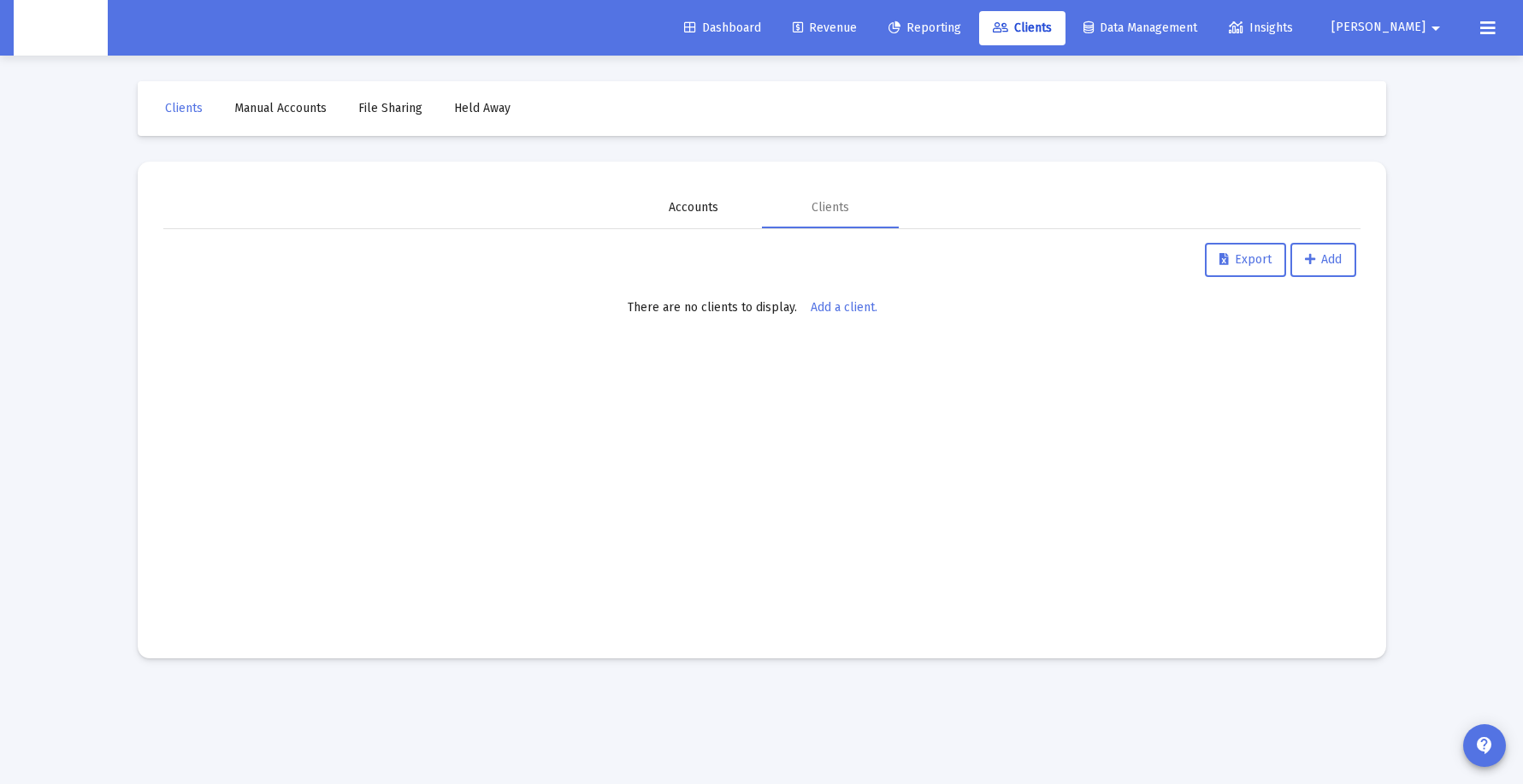
click at [740, 213] on div "Accounts" at bounding box center [694, 207] width 137 height 41
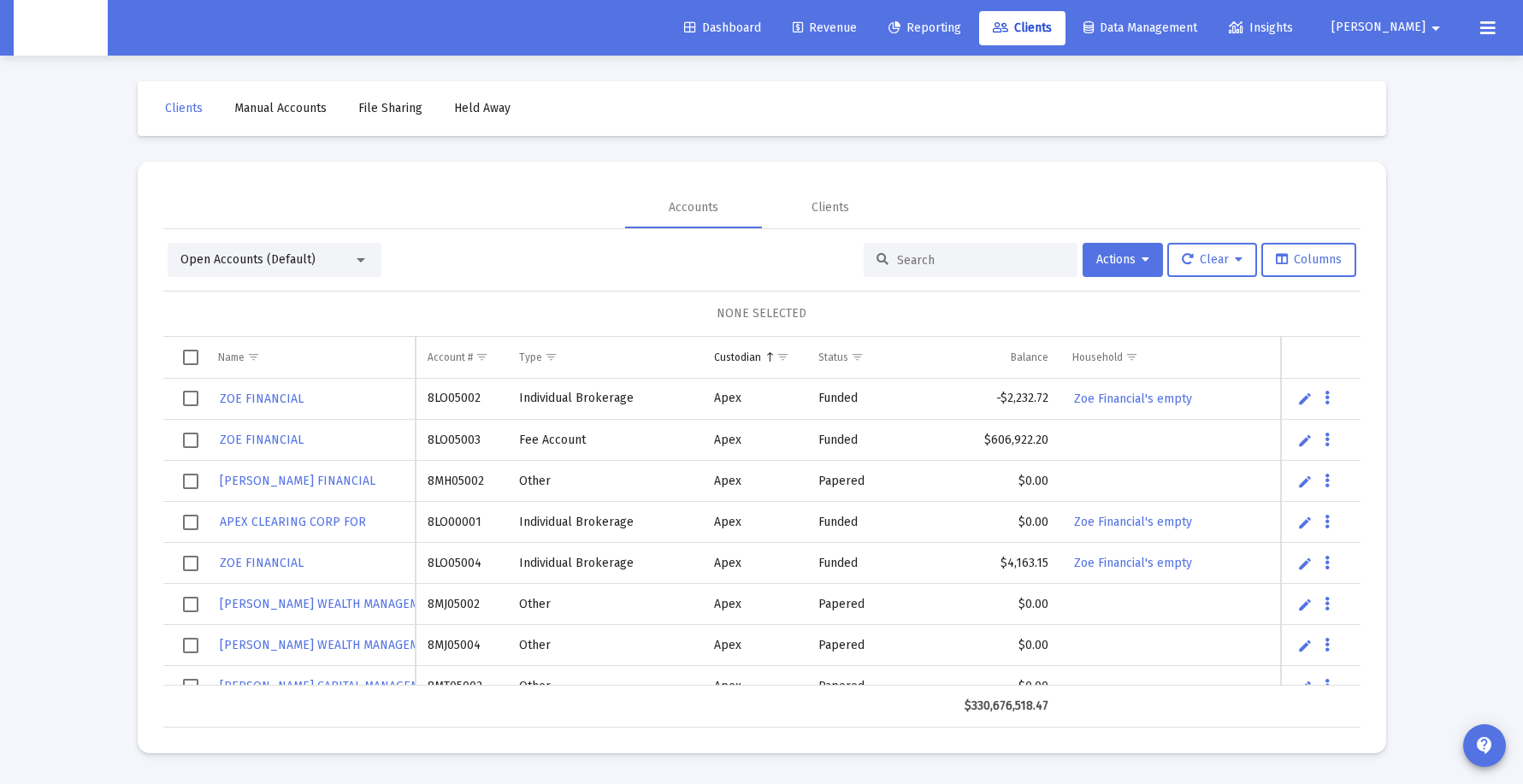
click at [296, 251] on div "Open Accounts (Default)" at bounding box center [267, 260] width 173 height 17
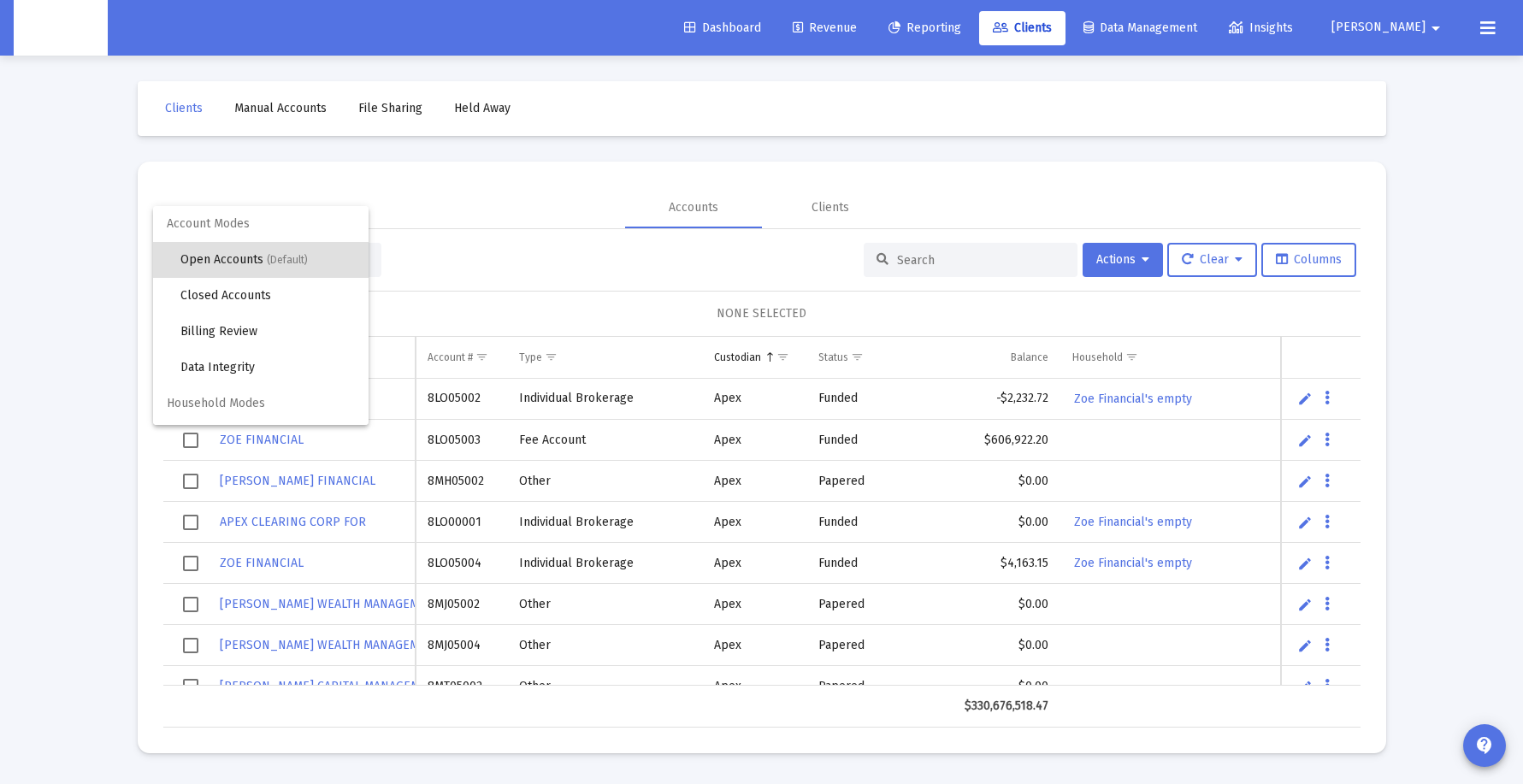
scroll to position [32, 0]
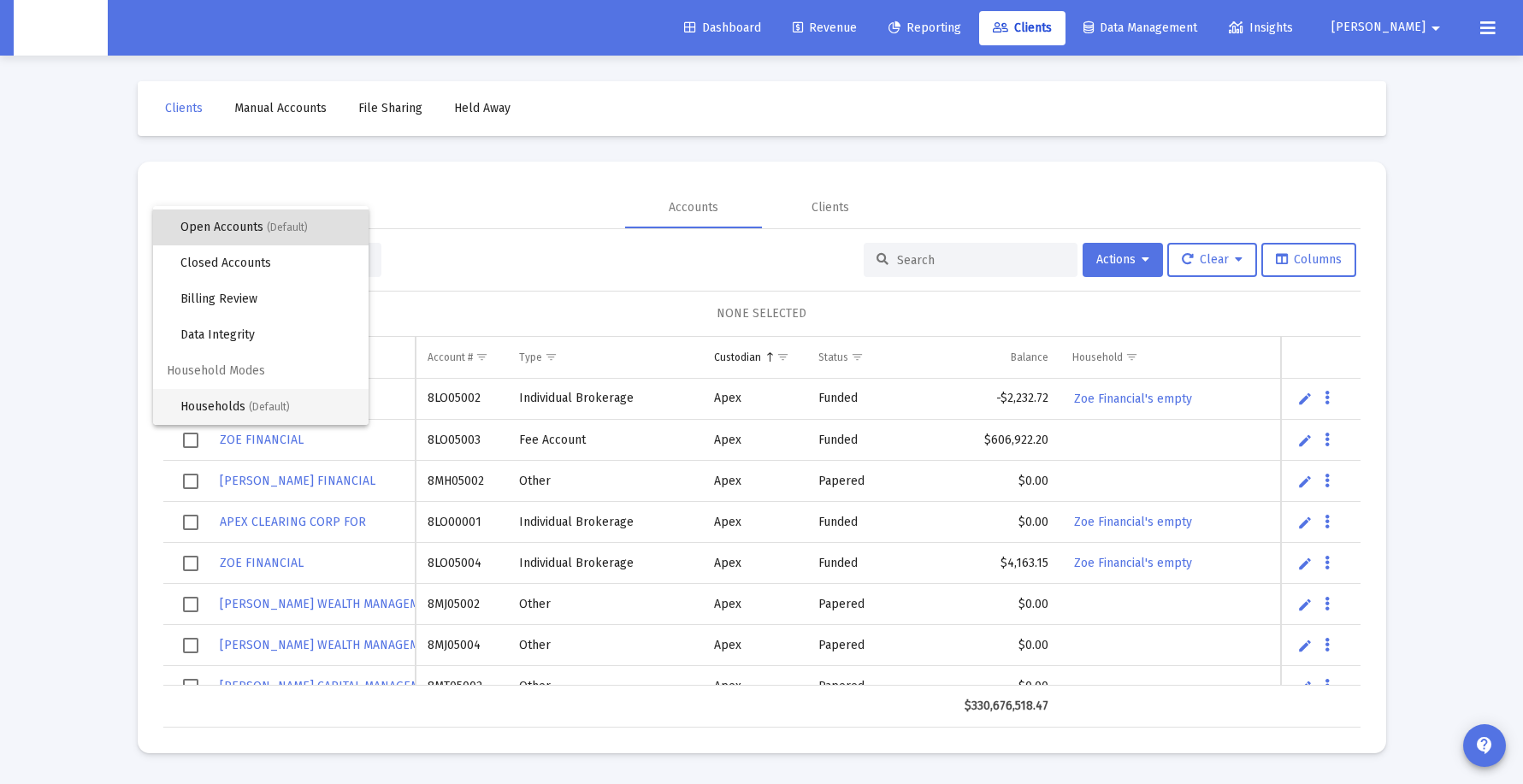
click at [275, 410] on span "(Default)" at bounding box center [270, 406] width 41 height 12
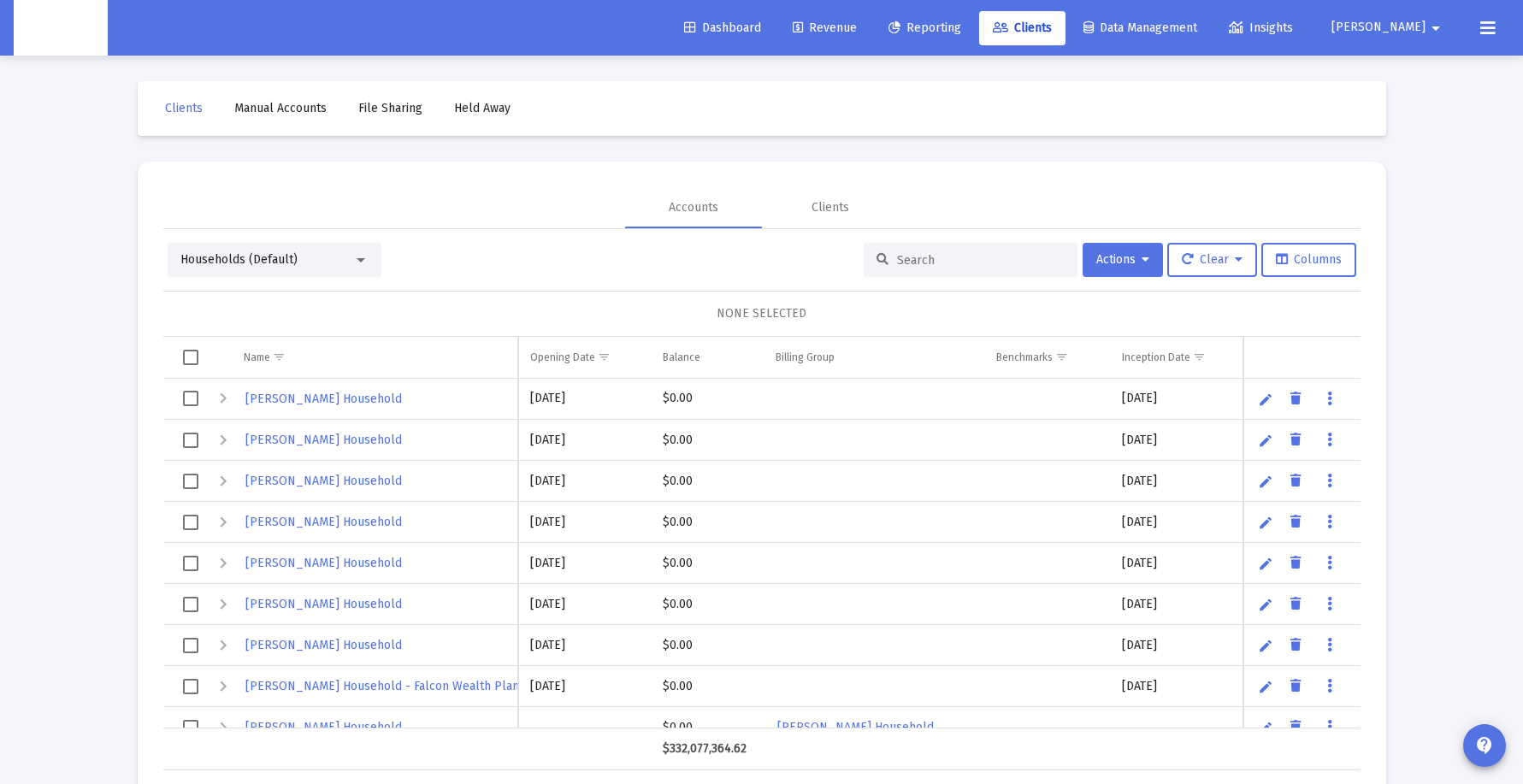
click at [935, 258] on input at bounding box center [980, 260] width 168 height 14
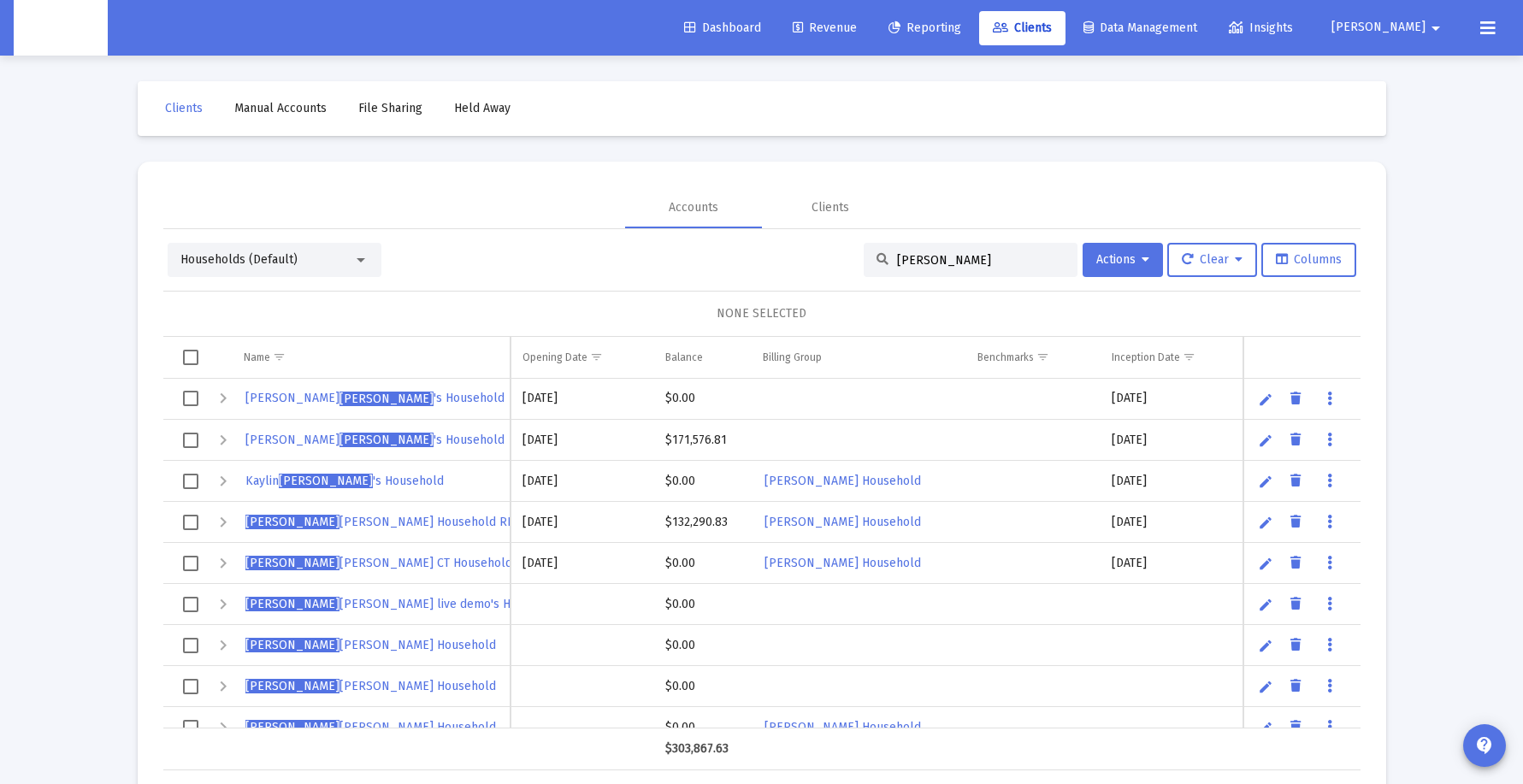
type input "[PERSON_NAME]"
click at [1331, 519] on icon "Data grid" at bounding box center [1330, 522] width 5 height 21
click at [1374, 596] on button "Generate Report" at bounding box center [1402, 598] width 160 height 41
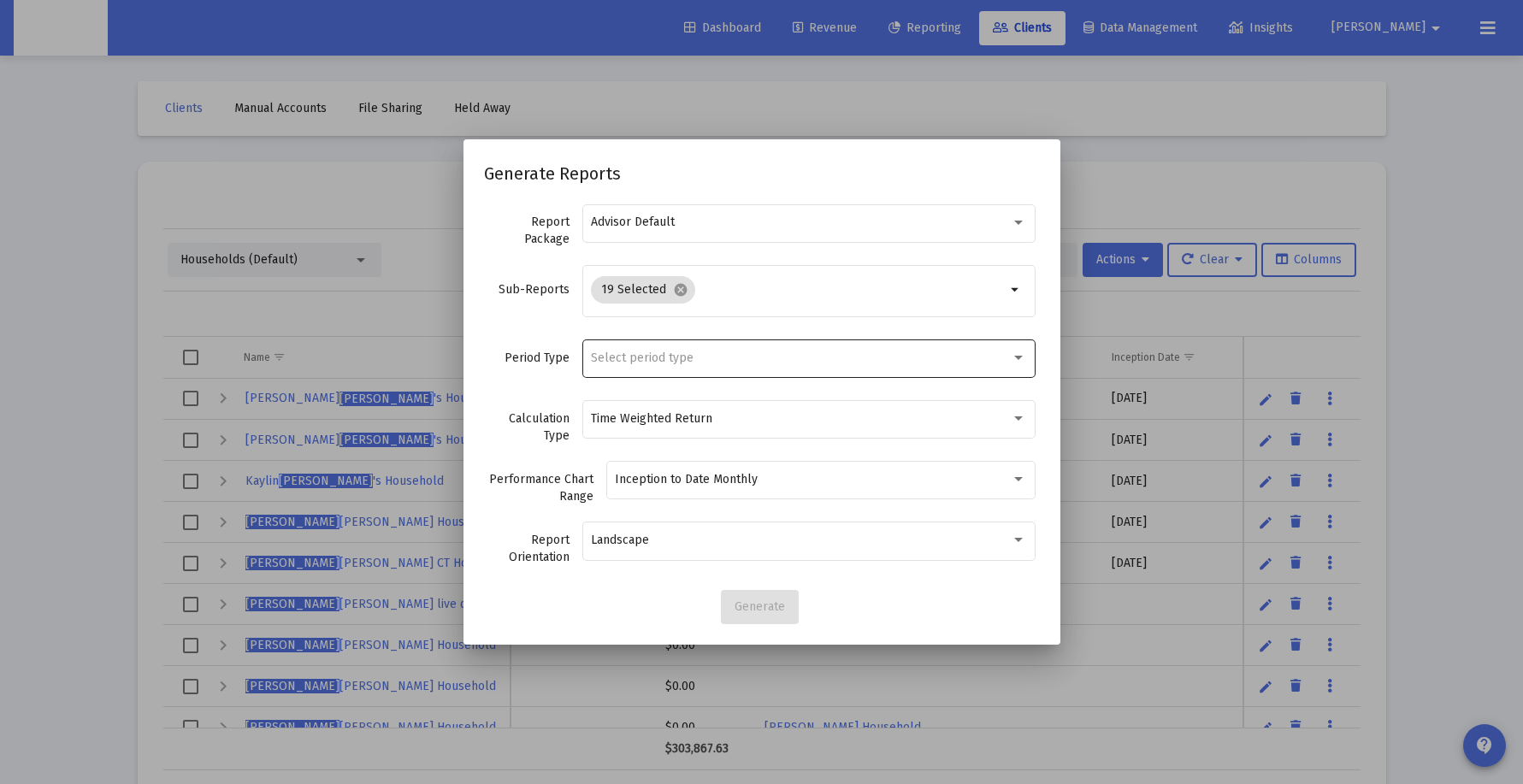
click at [801, 348] on div "Select period type" at bounding box center [809, 357] width 435 height 42
click at [814, 349] on span "Standard Period (Monthly/Quarterly)" at bounding box center [809, 358] width 435 height 36
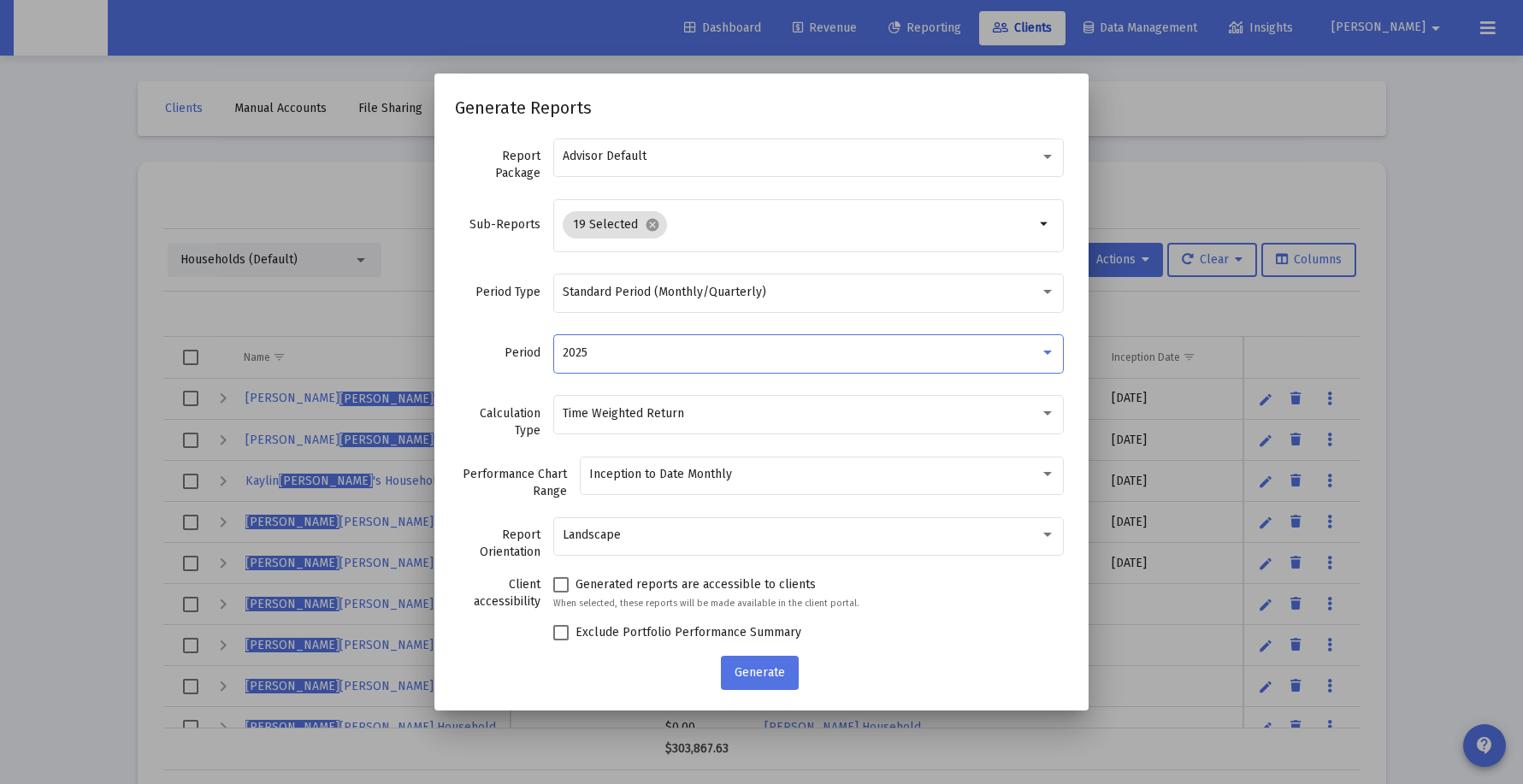
click at [814, 348] on div "2025" at bounding box center [801, 352] width 477 height 13
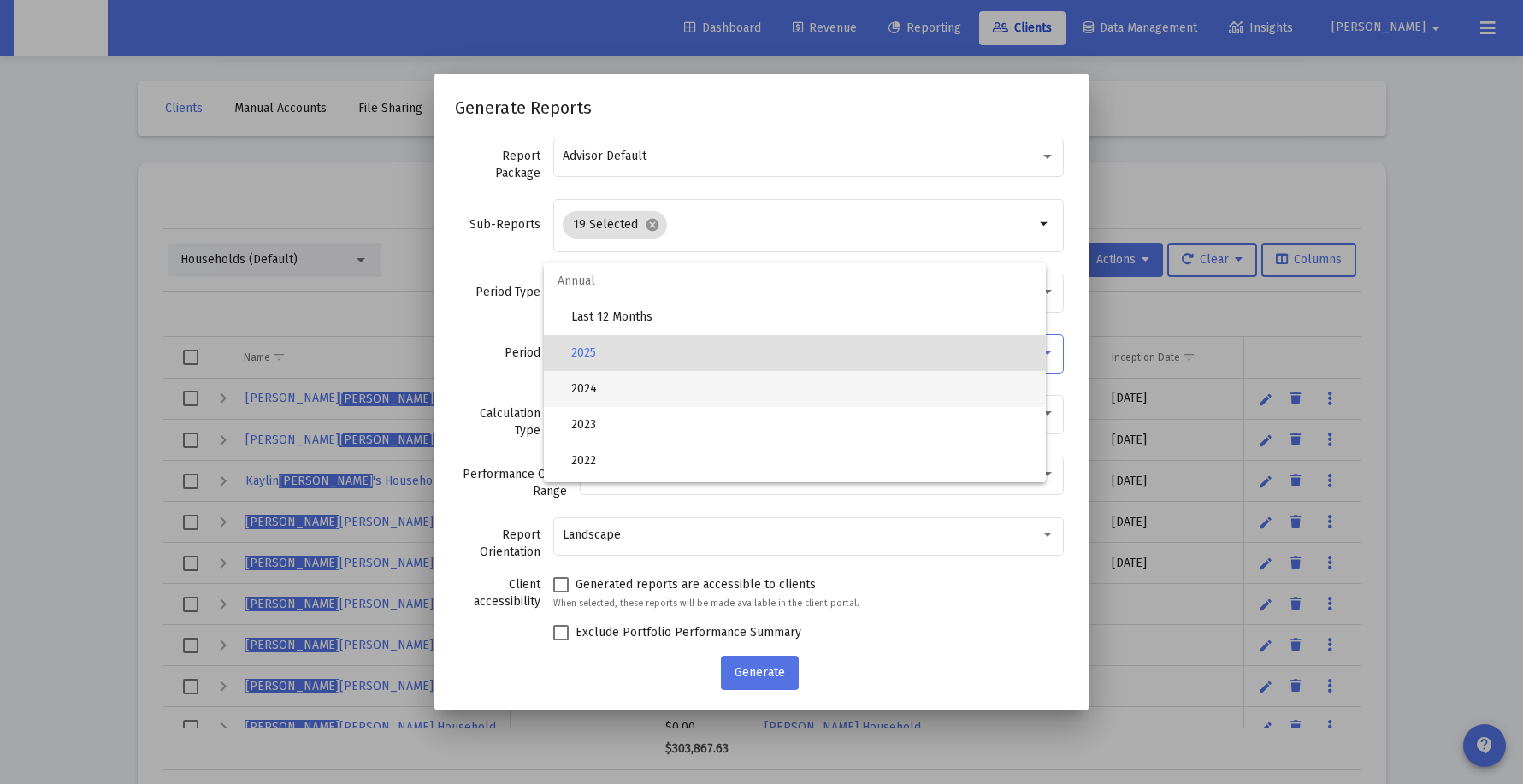
click at [808, 383] on span "2024" at bounding box center [801, 389] width 461 height 36
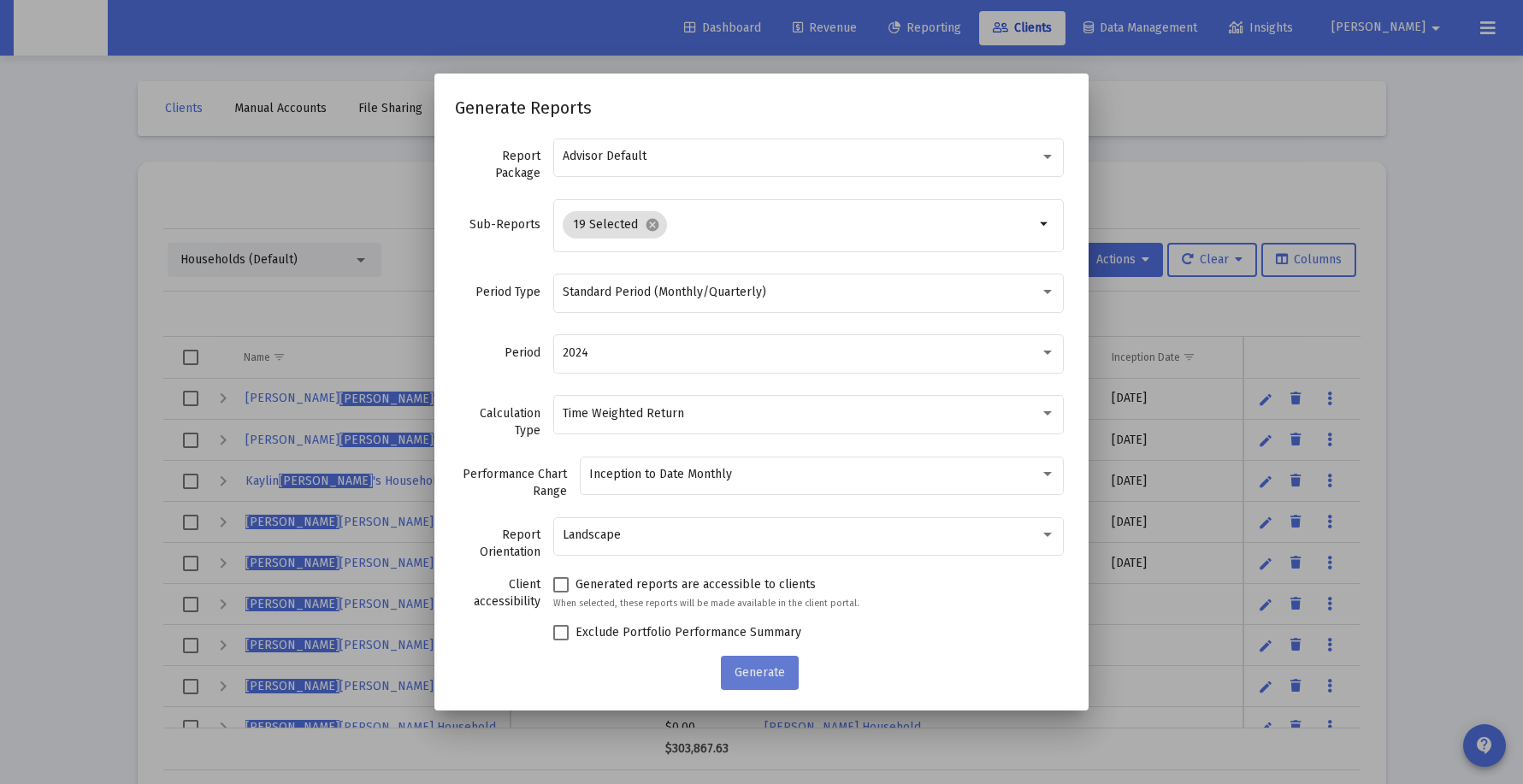
click at [769, 670] on span "Generate" at bounding box center [760, 672] width 50 height 14
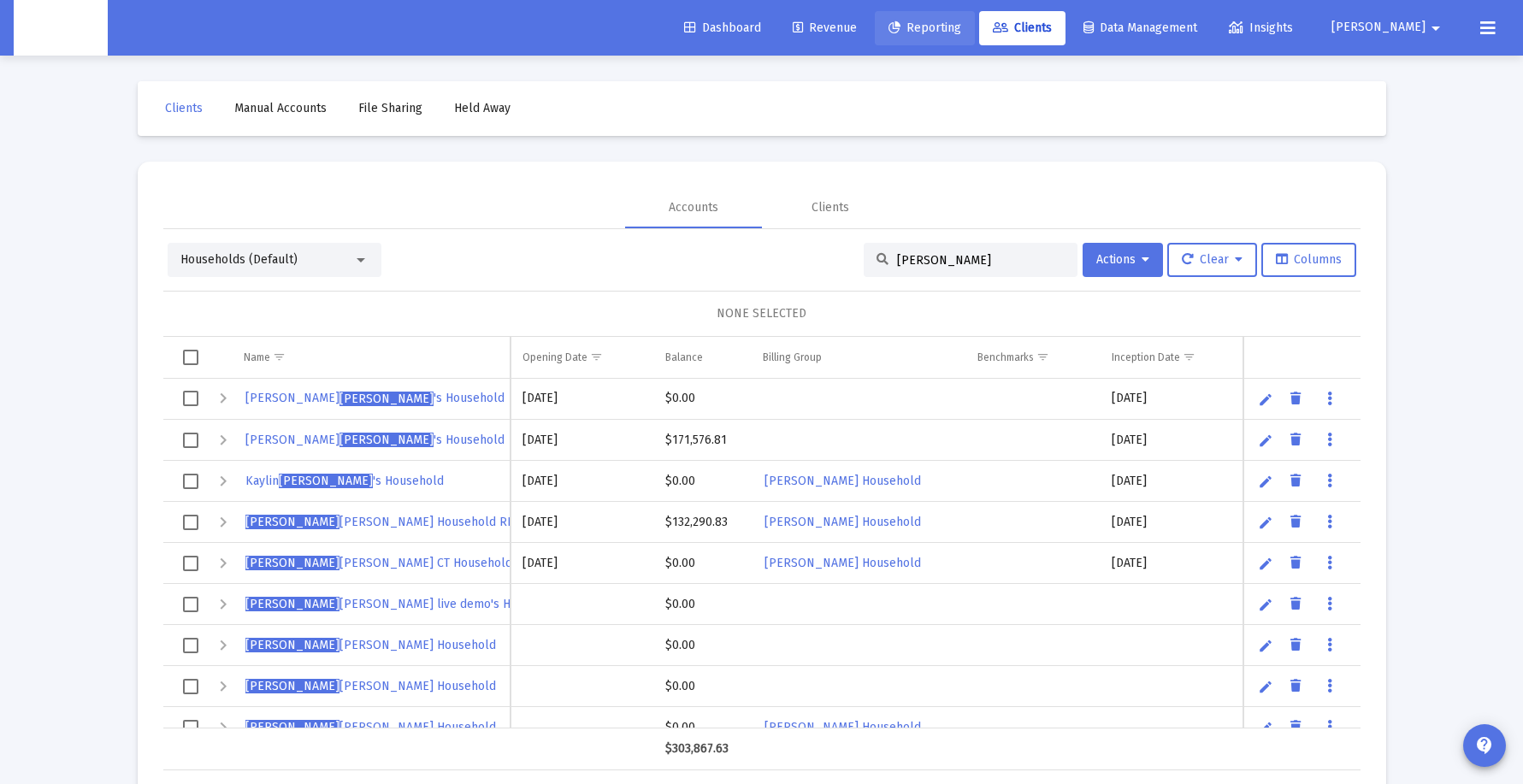
click at [961, 23] on span "Reporting" at bounding box center [925, 28] width 73 height 14
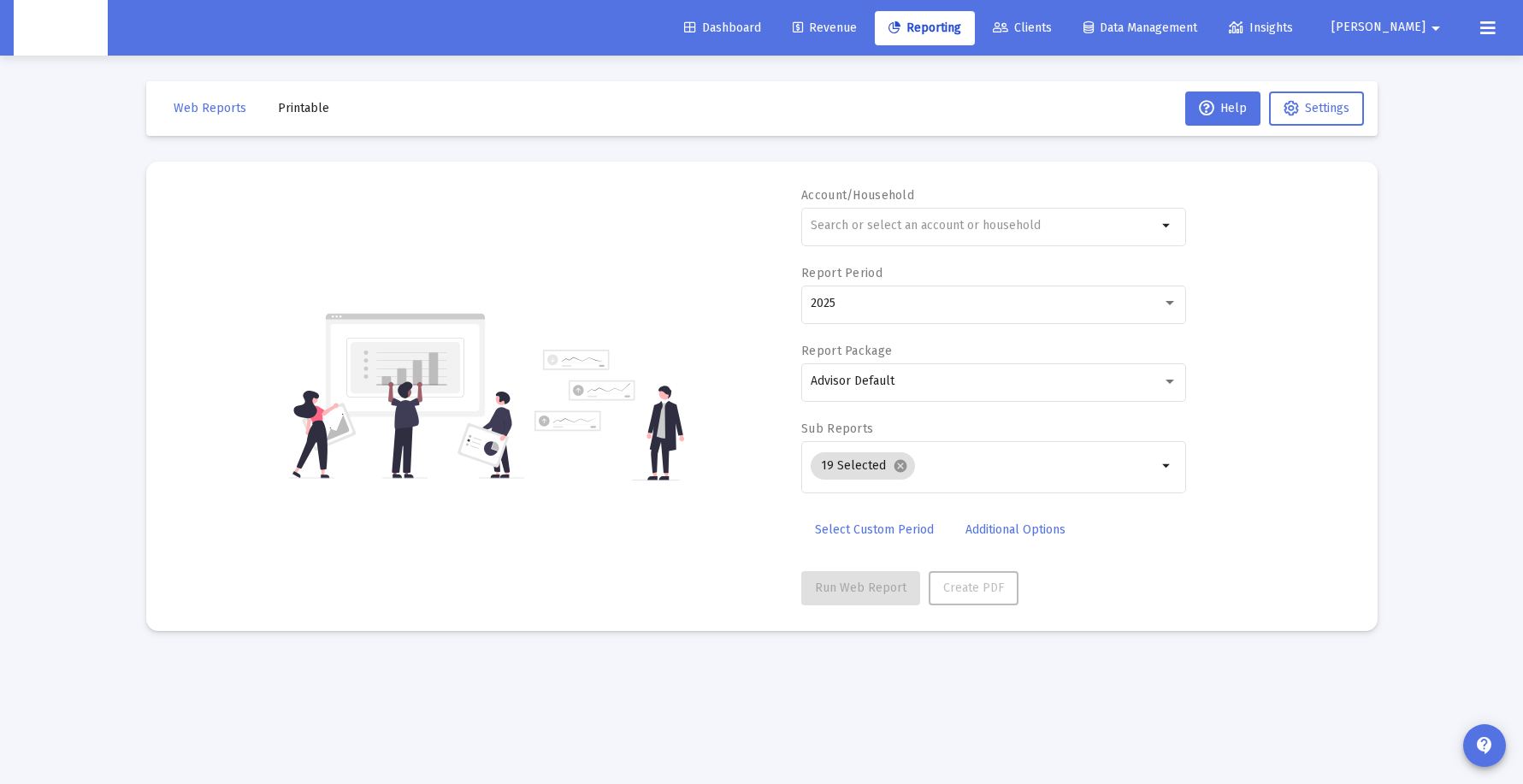
click at [857, 28] on span "Revenue" at bounding box center [824, 28] width 64 height 14
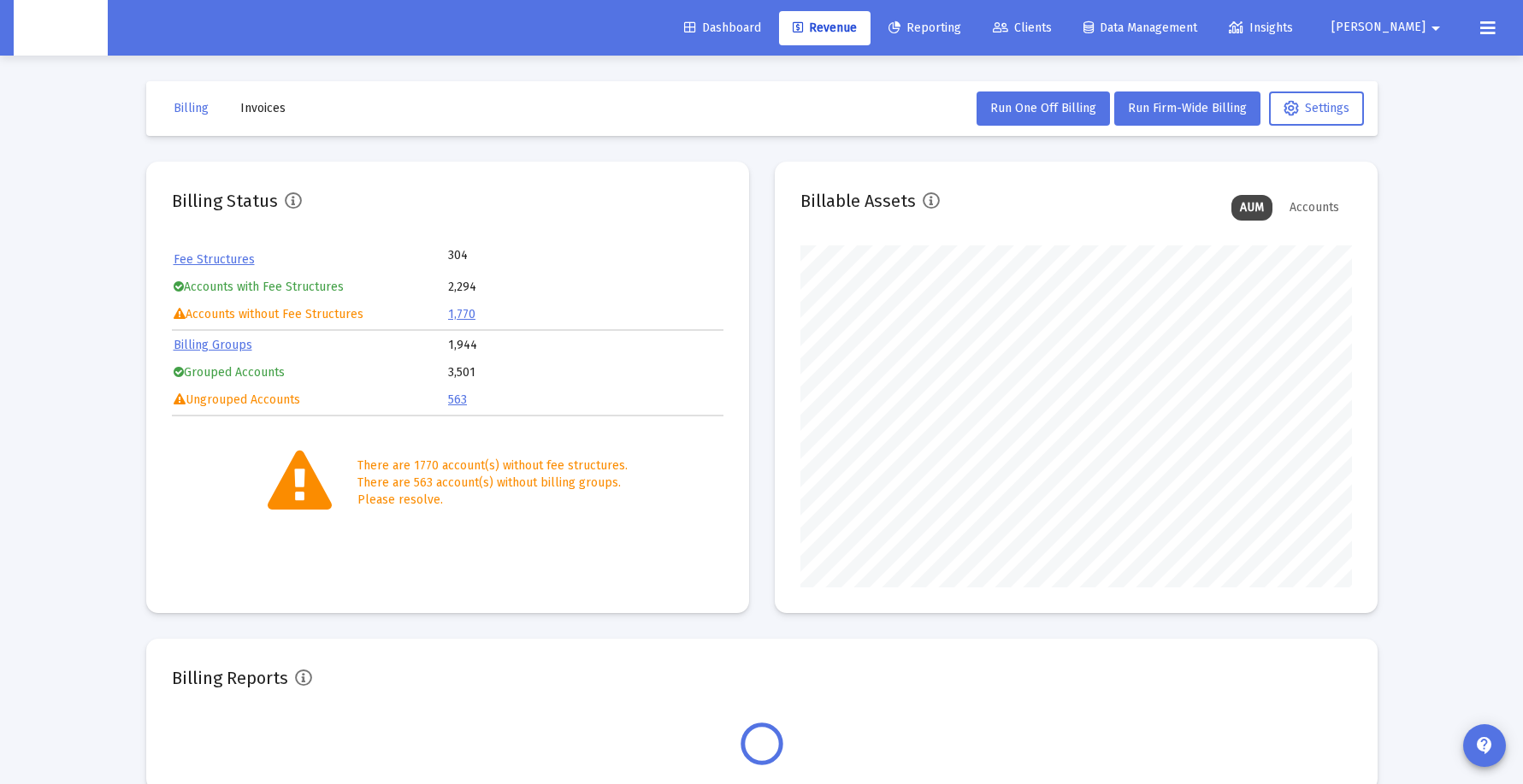
scroll to position [342, 552]
click at [1066, 42] on link "Clients" at bounding box center [1023, 28] width 86 height 34
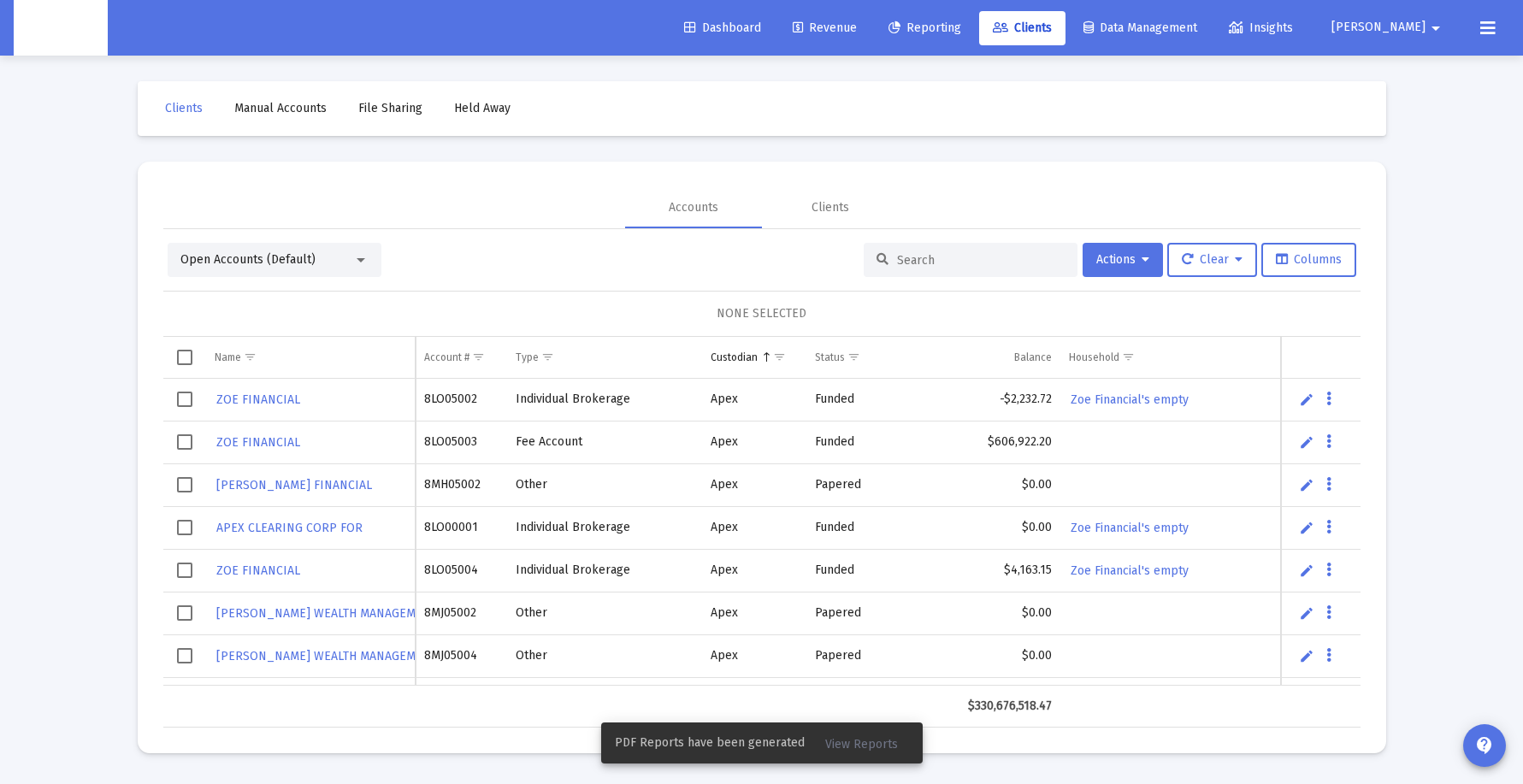
click at [961, 30] on span "Reporting" at bounding box center [925, 28] width 73 height 14
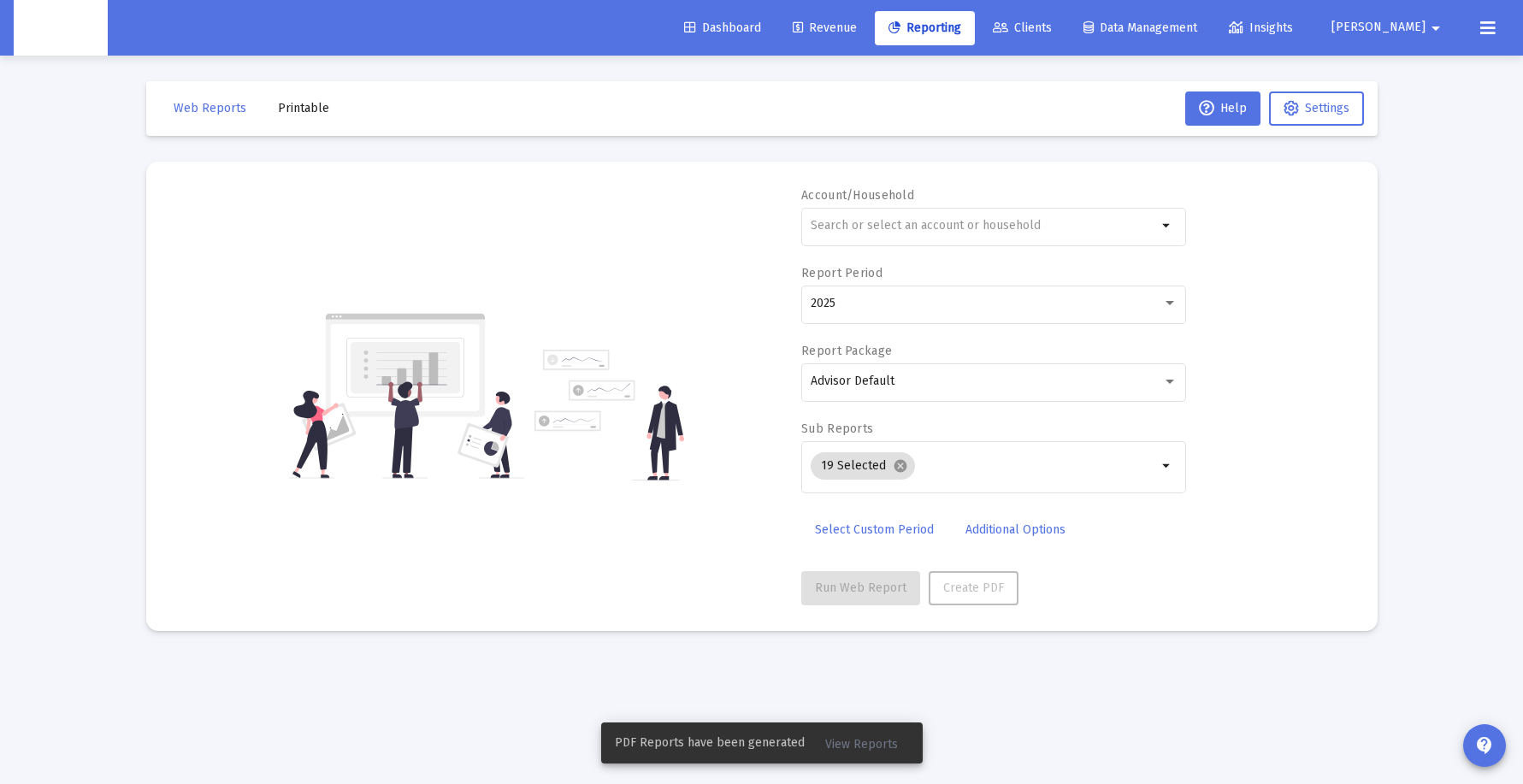
click at [1066, 37] on link "Clients" at bounding box center [1023, 28] width 86 height 34
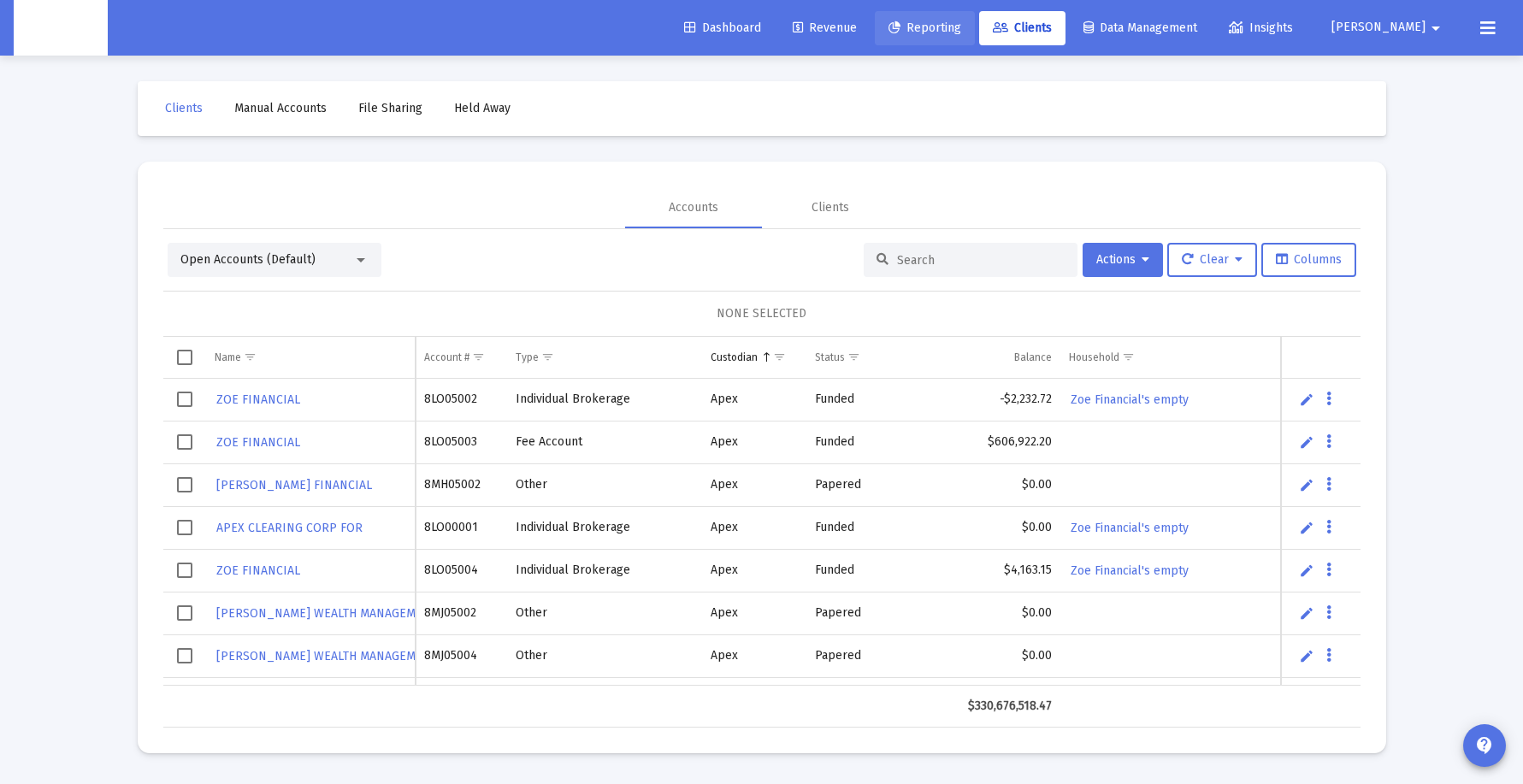
click at [975, 35] on link "Reporting" at bounding box center [925, 28] width 100 height 34
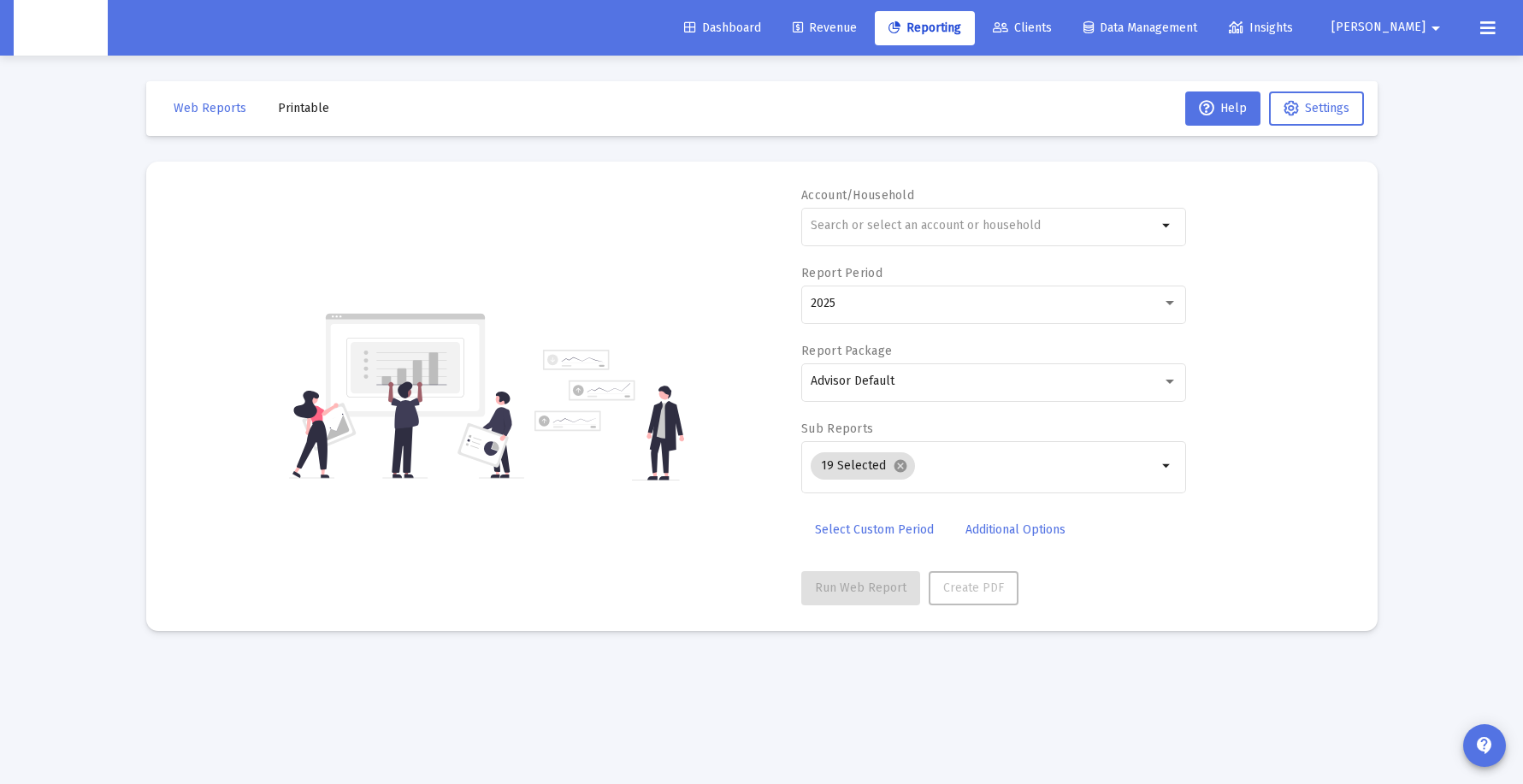
click at [296, 113] on span "Printable" at bounding box center [303, 108] width 51 height 14
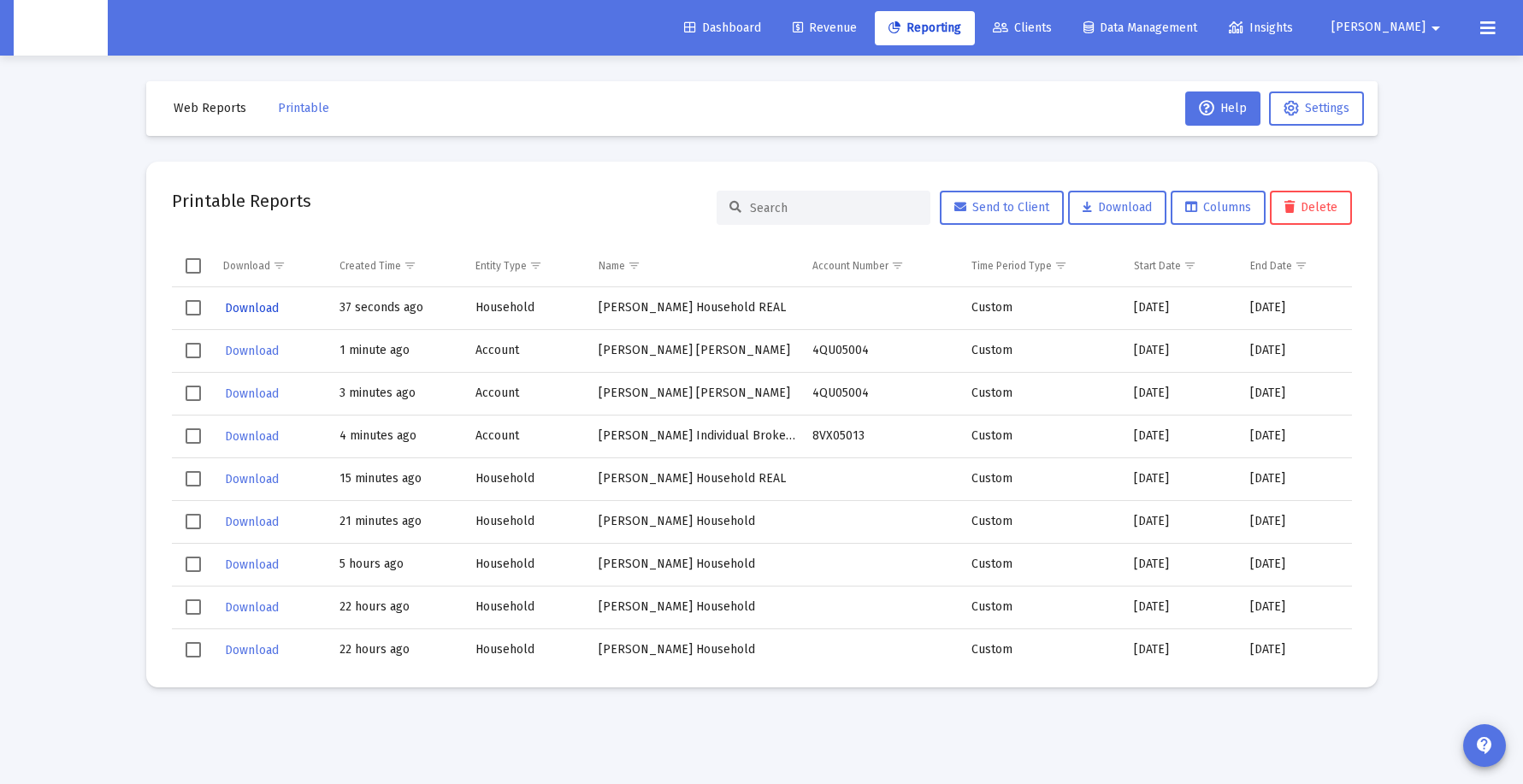
click at [233, 305] on span "Download" at bounding box center [252, 308] width 54 height 14
click at [1195, 15] on link "Data Management" at bounding box center [1140, 28] width 141 height 34
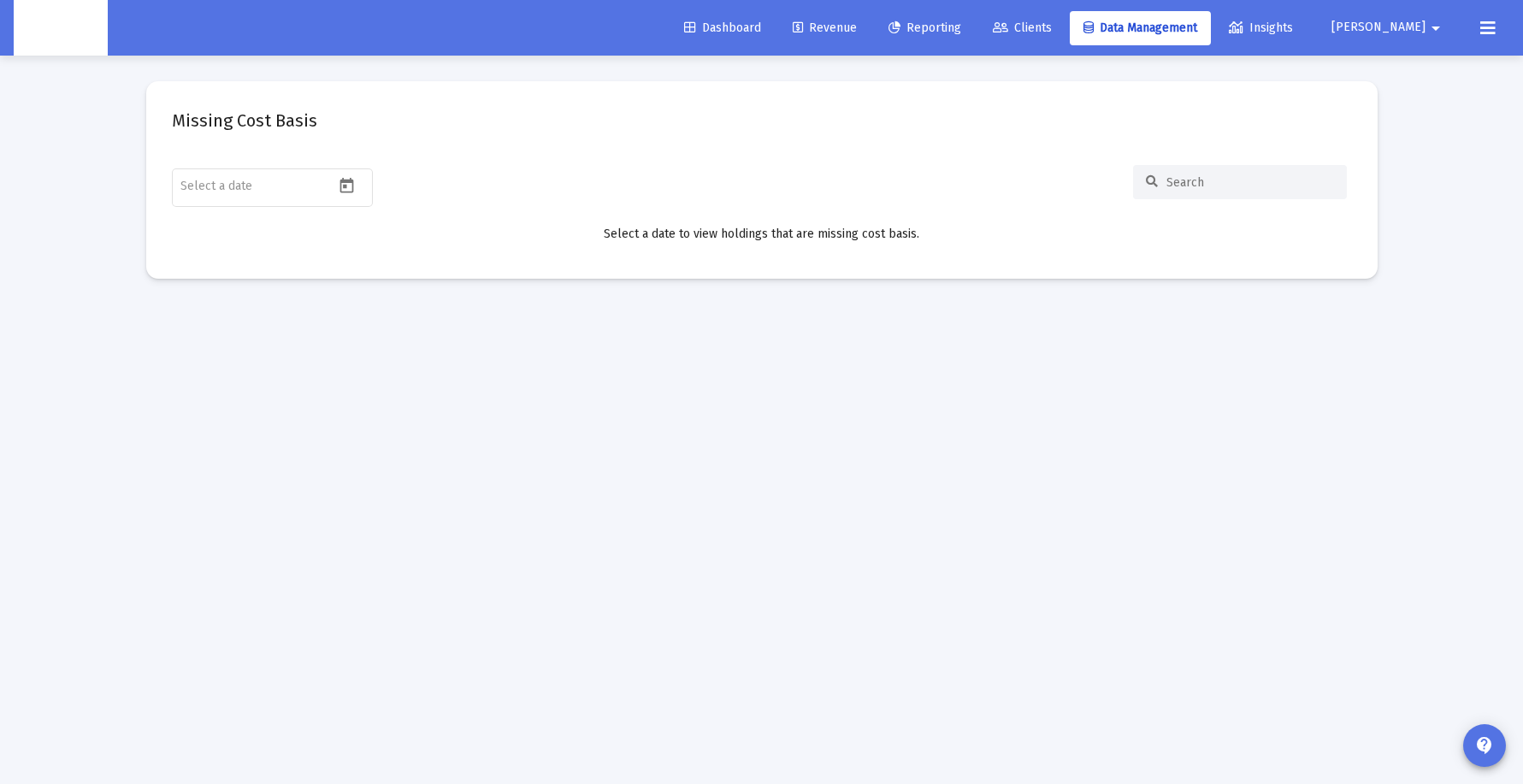
click at [1052, 23] on span "Clients" at bounding box center [1023, 28] width 59 height 14
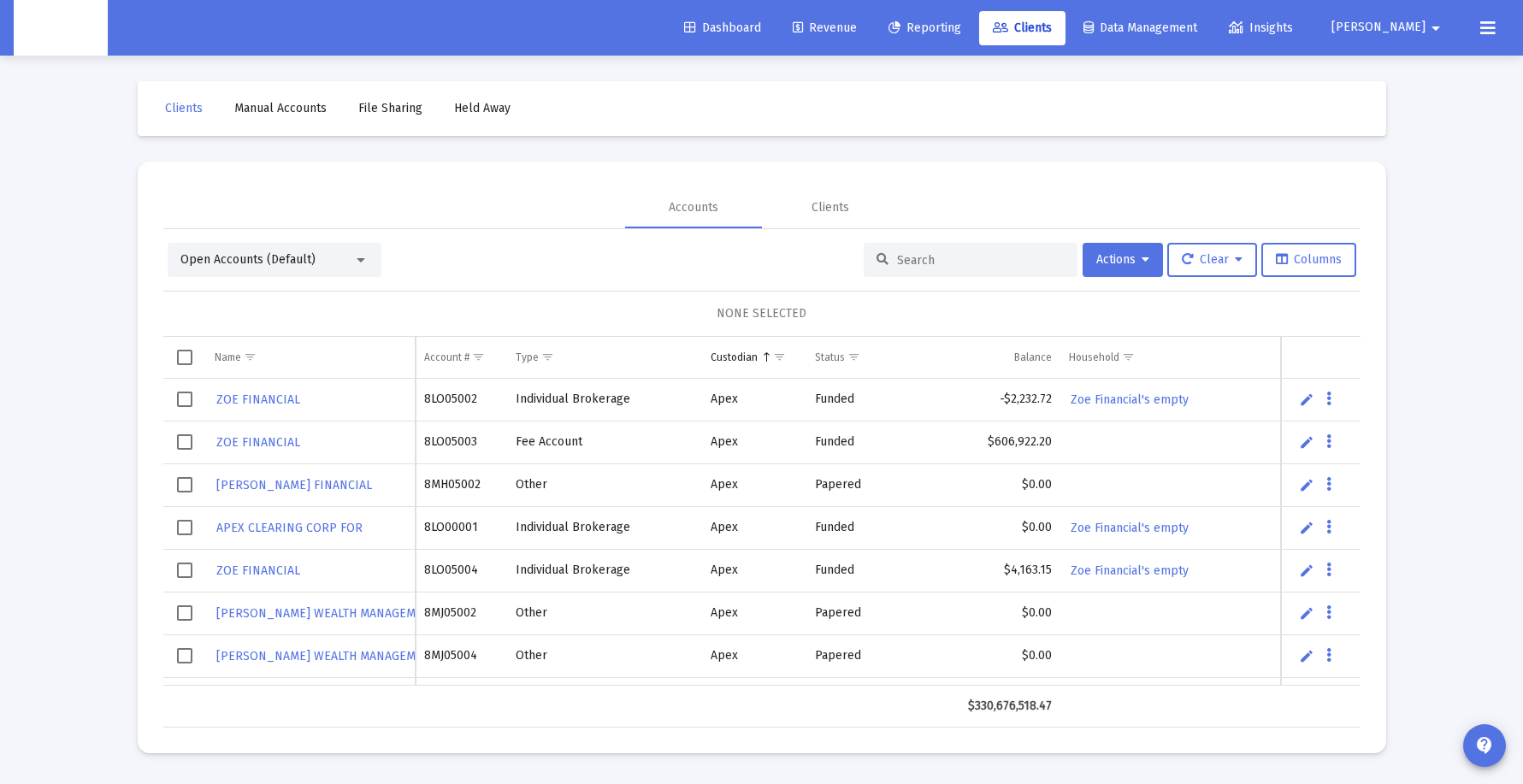
click at [967, 249] on div at bounding box center [970, 260] width 214 height 34
click at [967, 261] on input at bounding box center [980, 260] width 168 height 14
type input "dil"
click at [305, 276] on div "Open Accounts (Default)" at bounding box center [275, 260] width 214 height 34
click at [323, 261] on div "Open Accounts (Default)" at bounding box center [267, 260] width 173 height 17
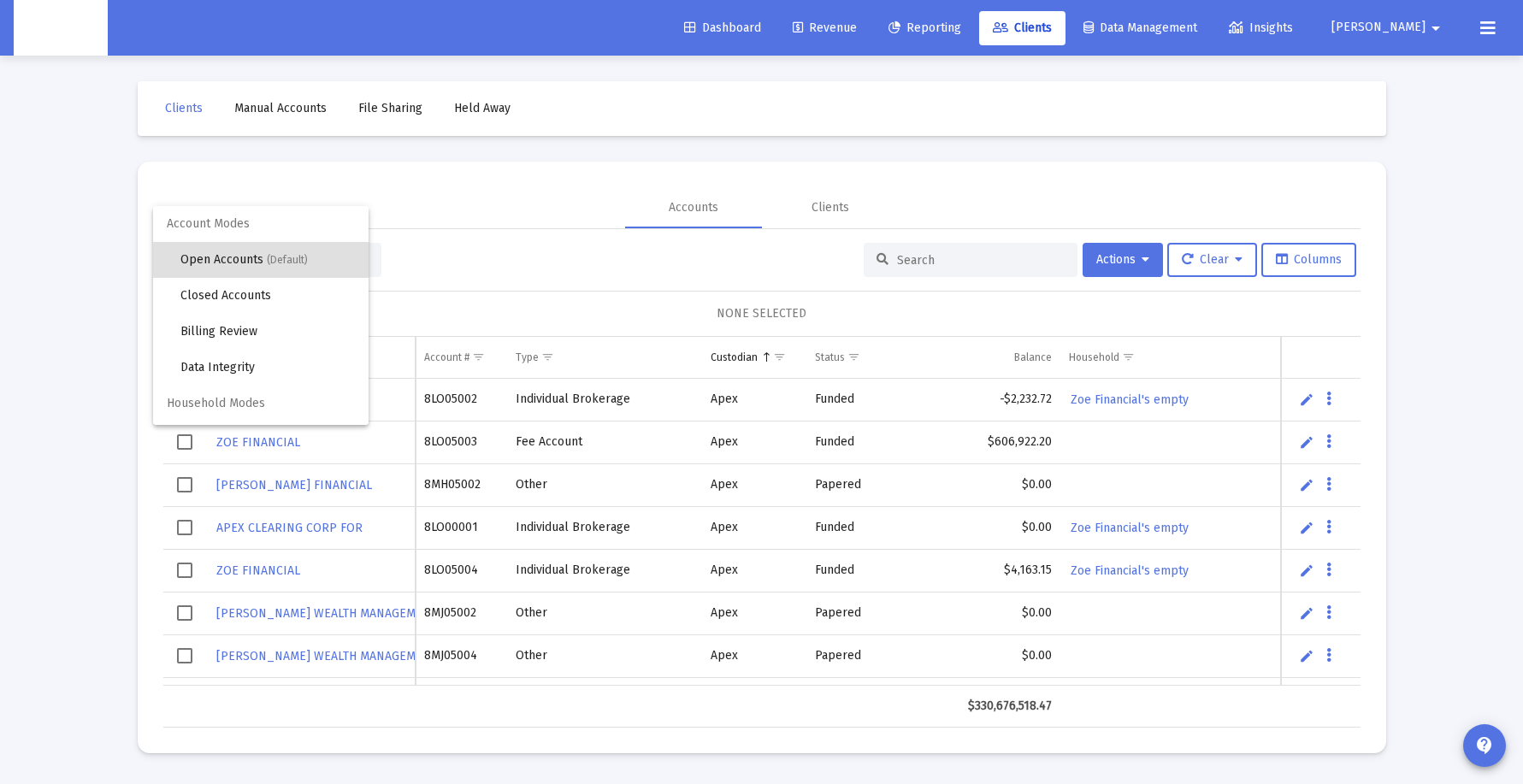
scroll to position [32, 0]
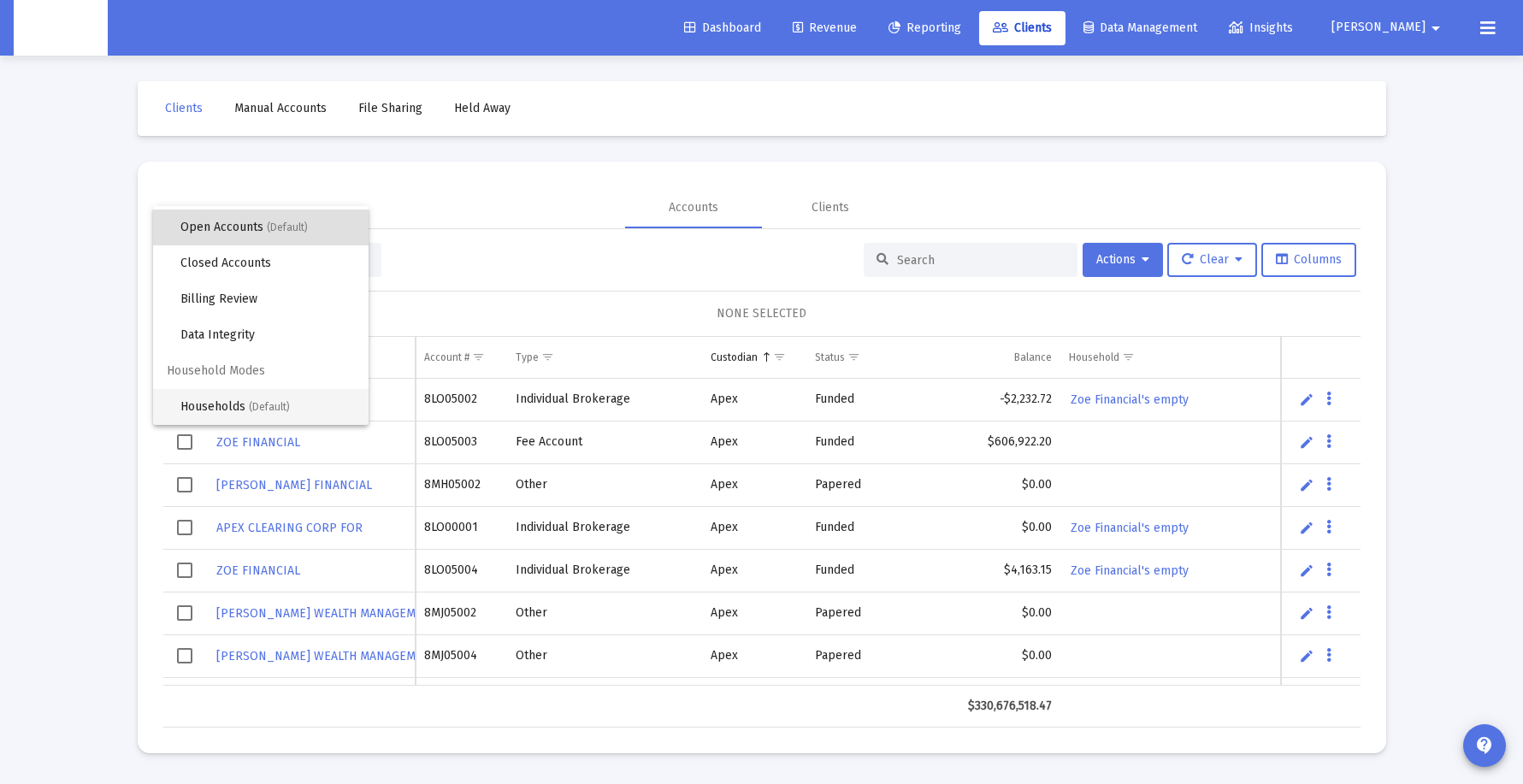
click at [263, 407] on span "(Default)" at bounding box center [270, 406] width 41 height 12
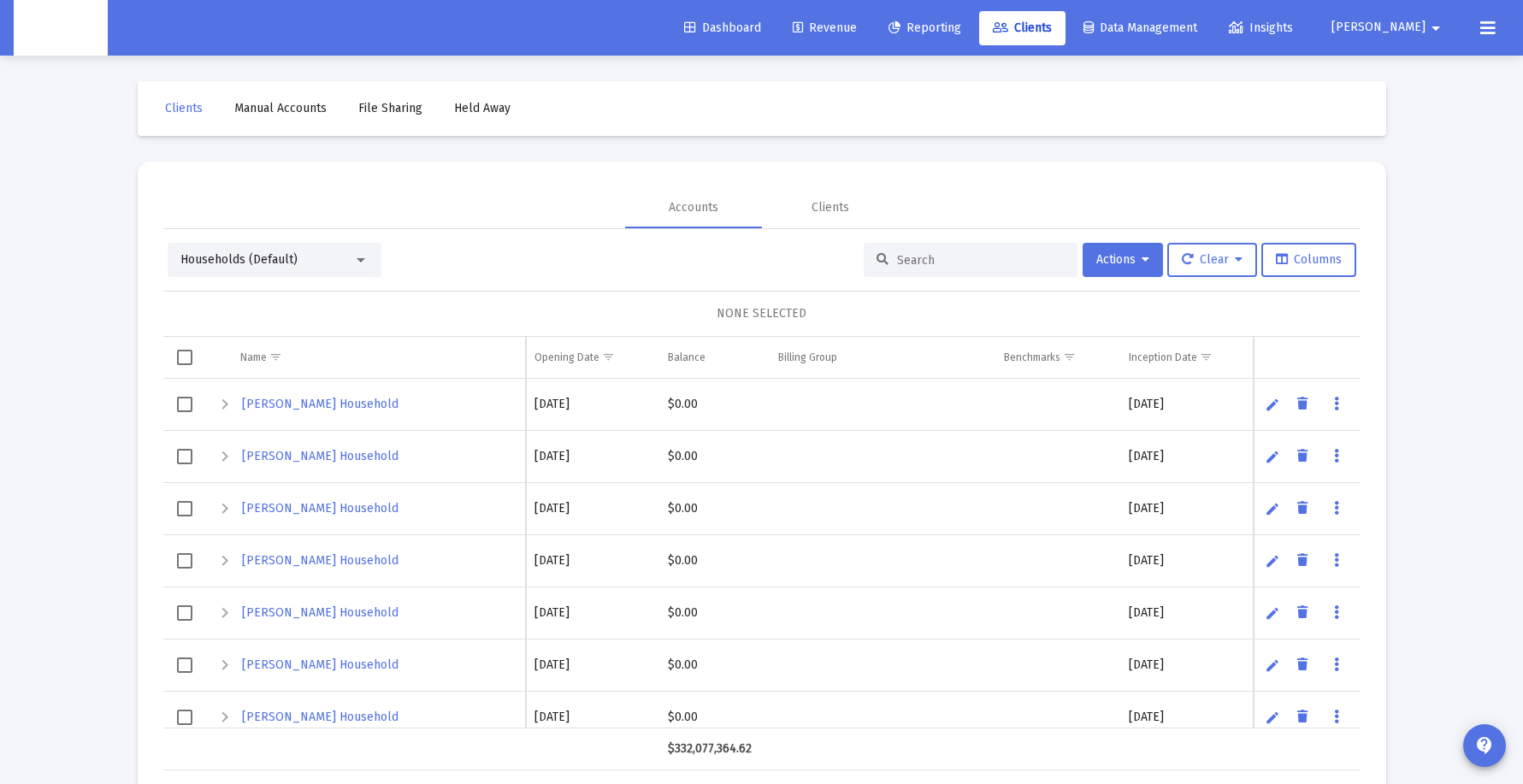
click at [897, 265] on input at bounding box center [980, 260] width 168 height 14
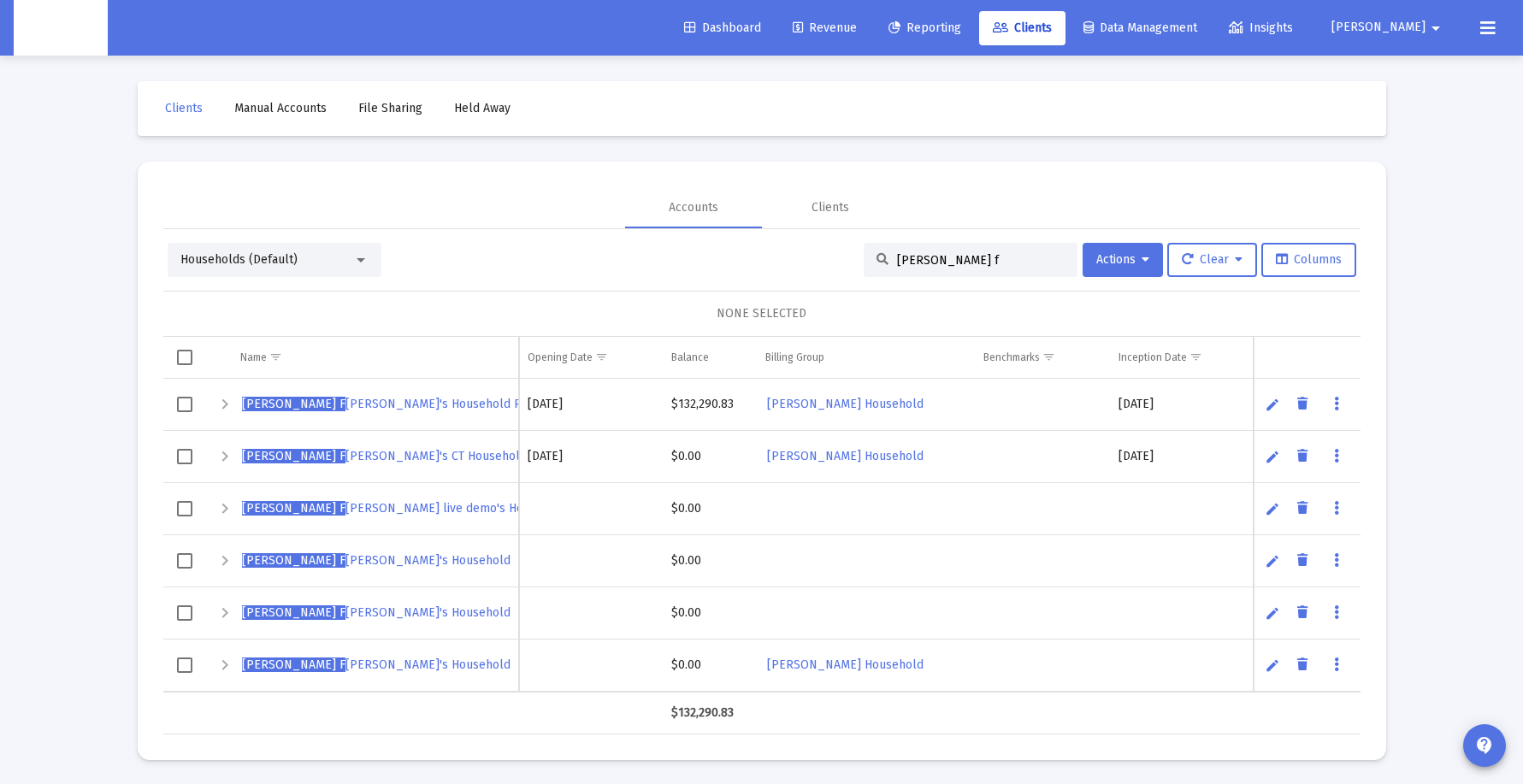
type input "[PERSON_NAME] f"
click at [1340, 399] on link "Data grid" at bounding box center [1336, 404] width 15 height 15
click at [1373, 485] on button "Generate Report" at bounding box center [1409, 480] width 160 height 41
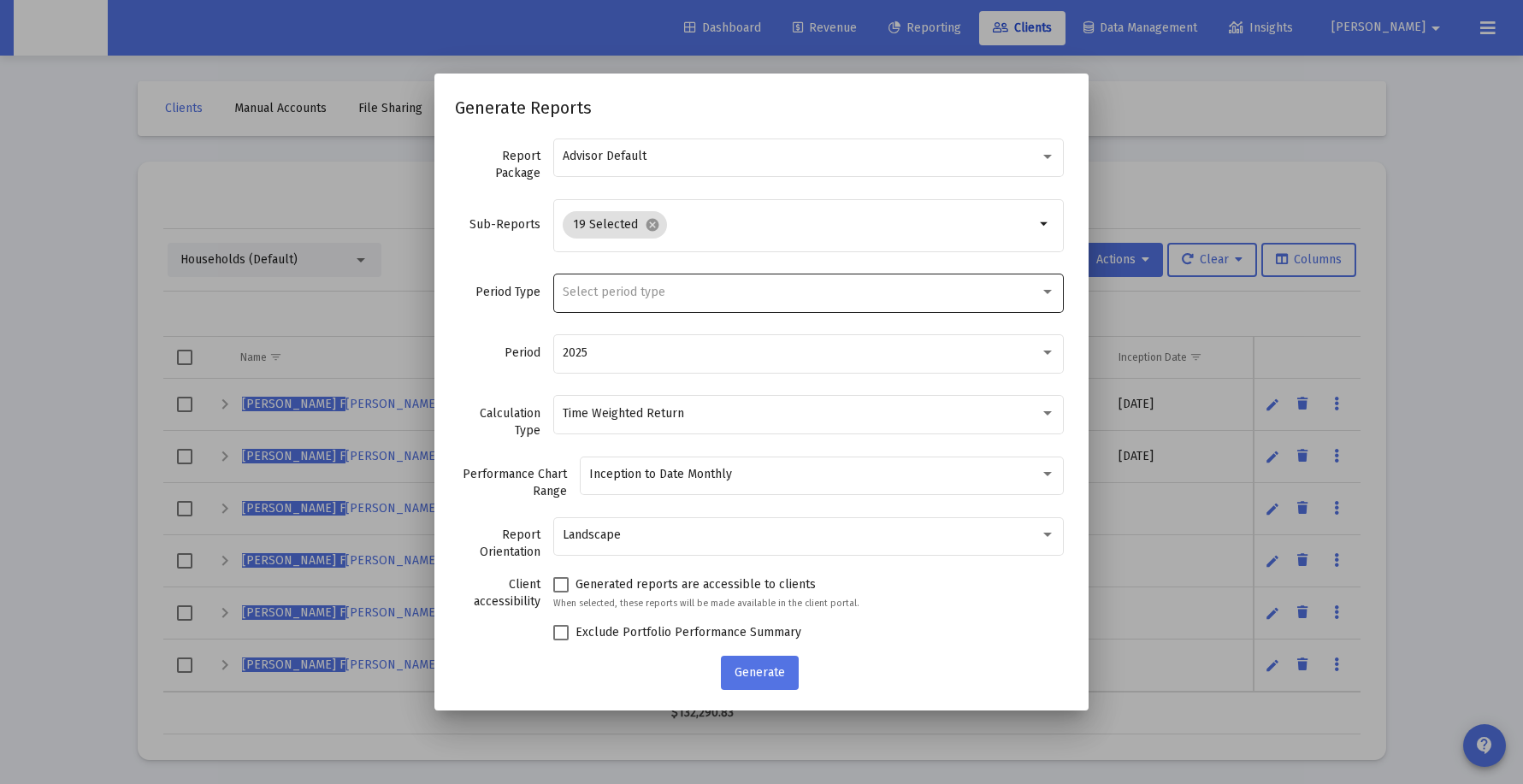
click at [709, 307] on div "Select period type" at bounding box center [809, 292] width 492 height 42
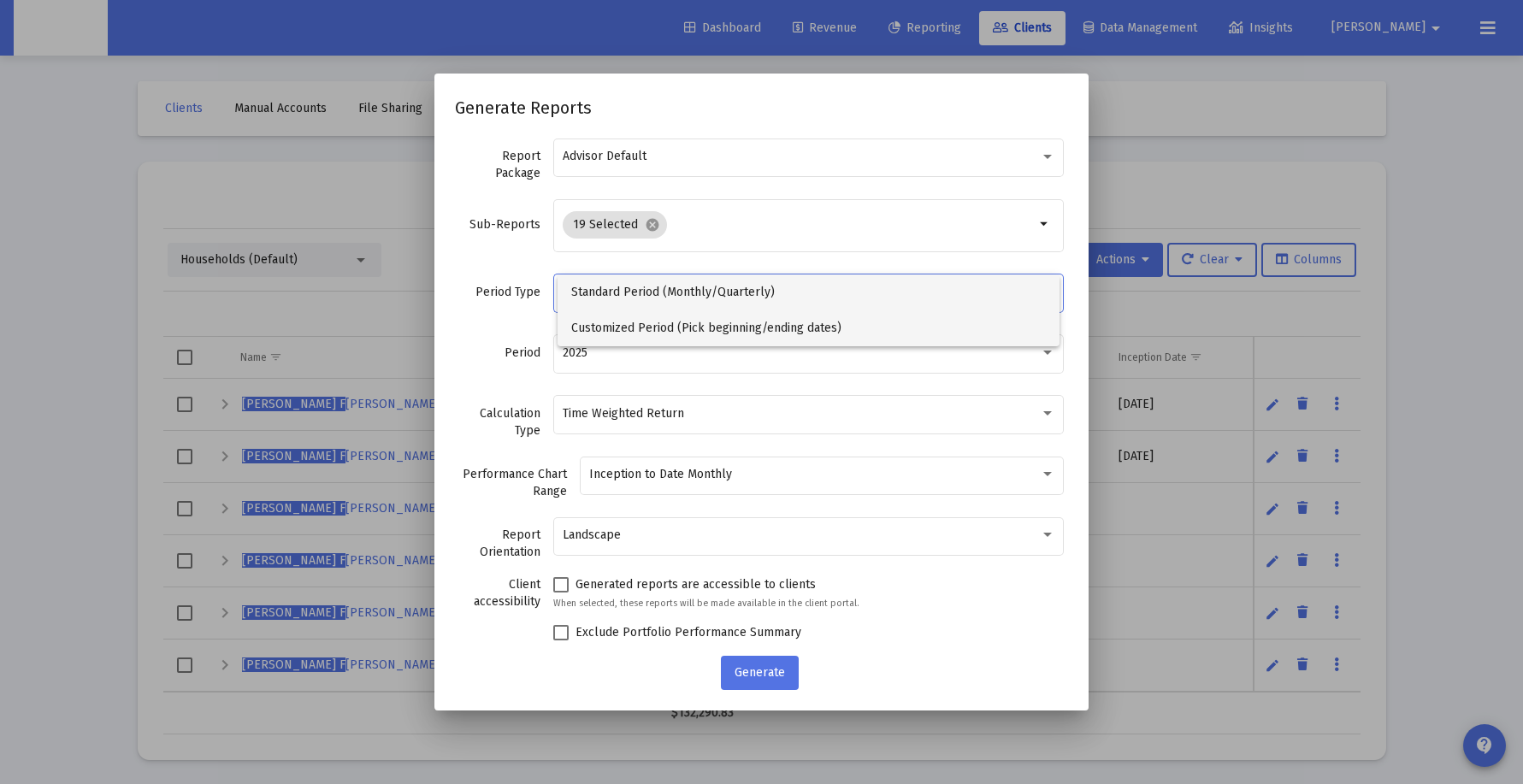
drag, startPoint x: 796, startPoint y: 294, endPoint x: 799, endPoint y: 320, distance: 26.2
click at [799, 320] on div "Standard Period (Monthly/Quarterly) Customized Period (Pick beginning/ending da…" at bounding box center [809, 311] width 502 height 72
click at [802, 326] on span "Customized Period (Pick beginning/ending dates)" at bounding box center [809, 328] width 474 height 36
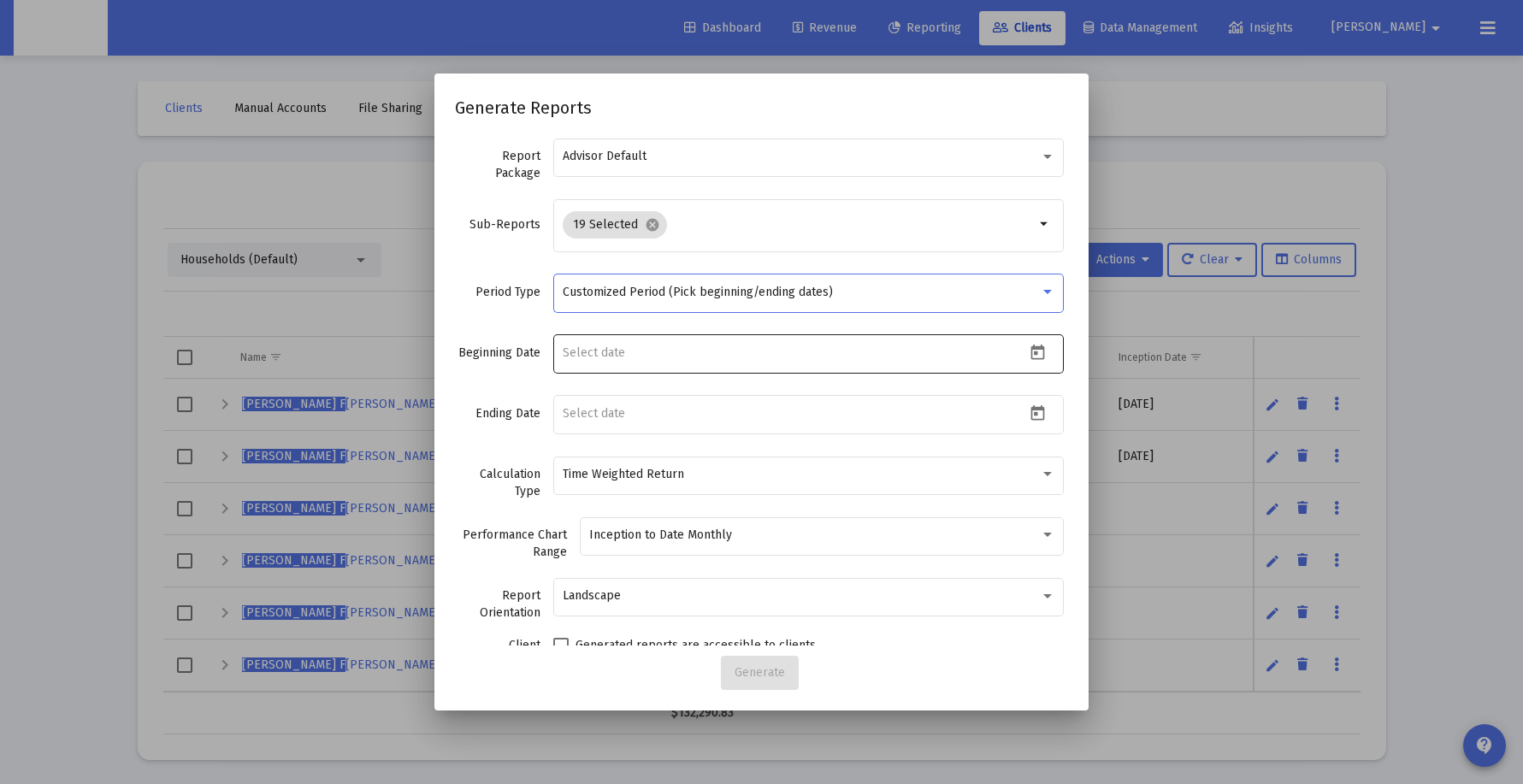
click at [673, 339] on div at bounding box center [794, 352] width 464 height 42
click at [1032, 351] on icon "Open calendar" at bounding box center [1038, 351] width 13 height 15
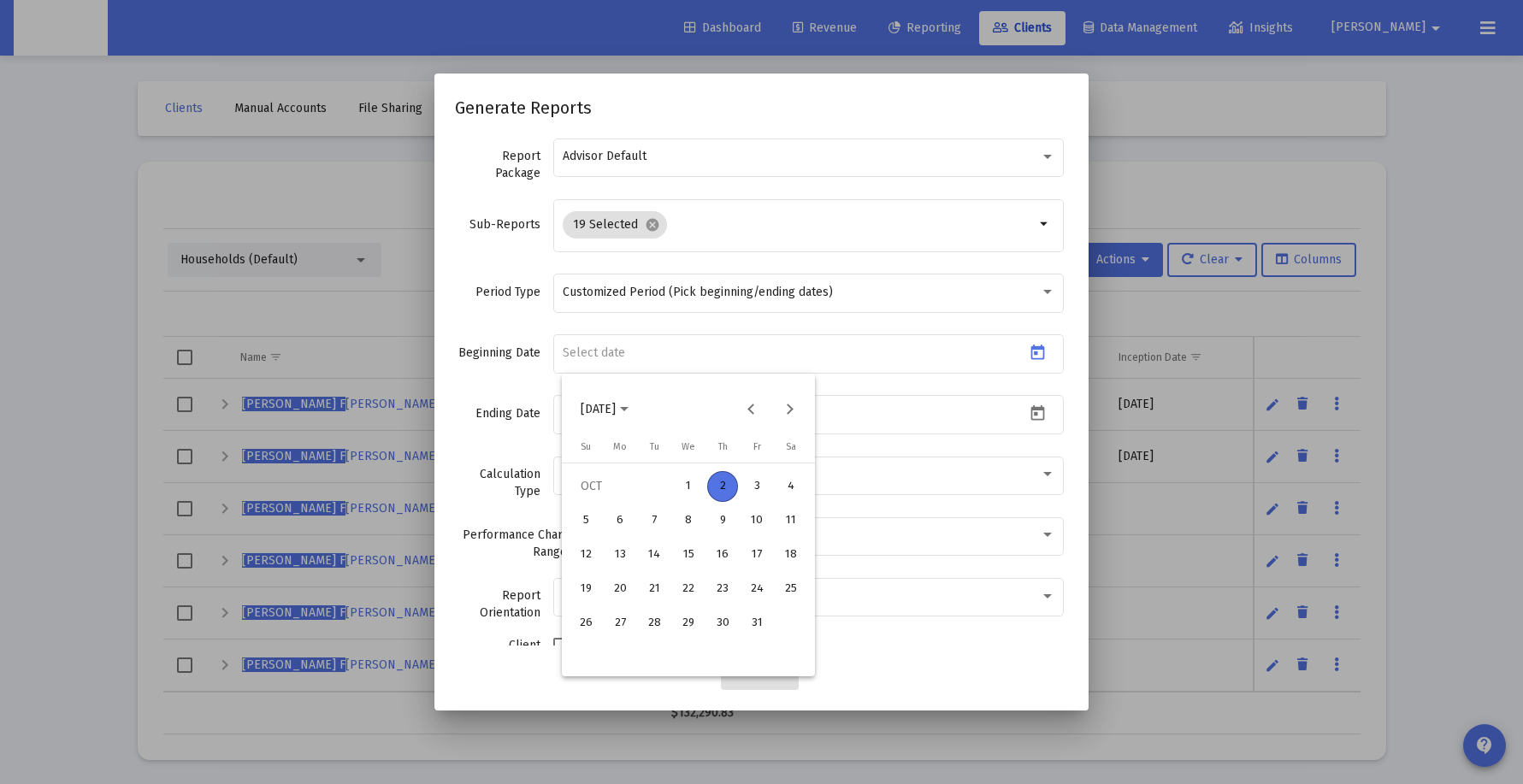
click at [615, 408] on span "2025-10-02" at bounding box center [598, 409] width 35 height 14
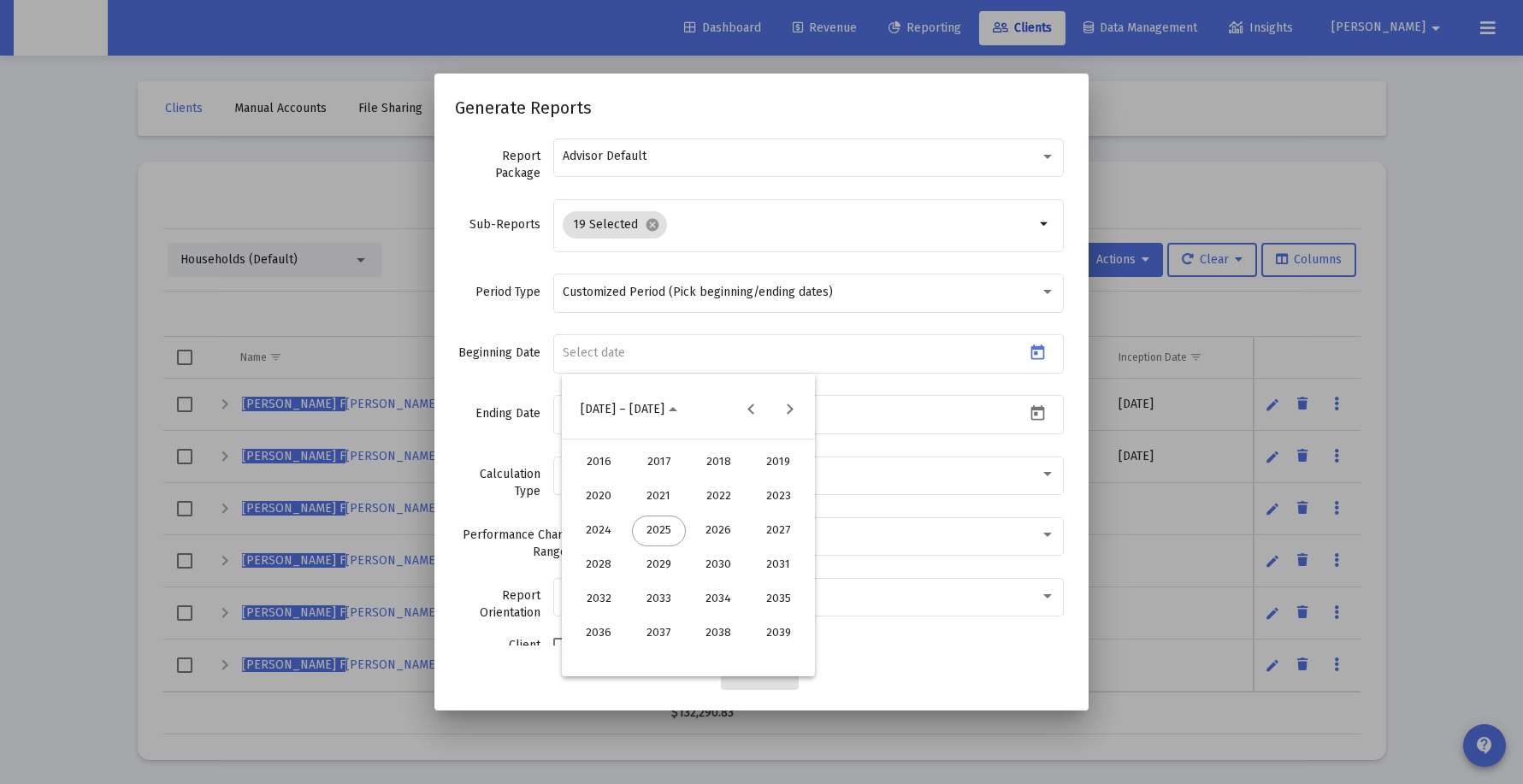
click at [598, 539] on div "2024" at bounding box center [599, 531] width 54 height 31
click at [661, 564] on div "OCT" at bounding box center [659, 565] width 54 height 31
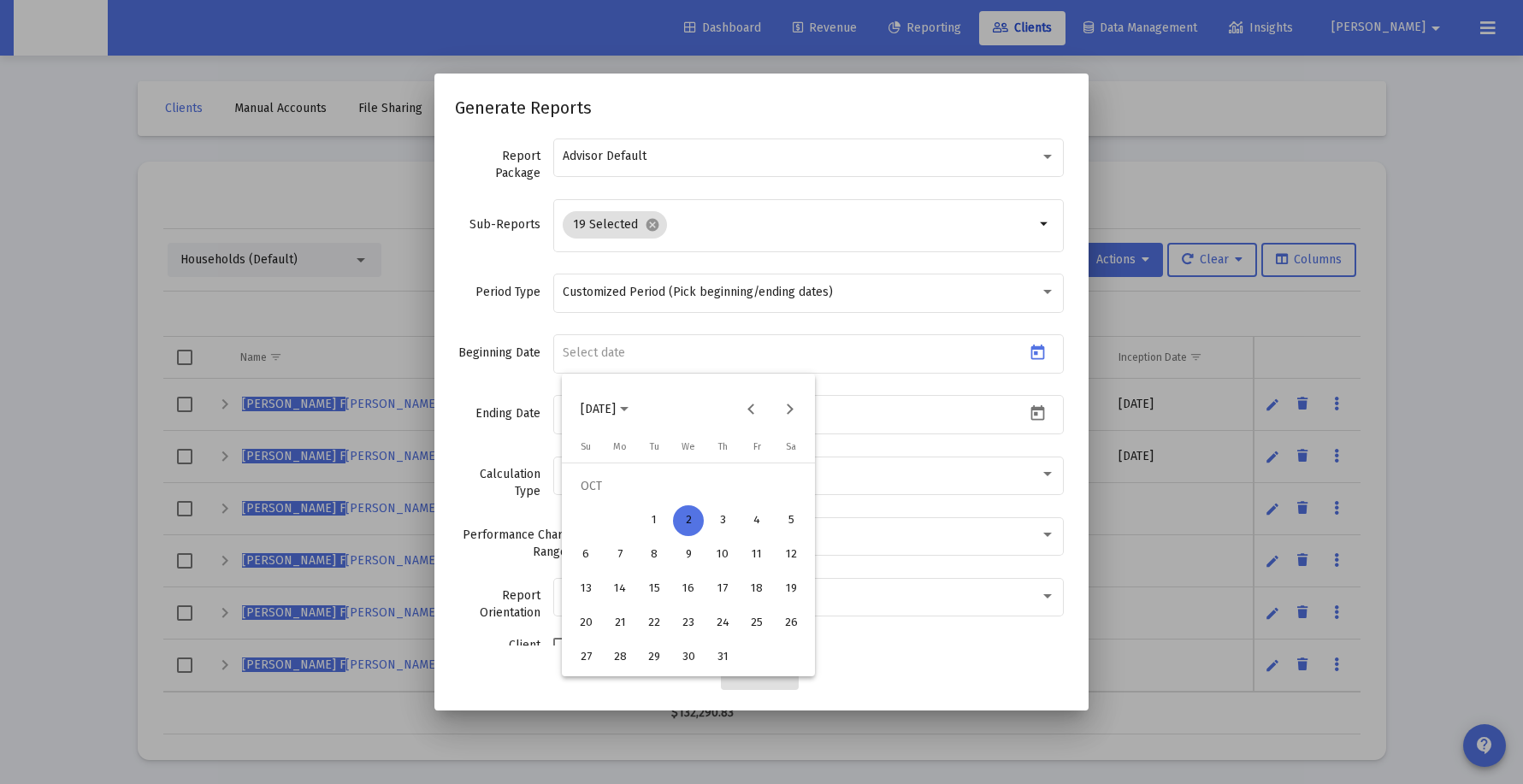
click at [684, 519] on div "2" at bounding box center [688, 521] width 31 height 31
type input "2024-10-02"
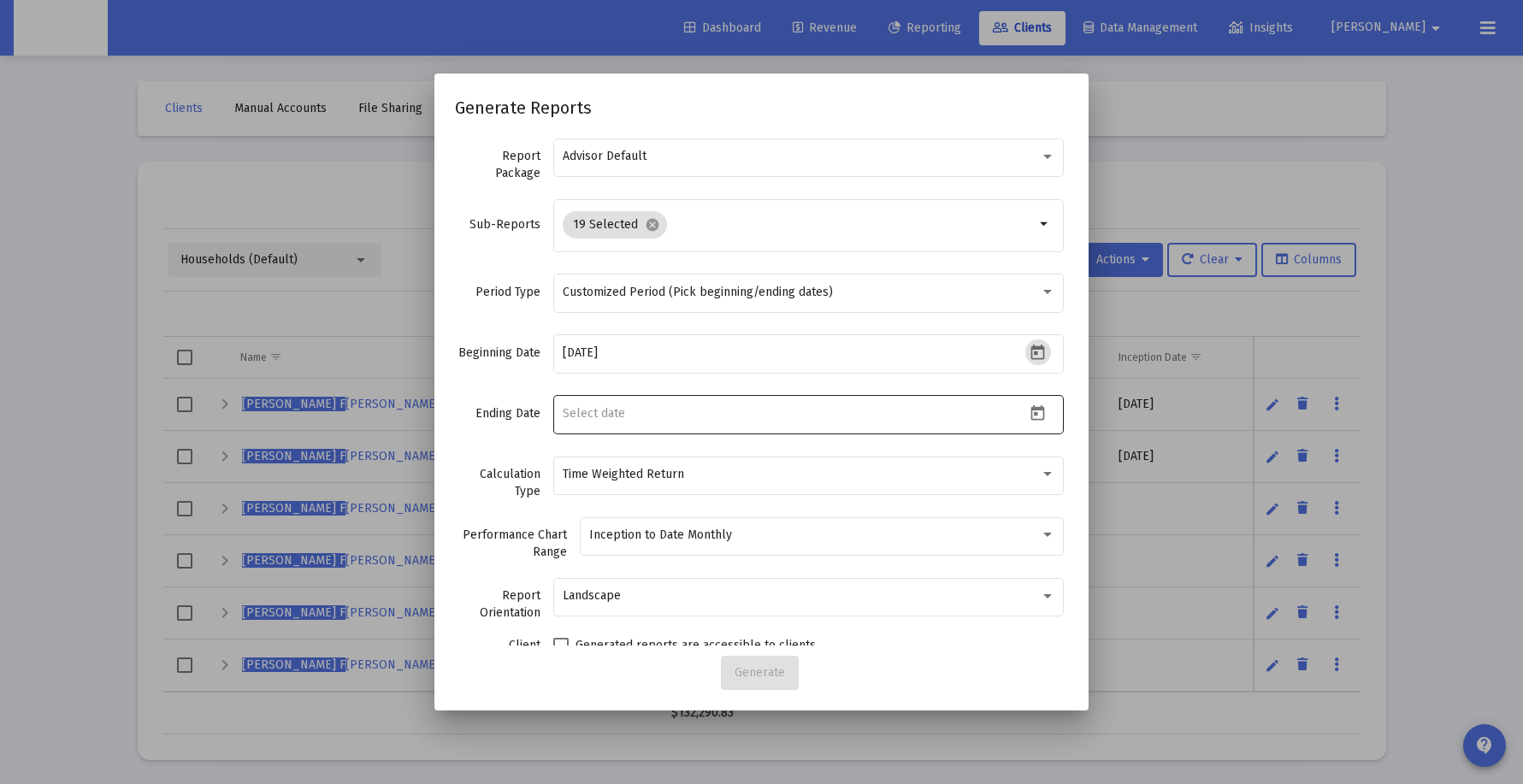
click at [775, 410] on input at bounding box center [794, 413] width 464 height 13
click at [1029, 417] on icon "Open calendar" at bounding box center [1038, 413] width 18 height 18
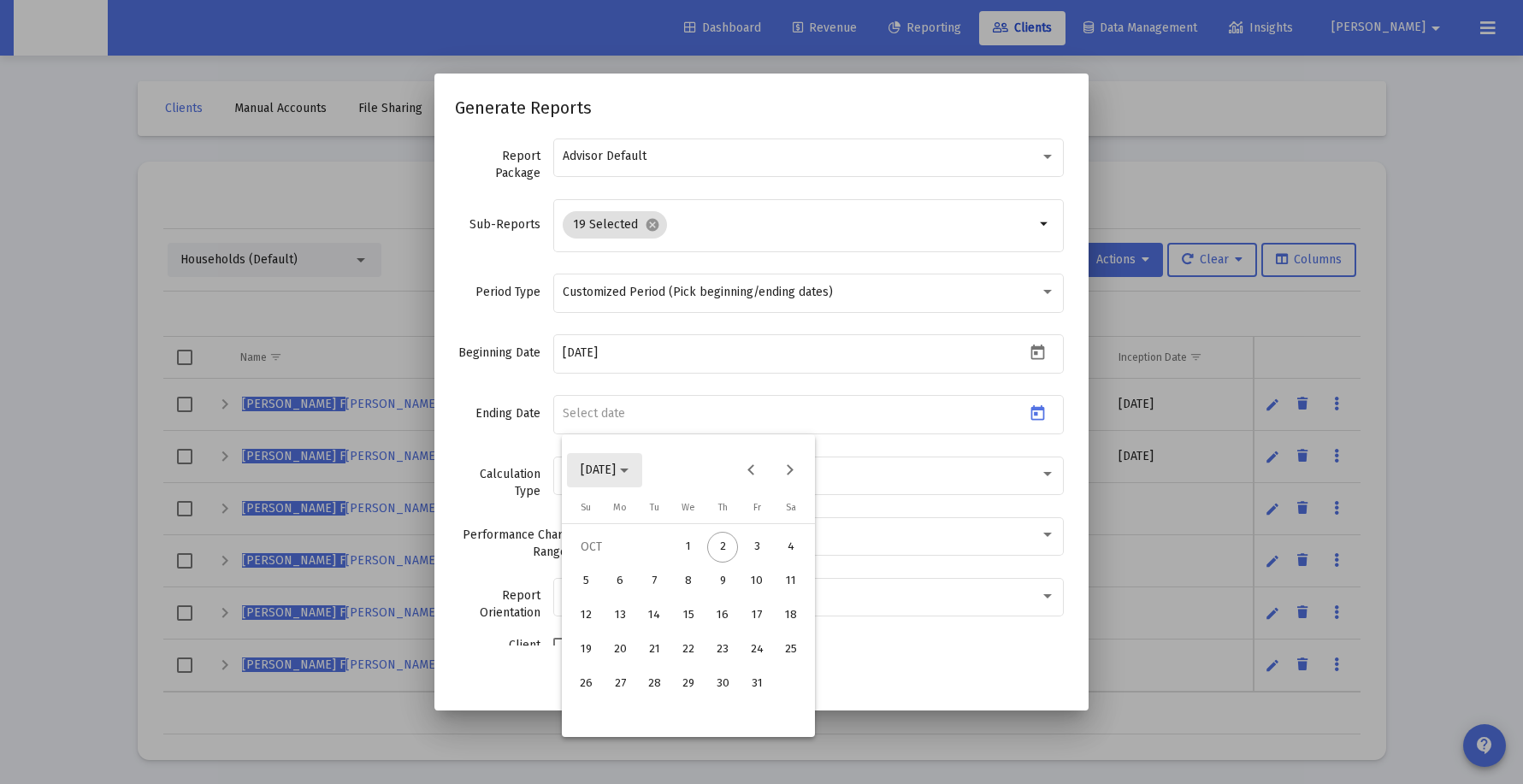
click at [642, 480] on button "2025-10-02" at bounding box center [605, 470] width 75 height 34
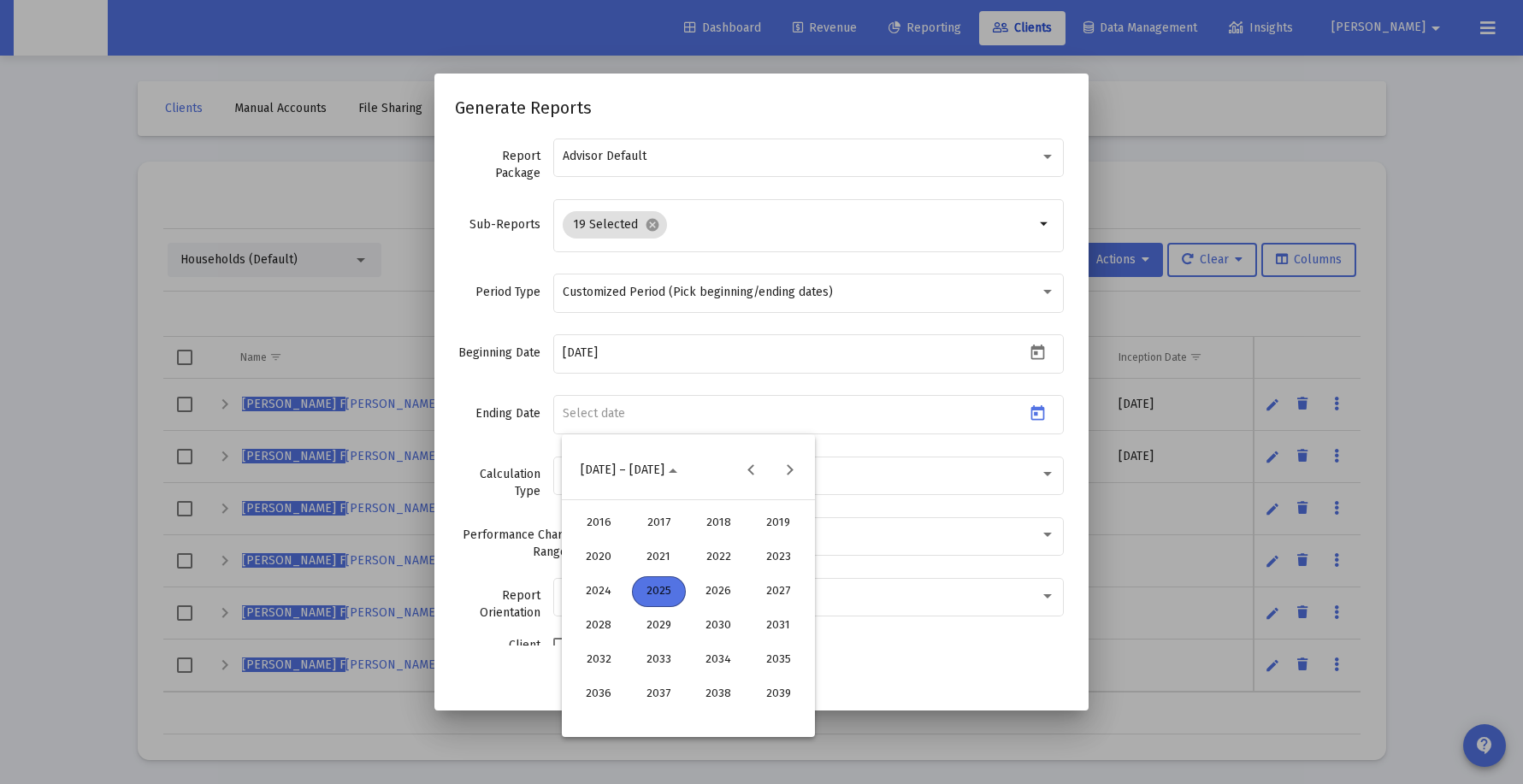
click at [672, 594] on div "2025" at bounding box center [659, 592] width 54 height 31
click at [719, 550] on div "MAR" at bounding box center [719, 557] width 54 height 31
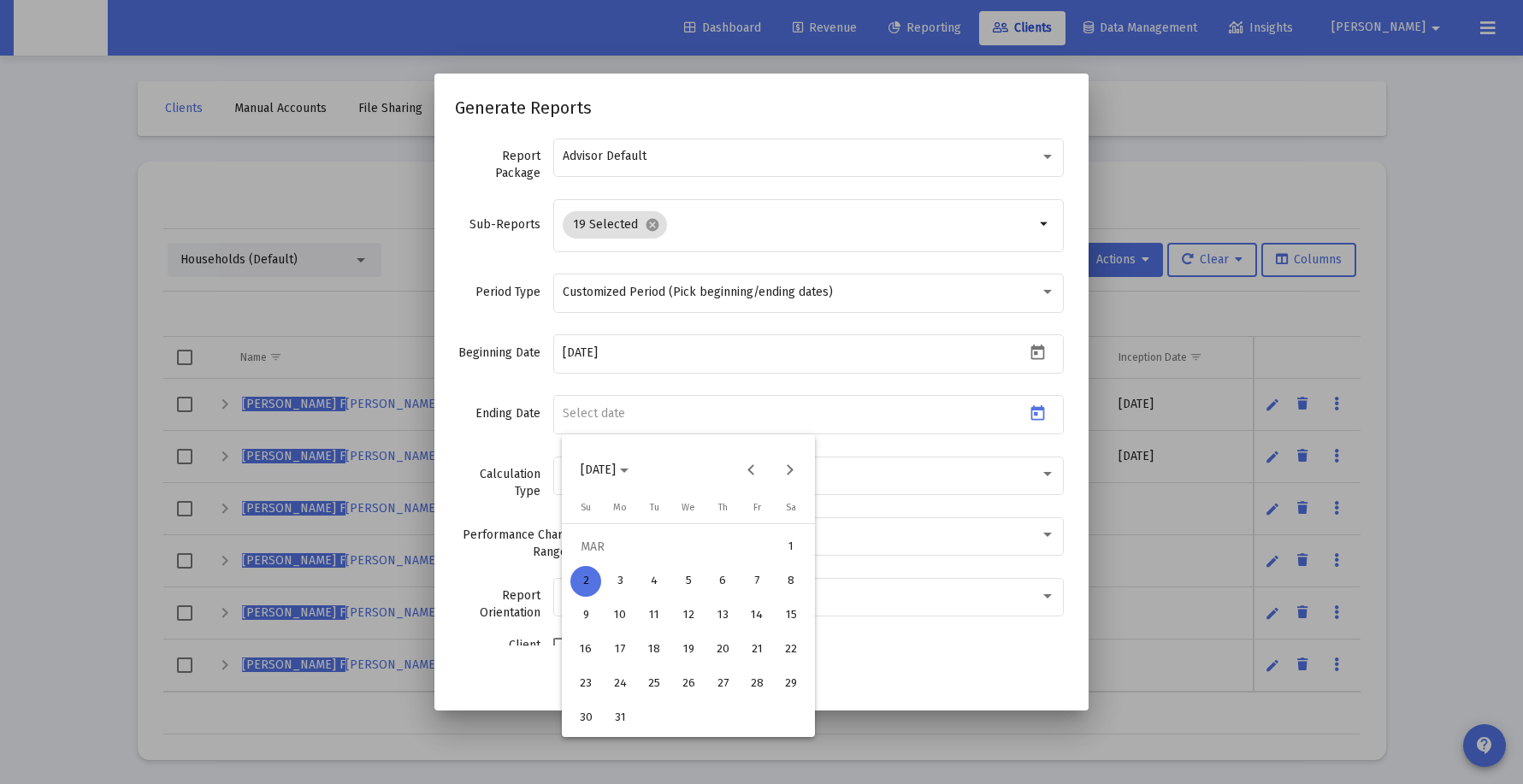
click at [625, 678] on div "24" at bounding box center [620, 683] width 31 height 31
type input "2025-03-24"
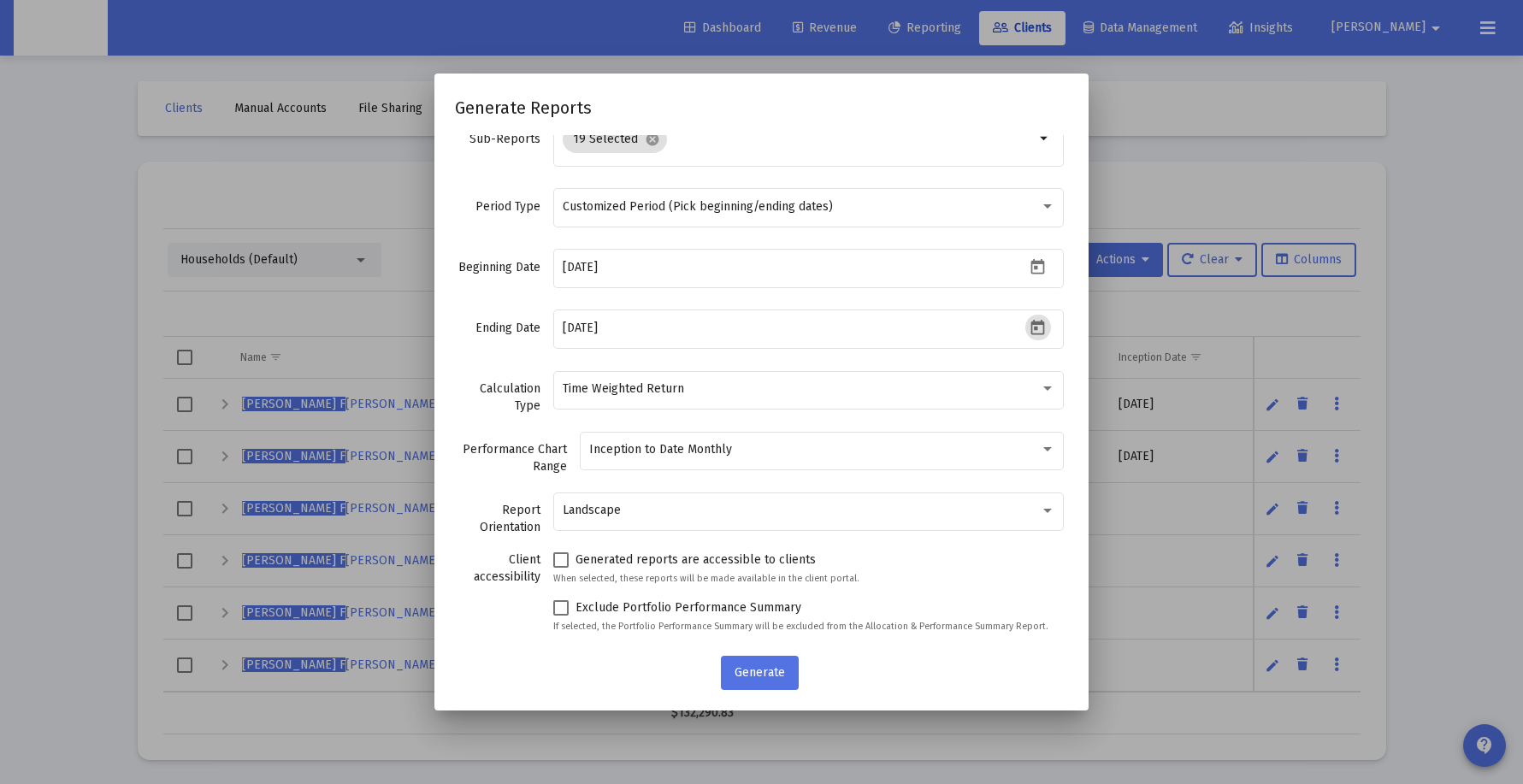
scroll to position [0, 0]
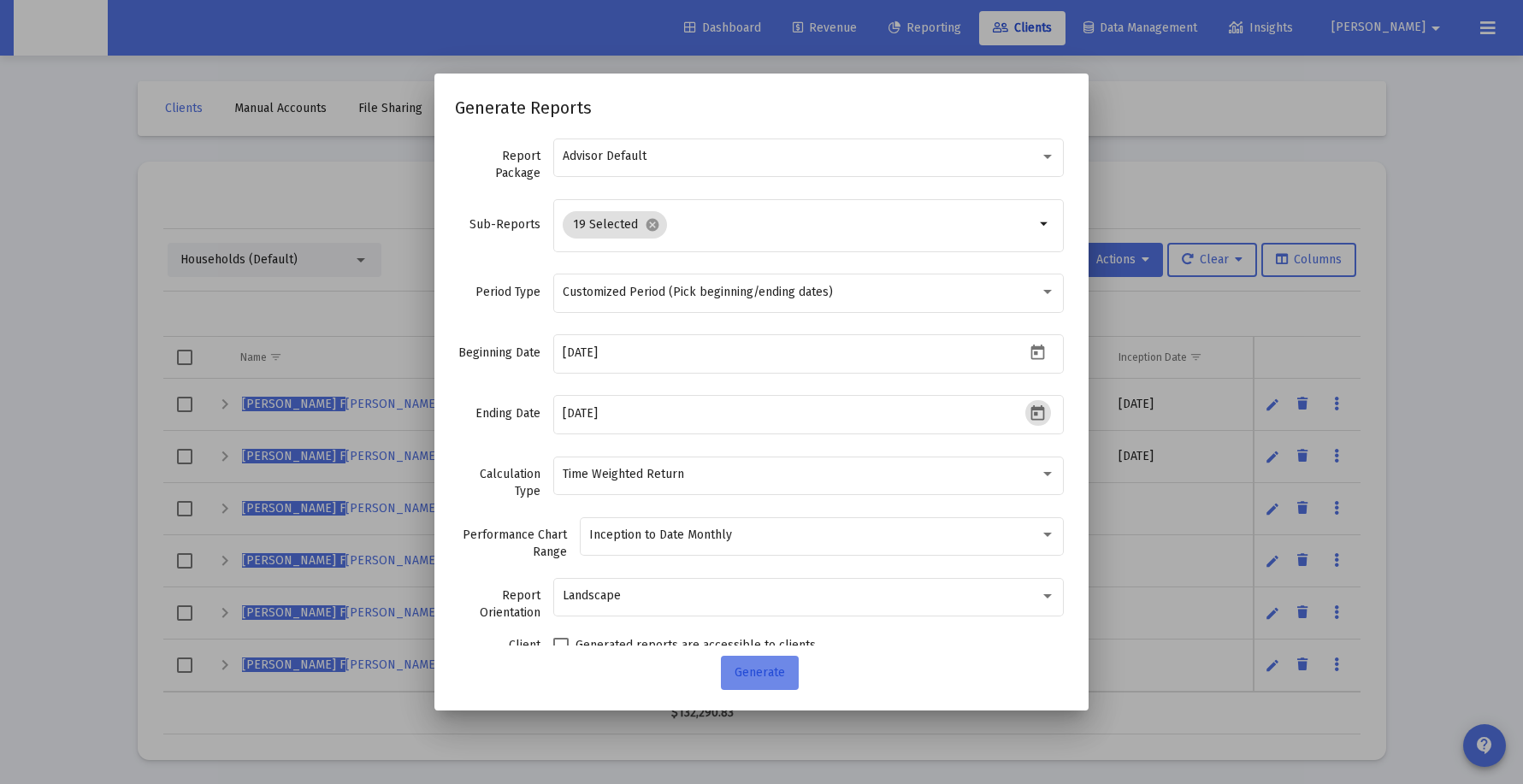
click at [772, 679] on span "Generate" at bounding box center [760, 672] width 50 height 14
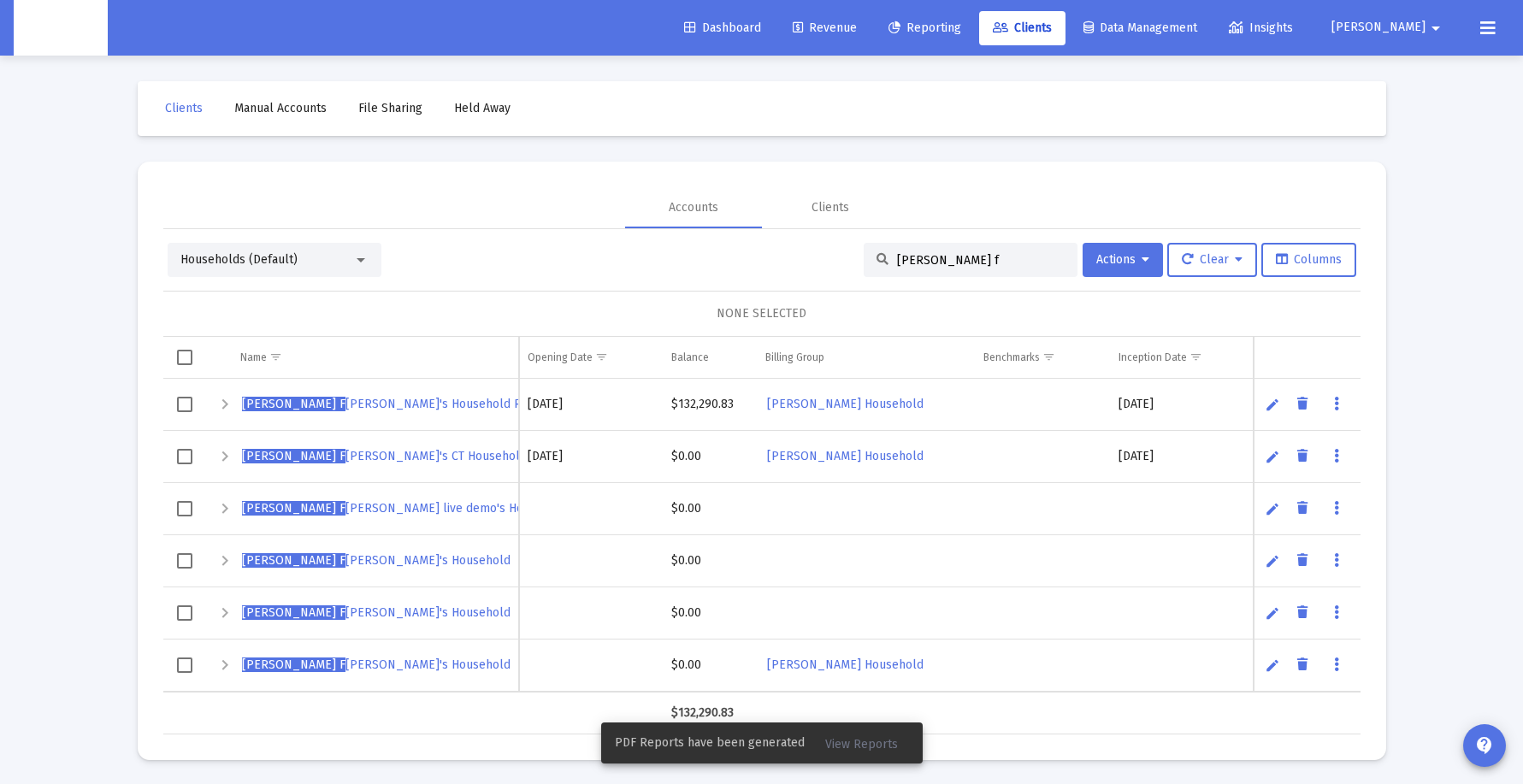
click at [881, 741] on span "View Reports" at bounding box center [861, 744] width 73 height 14
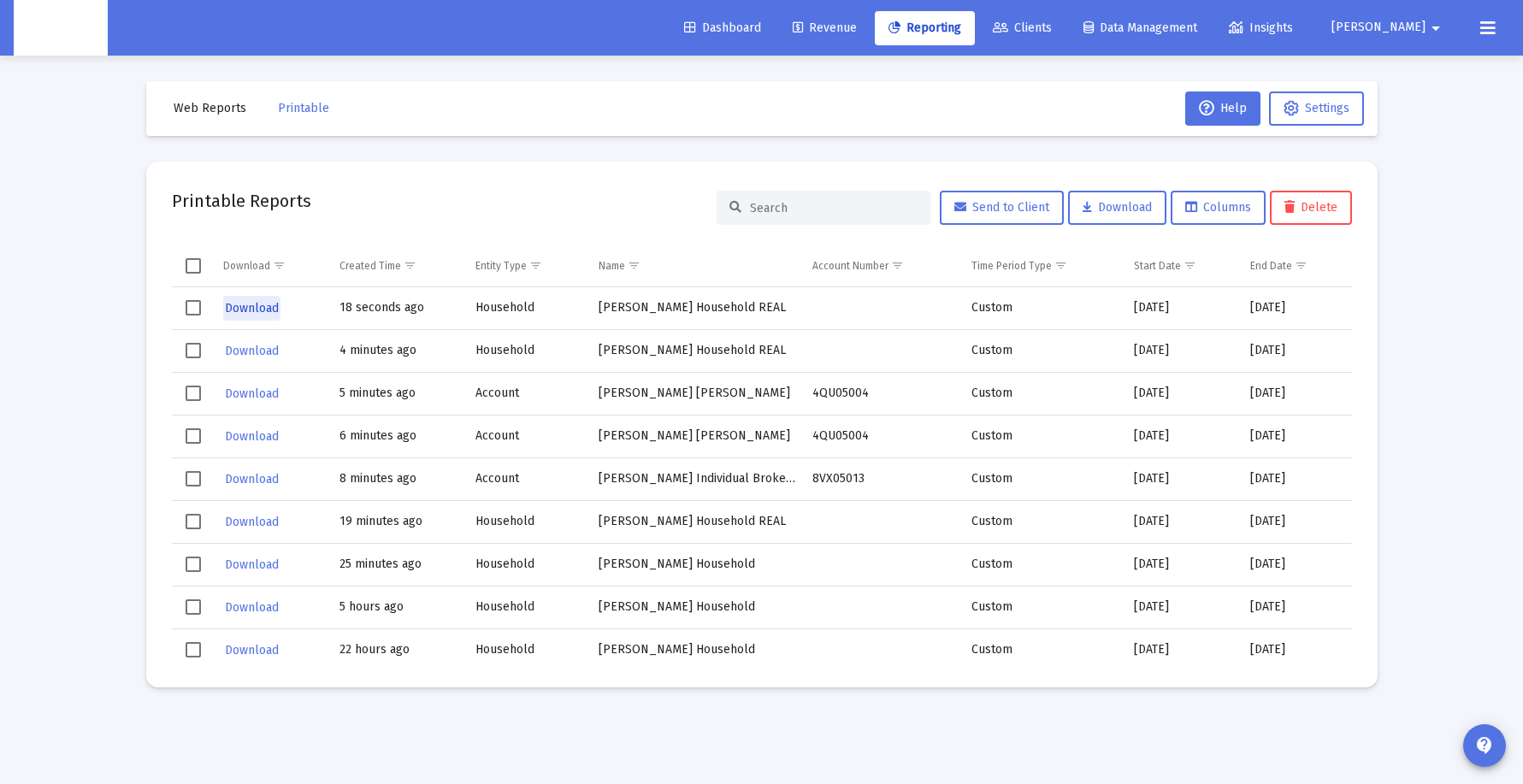
click at [252, 313] on span "Download" at bounding box center [252, 308] width 54 height 14
